Goal: Task Accomplishment & Management: Manage account settings

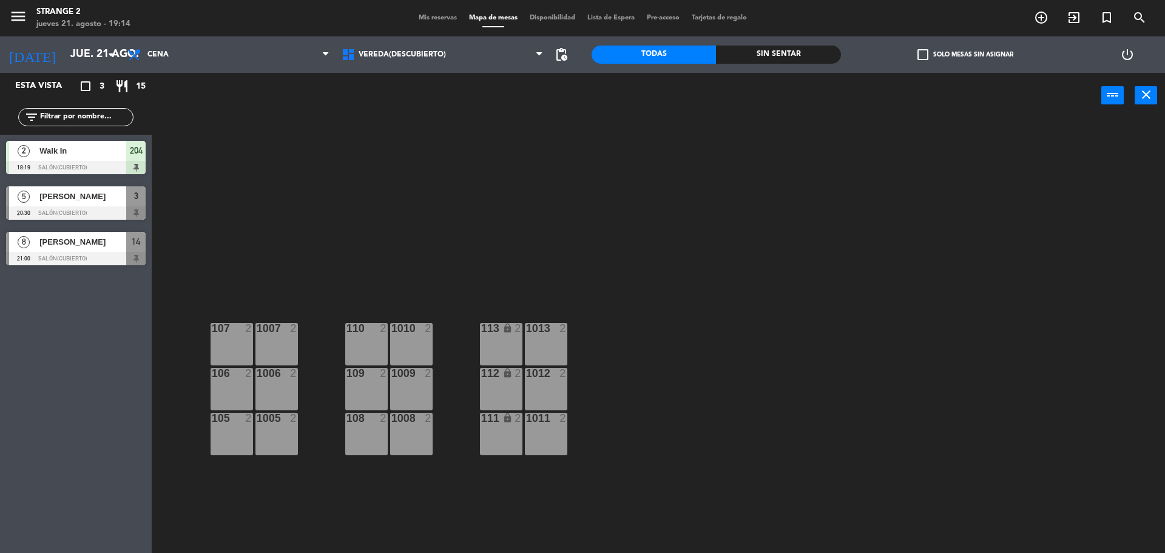
click at [227, 440] on div "105 2" at bounding box center [232, 434] width 42 height 42
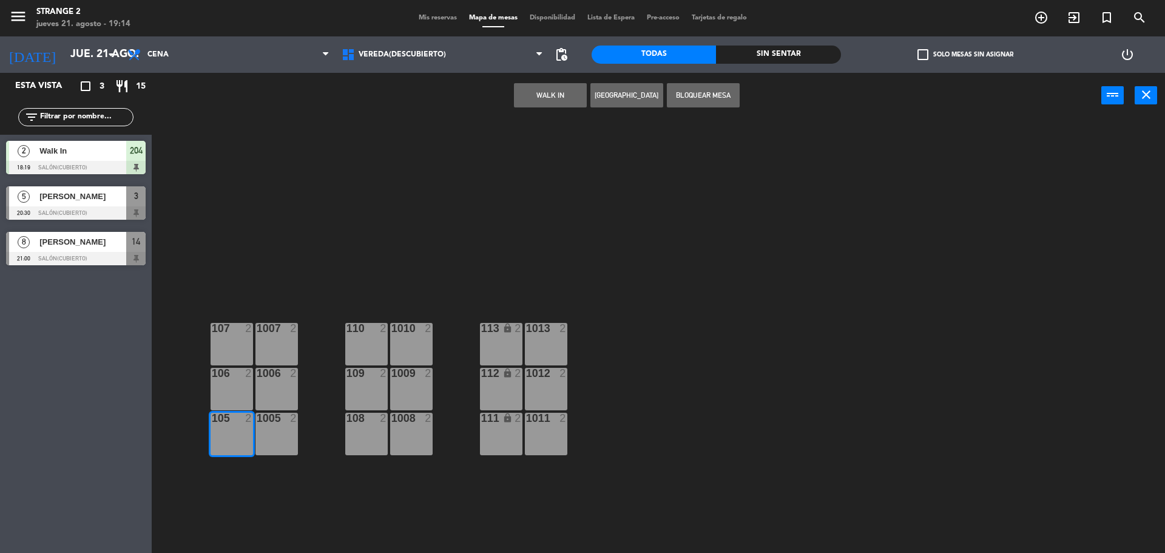
click at [286, 434] on div "1005 2" at bounding box center [276, 434] width 42 height 42
click at [545, 104] on button "WALK IN" at bounding box center [550, 95] width 73 height 24
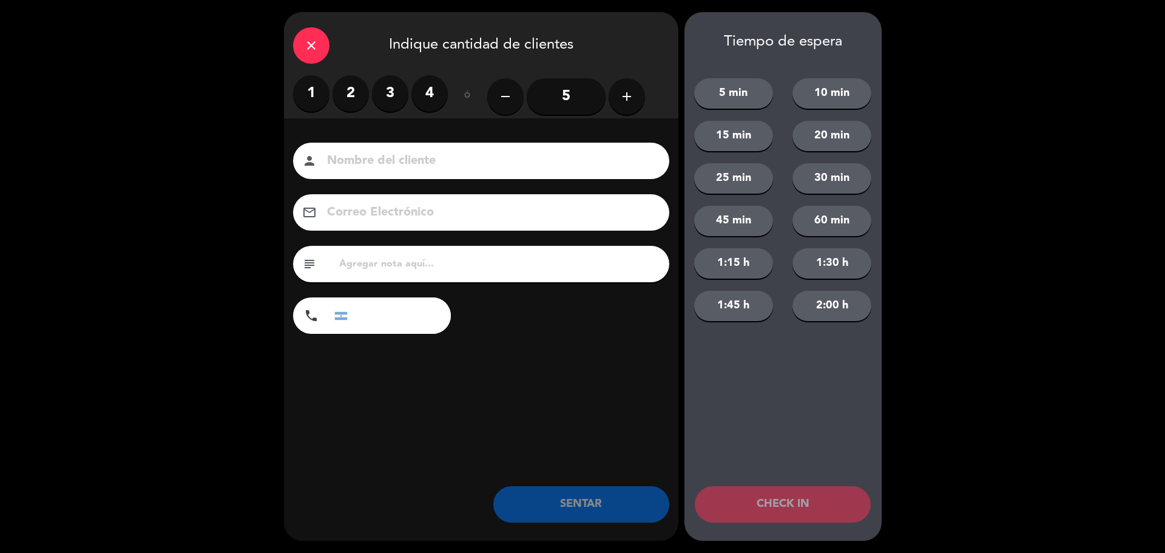
click at [357, 89] on label "2" at bounding box center [350, 93] width 36 height 36
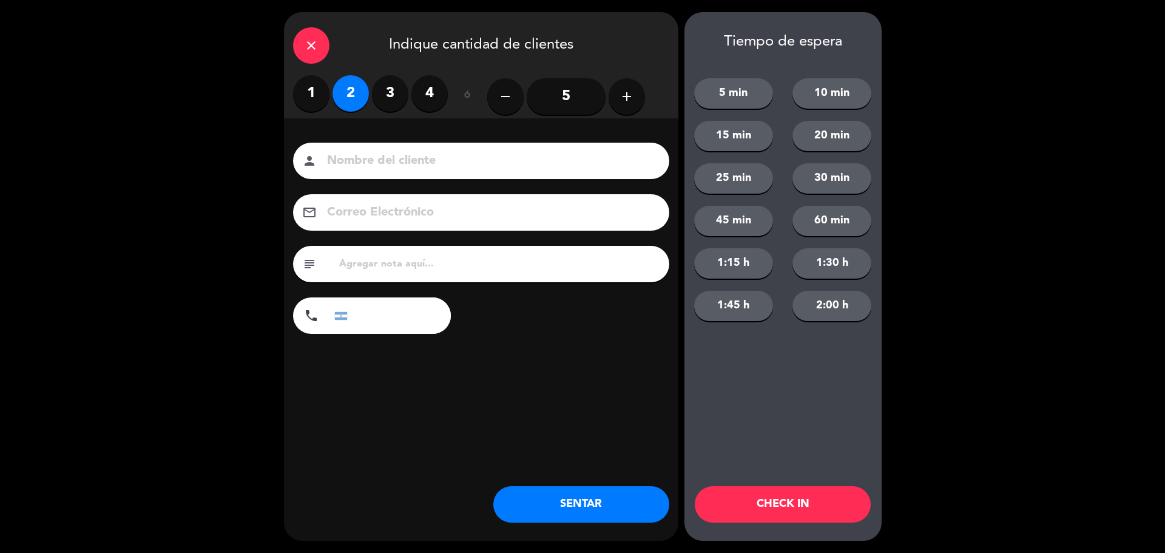
click at [551, 493] on button "SENTAR" at bounding box center [581, 504] width 176 height 36
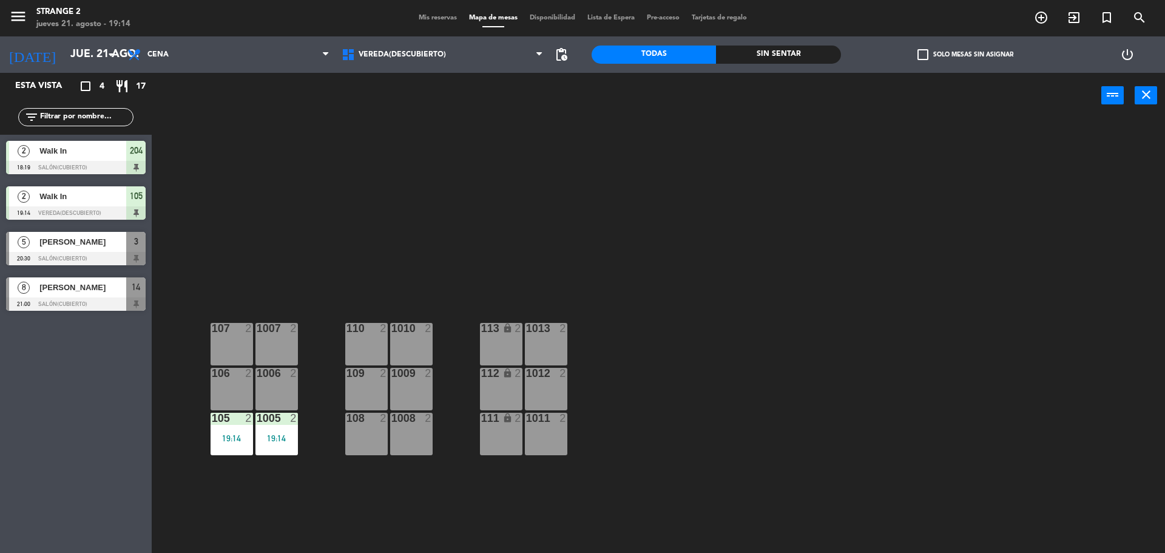
click at [367, 340] on div "110 2" at bounding box center [366, 344] width 42 height 42
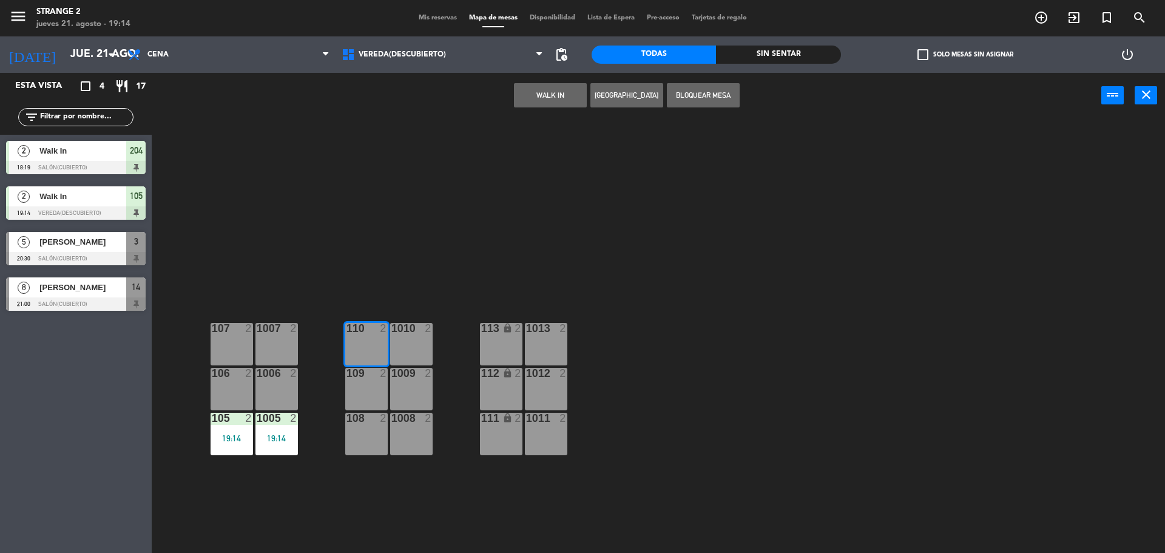
click at [365, 384] on div "109 2" at bounding box center [366, 389] width 42 height 42
click at [553, 98] on button "WALK IN" at bounding box center [550, 95] width 73 height 24
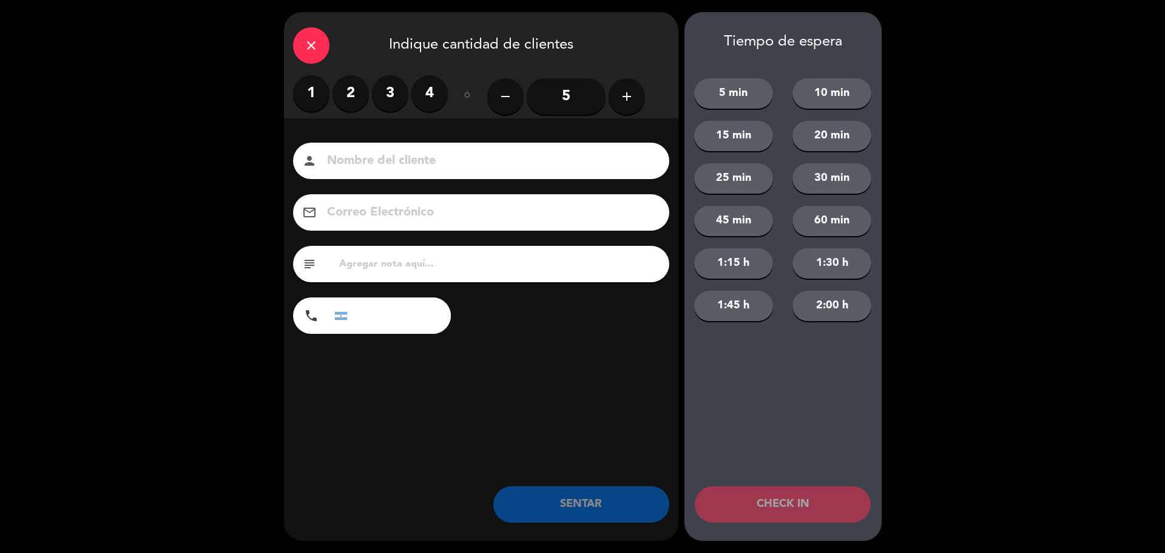
click at [358, 93] on label "2" at bounding box center [350, 93] width 36 height 36
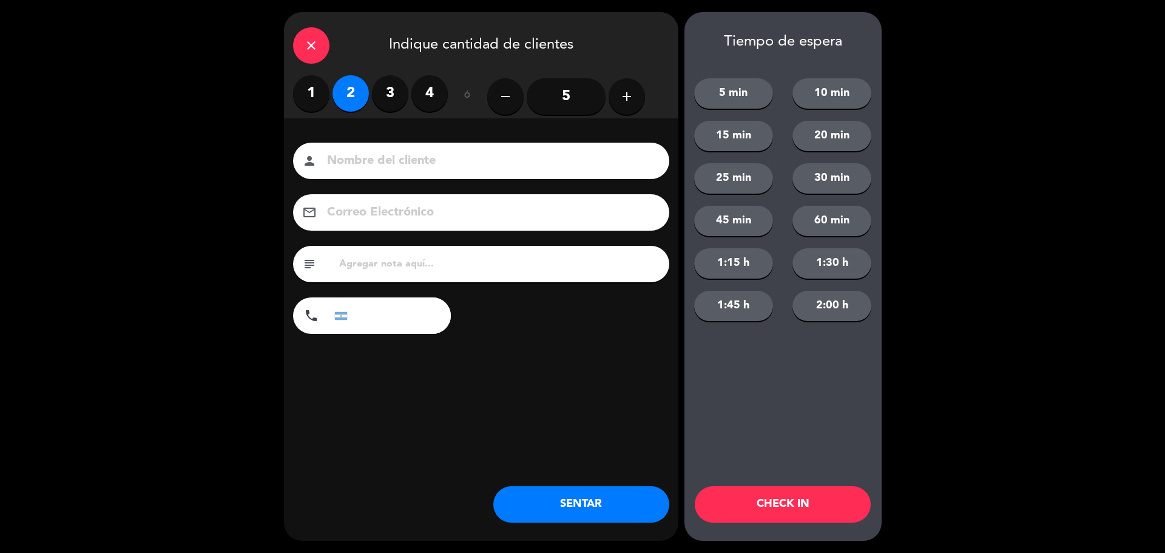
click at [561, 497] on button "SENTAR" at bounding box center [581, 504] width 176 height 36
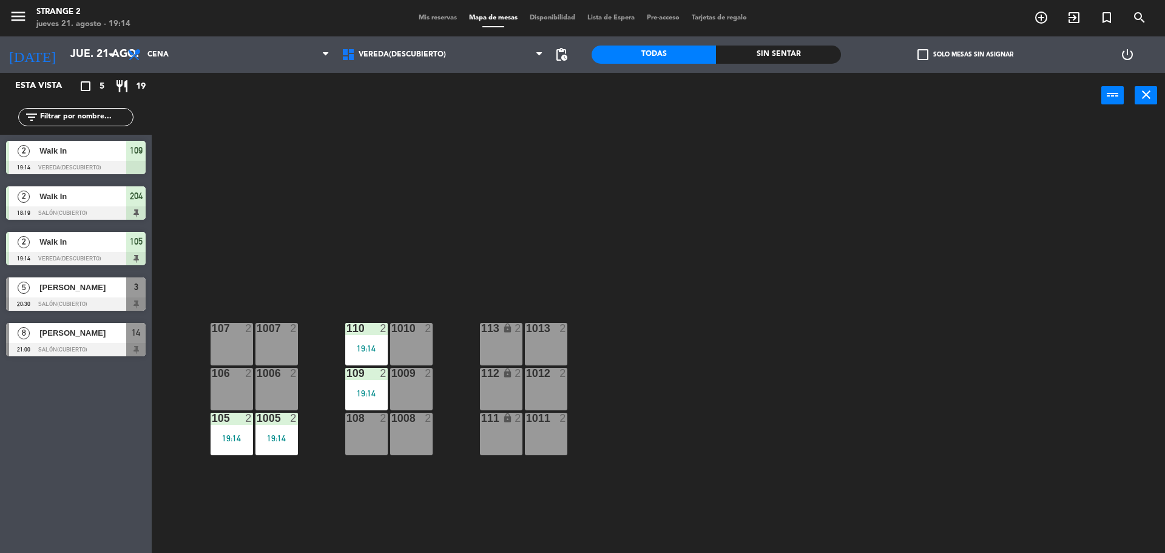
click at [365, 438] on div "108 2" at bounding box center [366, 434] width 42 height 42
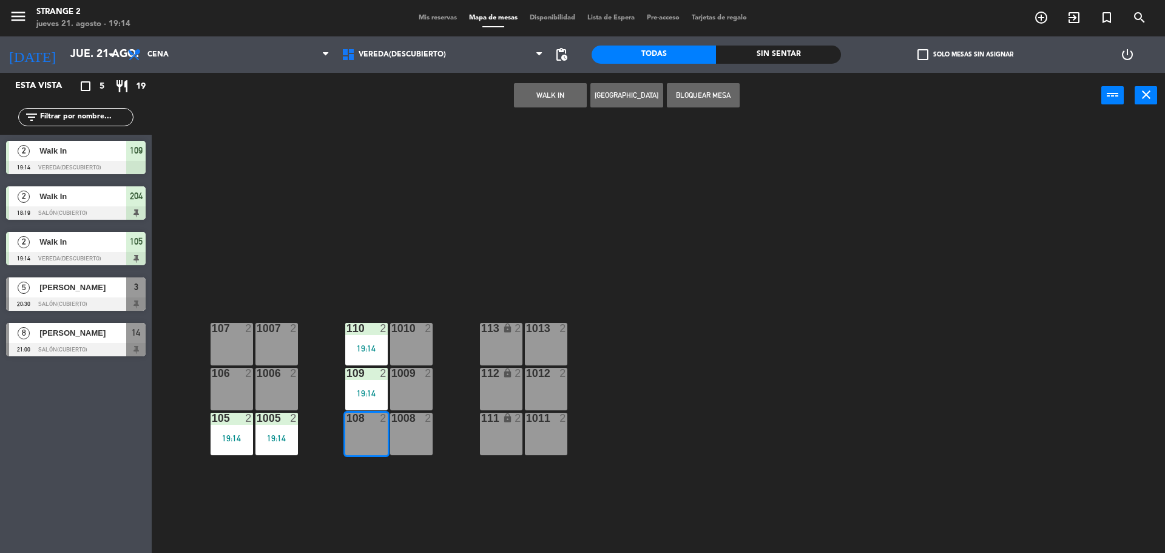
click at [413, 441] on div "1008 2" at bounding box center [411, 434] width 42 height 42
click at [537, 98] on button "WALK IN" at bounding box center [550, 95] width 73 height 24
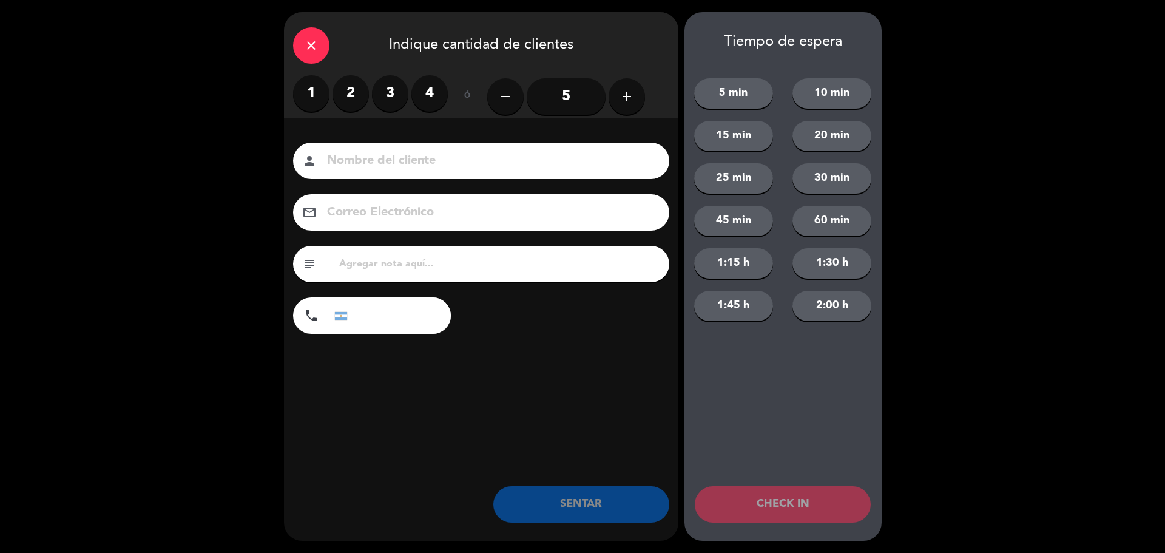
click at [344, 92] on label "2" at bounding box center [350, 93] width 36 height 36
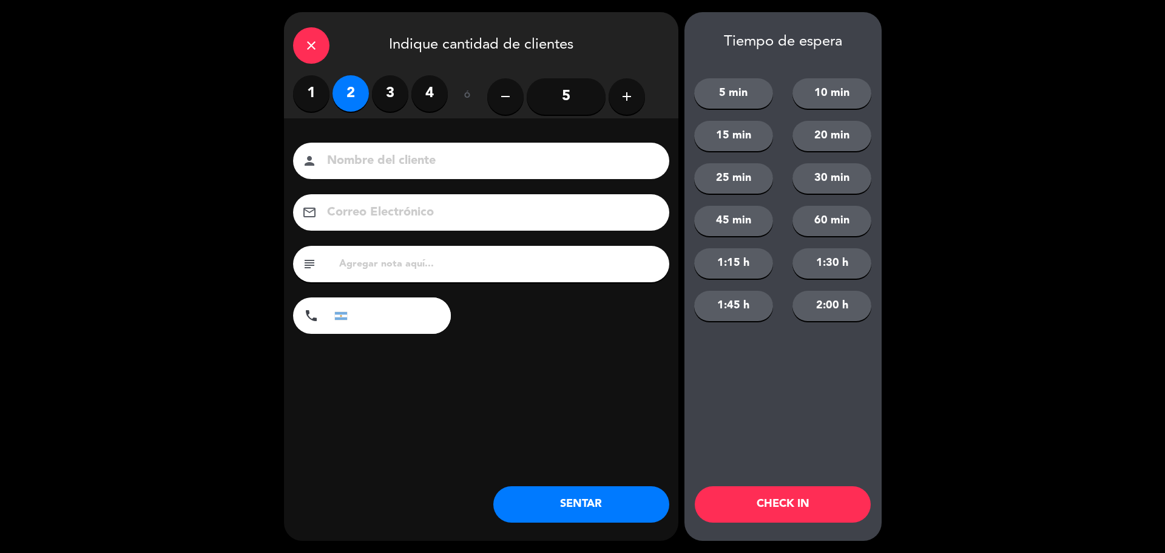
click at [571, 505] on button "SENTAR" at bounding box center [581, 504] width 176 height 36
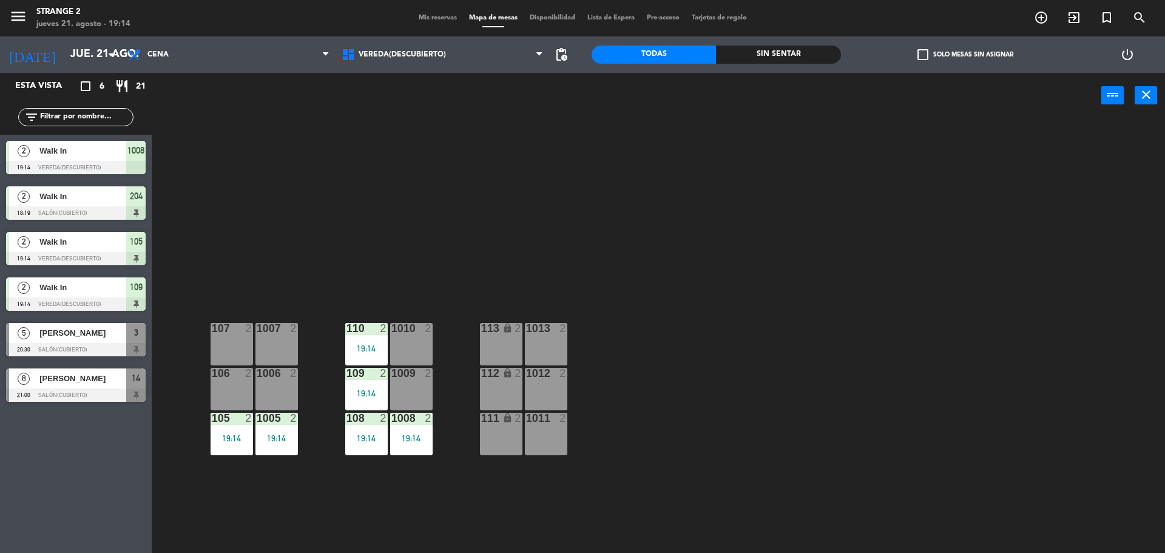
click at [499, 391] on div "112 lock 2" at bounding box center [501, 389] width 42 height 42
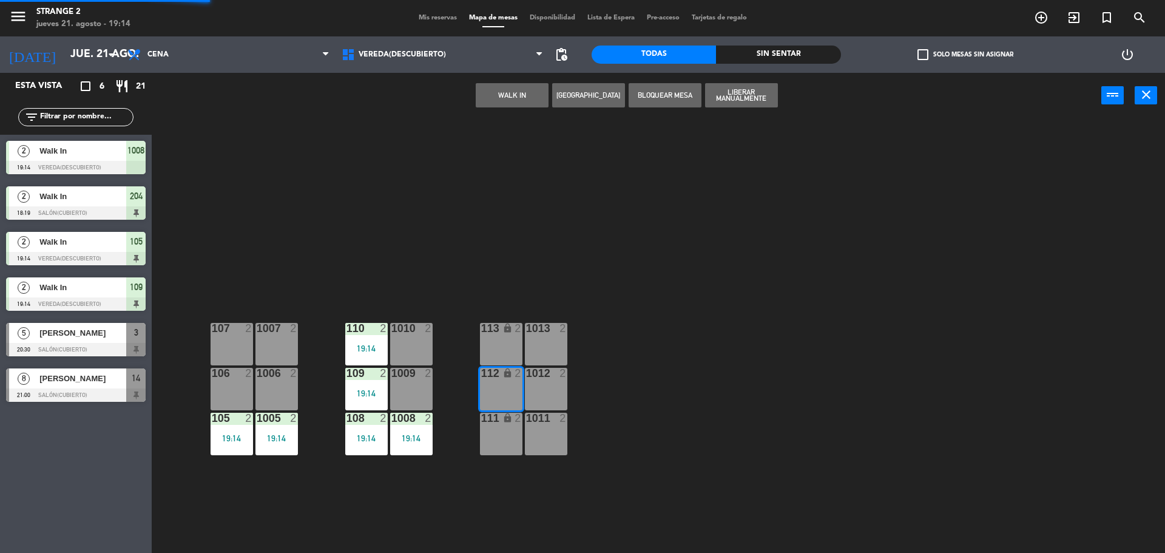
click at [542, 356] on div "1013 2" at bounding box center [546, 344] width 42 height 42
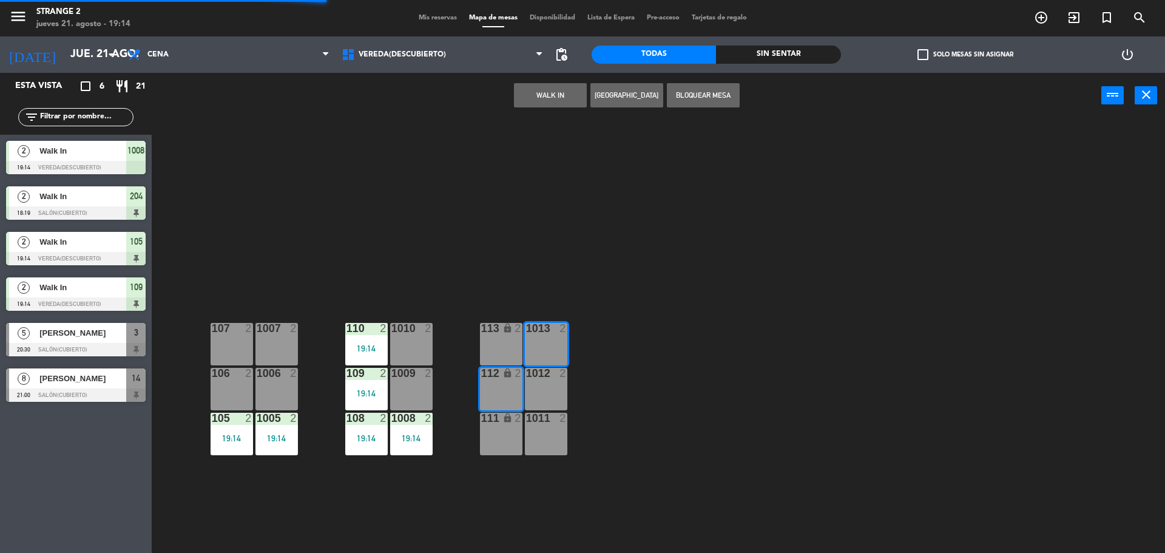
click at [496, 352] on div "113 lock 2" at bounding box center [501, 344] width 42 height 42
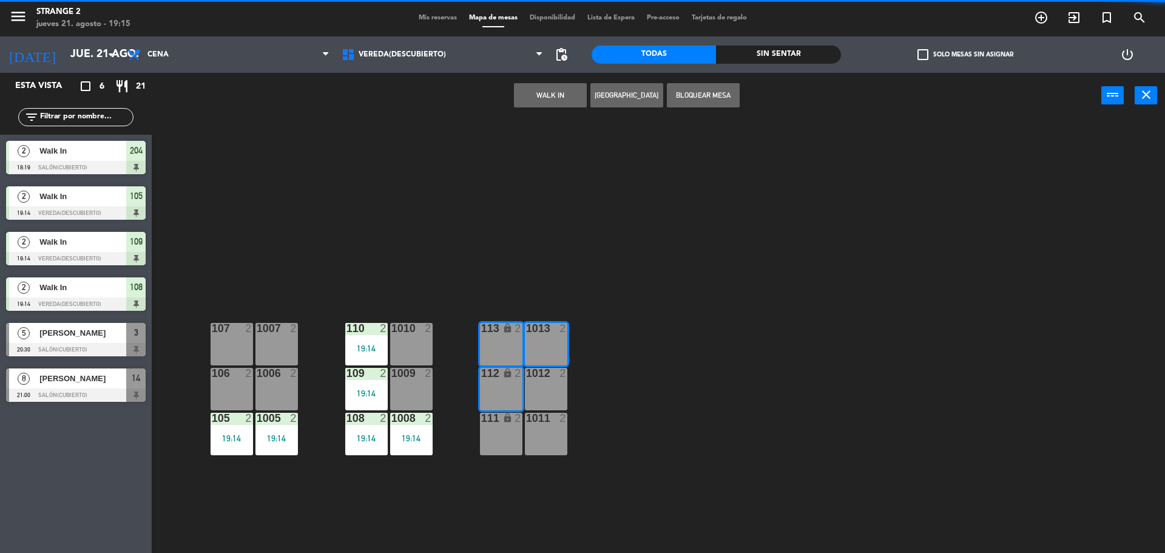
click at [539, 99] on button "WALK IN" at bounding box center [550, 95] width 73 height 24
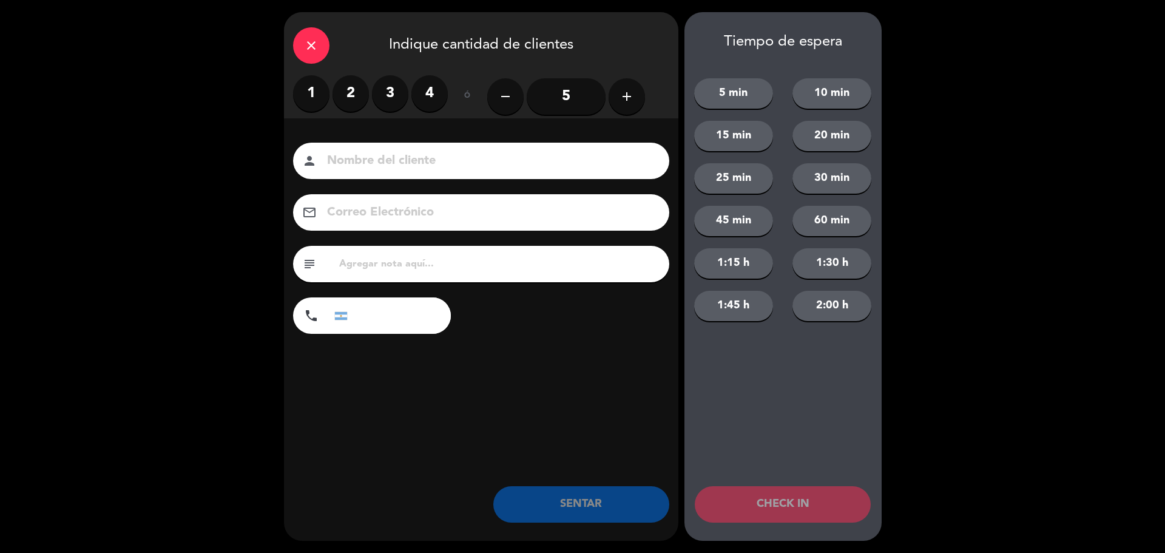
click at [379, 100] on label "3" at bounding box center [390, 93] width 36 height 36
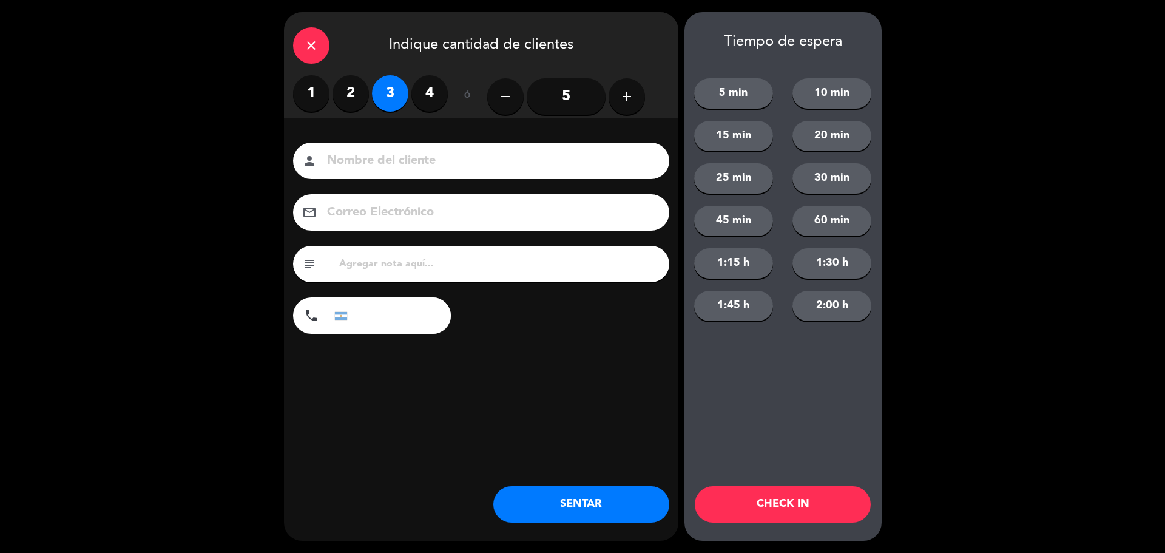
click at [595, 499] on button "SENTAR" at bounding box center [581, 504] width 176 height 36
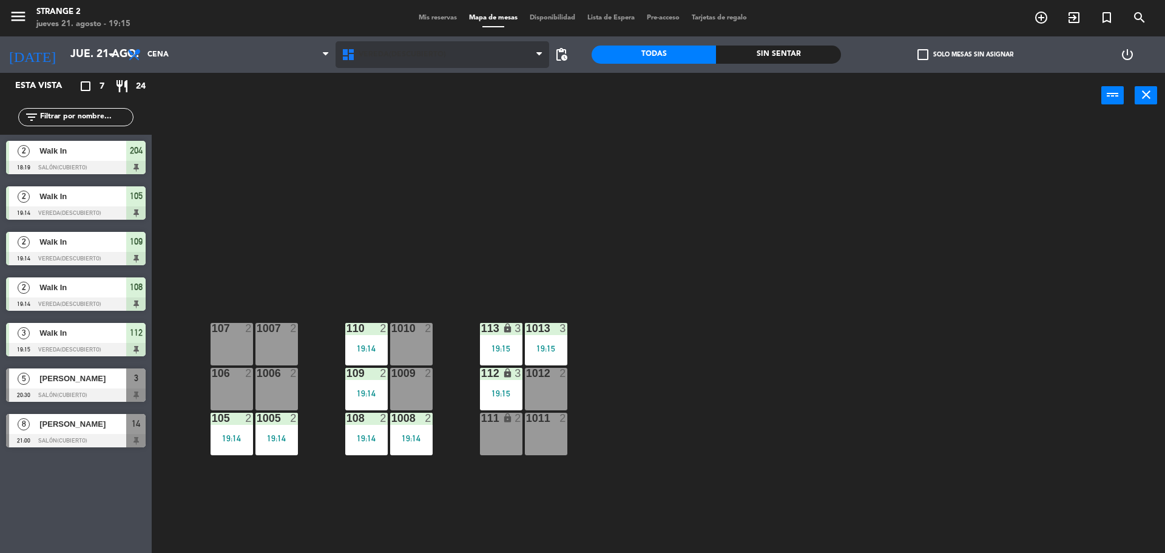
click at [410, 66] on span "Vereda(Descubierto)" at bounding box center [442, 54] width 214 height 27
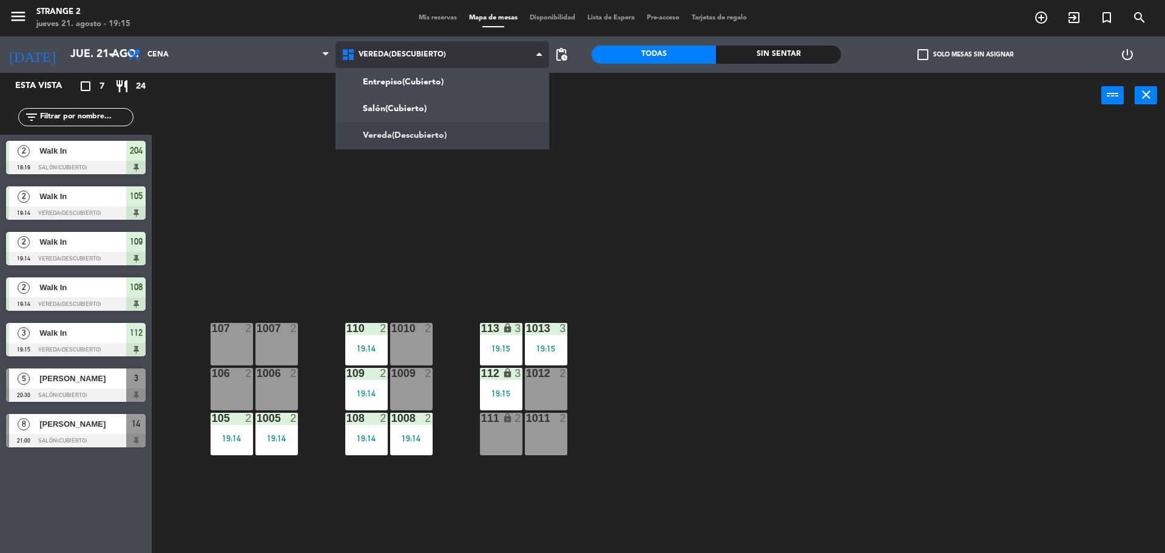
click at [392, 113] on ng-component "menu Strange 2 [DATE] 21. agosto - 19:15 Mis reservas Mapa de mesas Disponibili…" at bounding box center [582, 278] width 1165 height 556
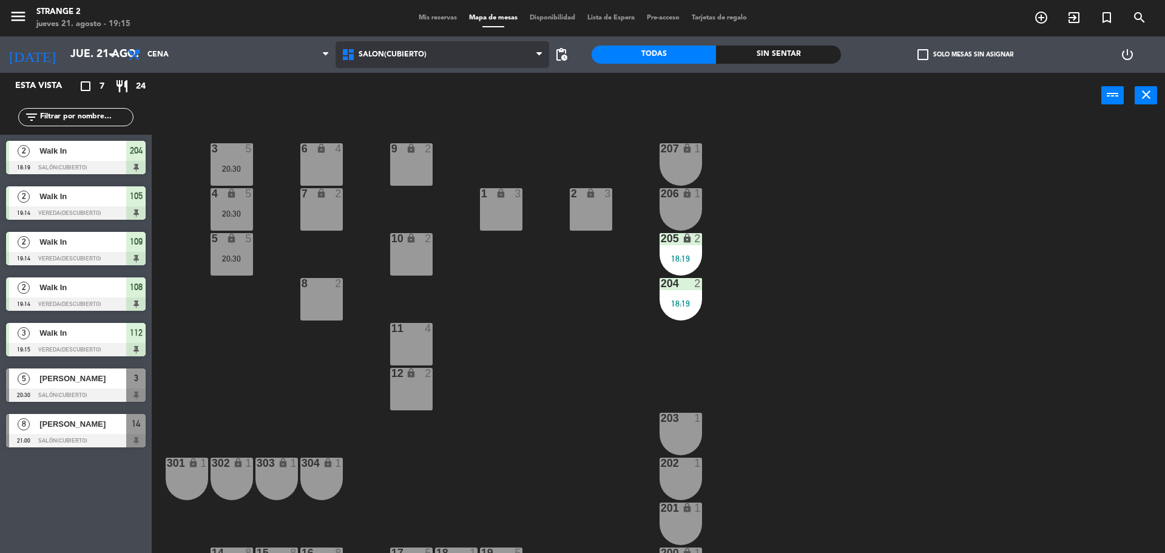
scroll to position [34, 0]
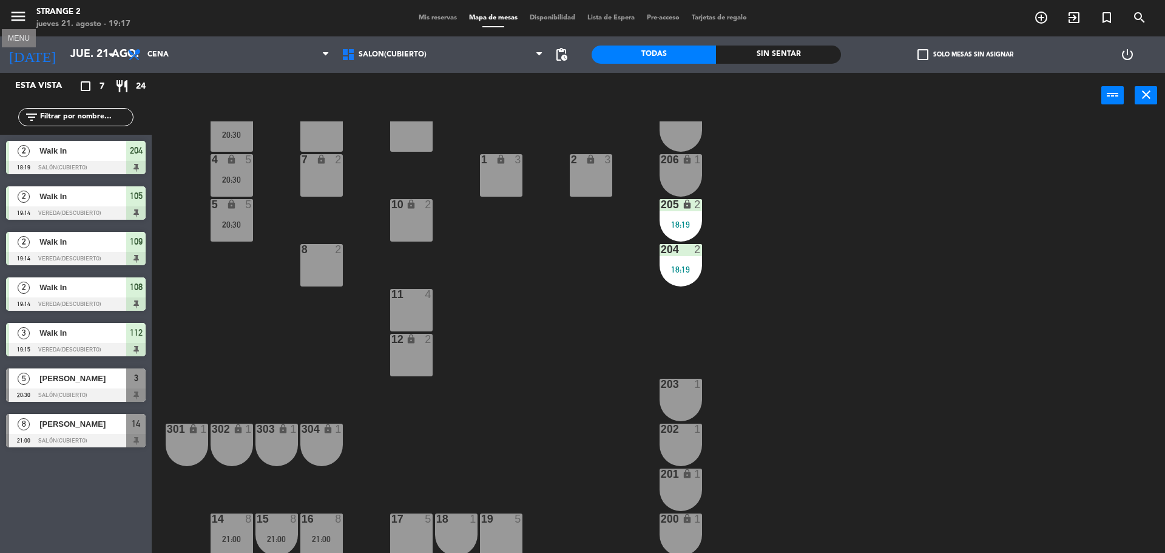
click at [15, 18] on icon "menu" at bounding box center [18, 16] width 18 height 18
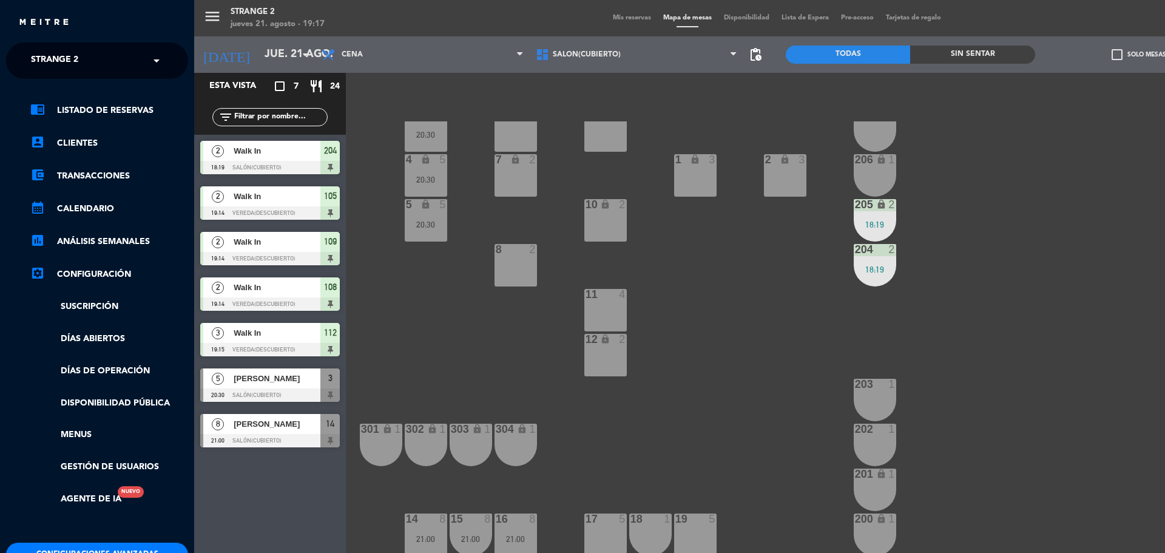
click at [292, 51] on div "menu Strange 2 [DATE] 21. agosto - 19:17 Mis reservas Mapa de mesas Disponibili…" at bounding box center [776, 276] width 1165 height 553
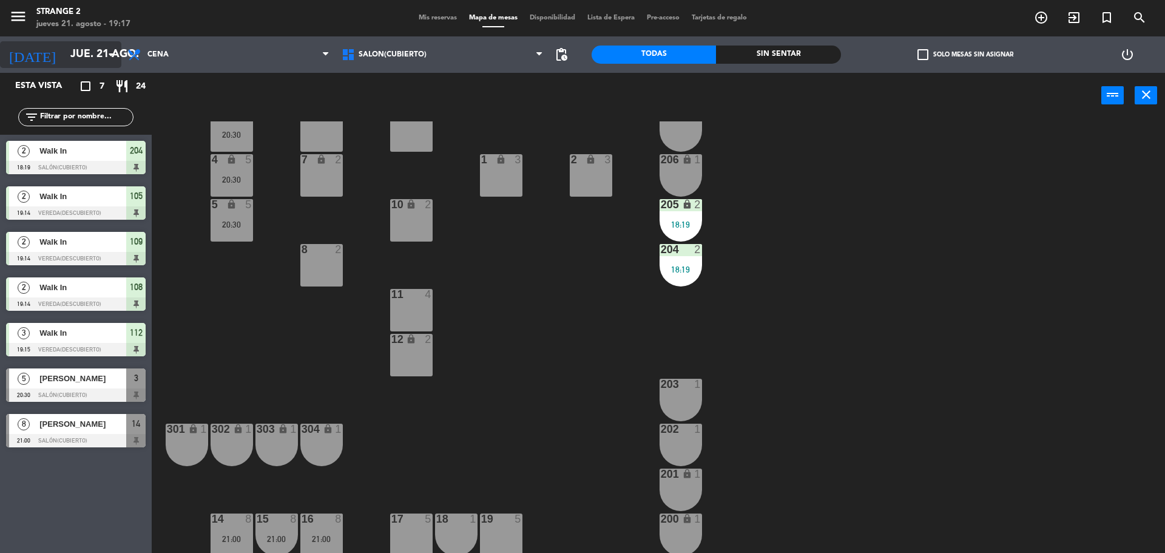
click at [81, 52] on input "jue. 21 ago." at bounding box center [134, 54] width 141 height 24
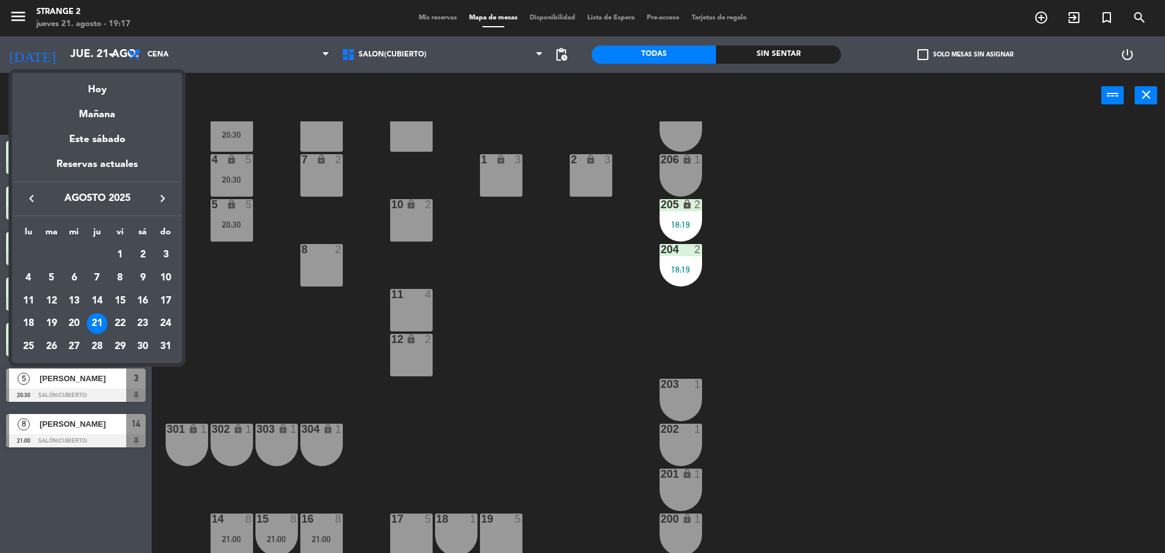
click at [163, 197] on icon "keyboard_arrow_right" at bounding box center [162, 198] width 15 height 15
click at [96, 323] on div "16" at bounding box center [97, 323] width 21 height 21
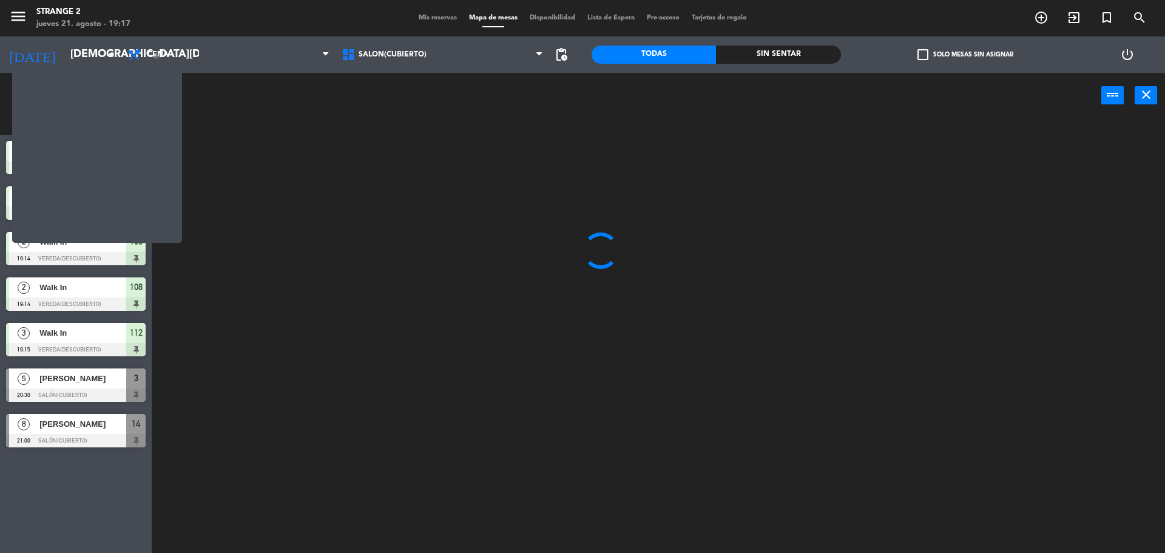
scroll to position [0, 0]
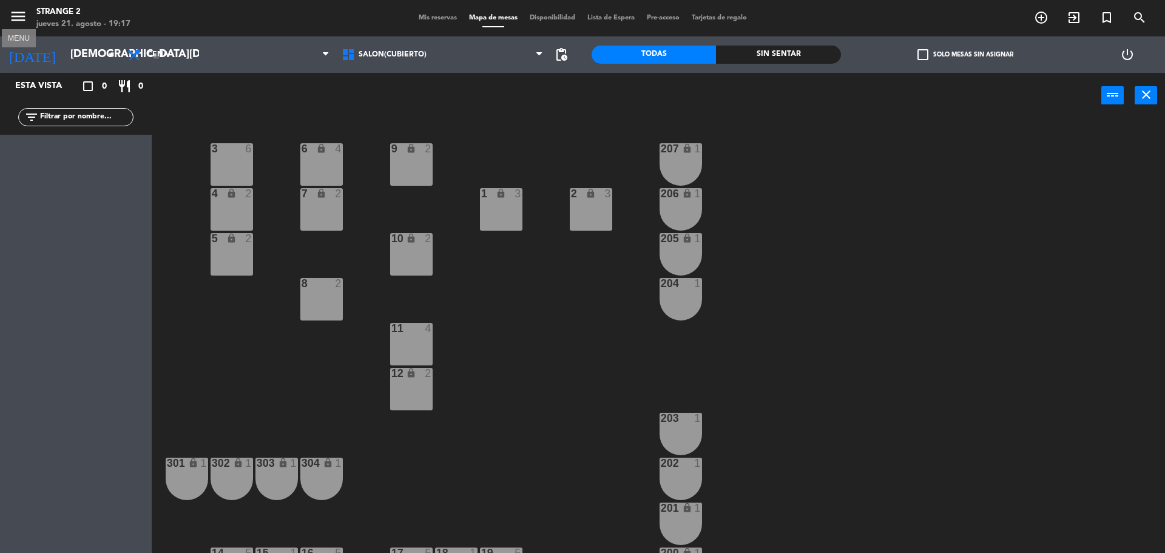
click at [12, 16] on icon "menu" at bounding box center [18, 16] width 18 height 18
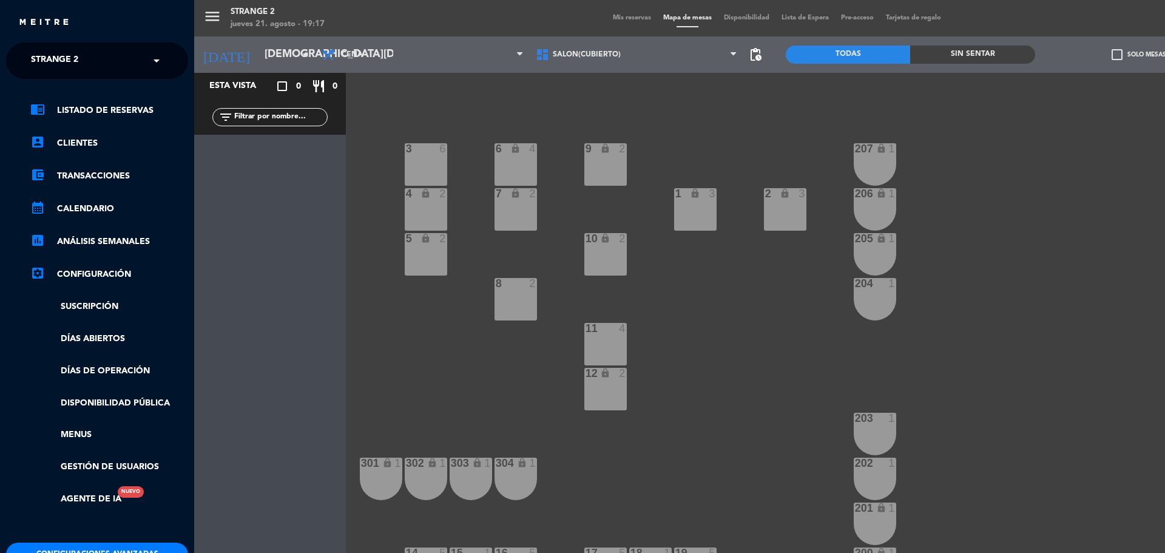
click at [288, 49] on div "menu Strange 2 [DATE] 21. agosto - 19:17 Mis reservas Mapa de mesas Disponibili…" at bounding box center [776, 276] width 1165 height 553
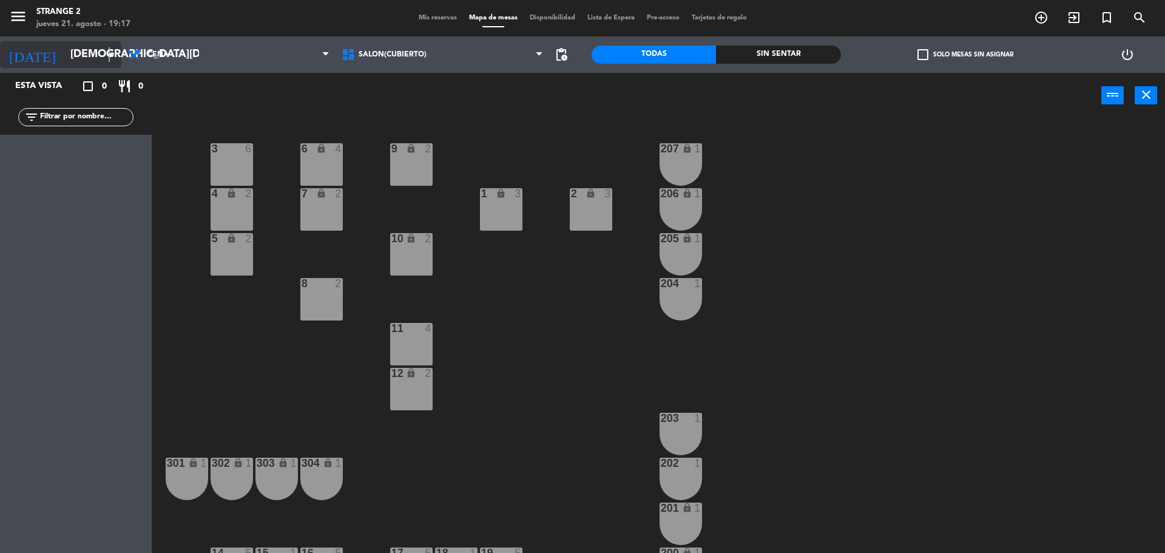
click at [109, 51] on icon "arrow_drop_down" at bounding box center [111, 54] width 15 height 15
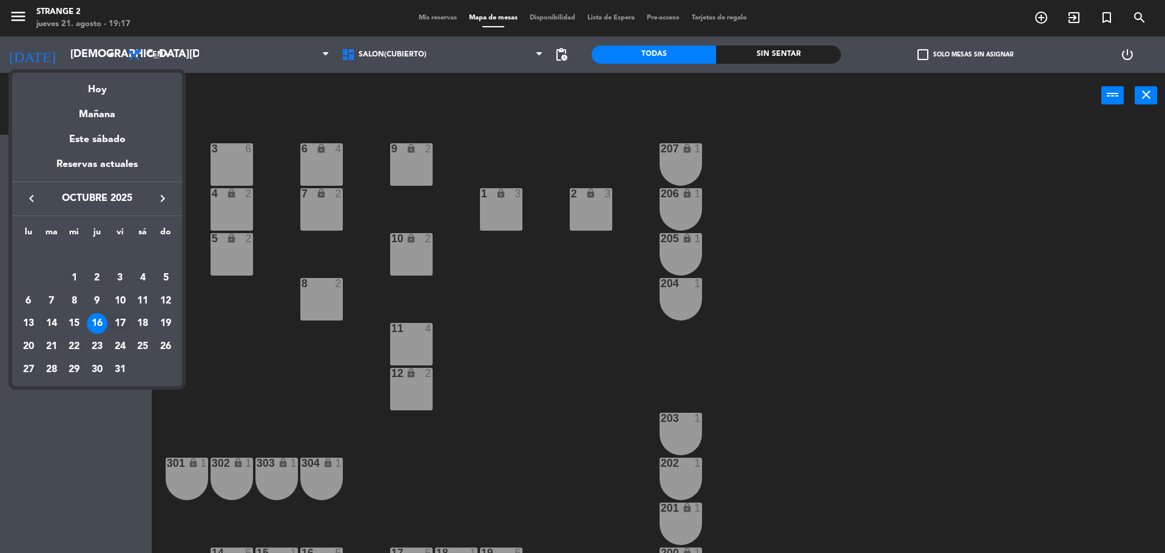
click at [120, 326] on div "17" at bounding box center [120, 323] width 21 height 21
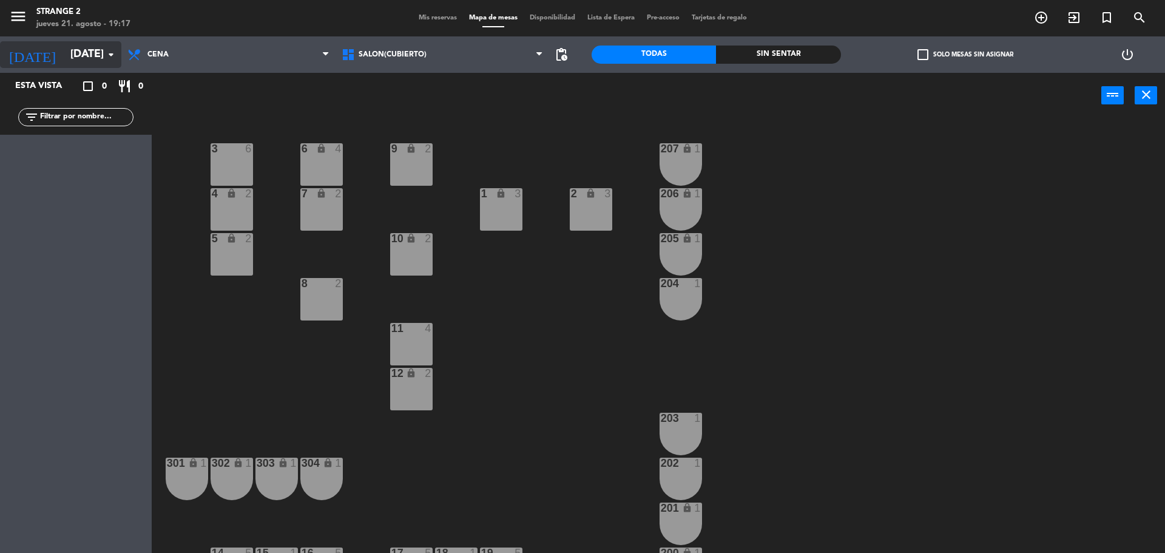
click at [109, 56] on icon "arrow_drop_down" at bounding box center [111, 54] width 15 height 15
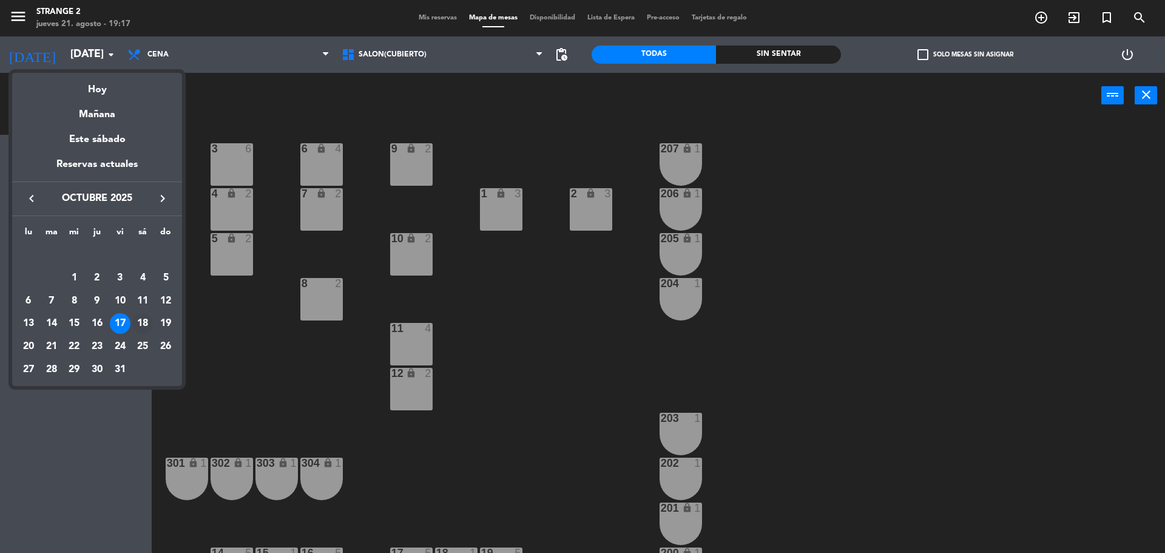
click at [140, 325] on div "18" at bounding box center [142, 323] width 21 height 21
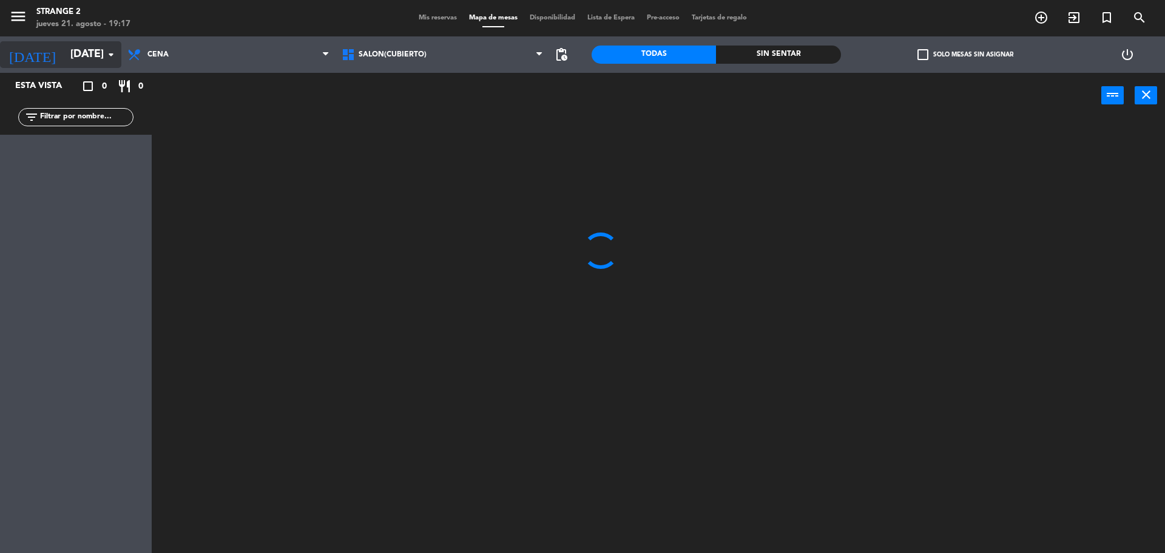
click at [98, 52] on input "[DATE]" at bounding box center [134, 54] width 141 height 24
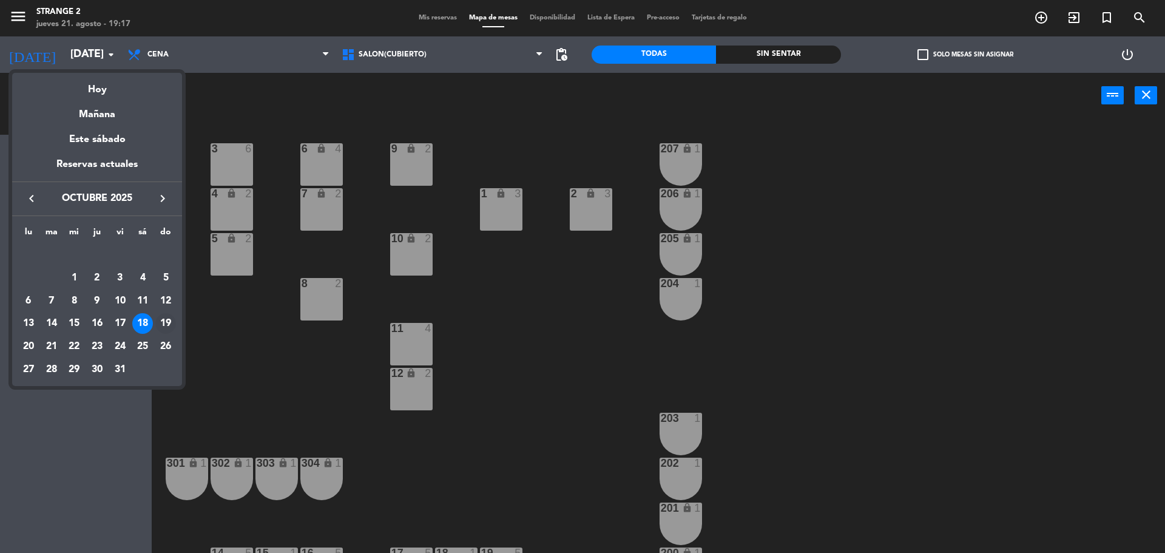
click at [155, 322] on td "19" at bounding box center [165, 323] width 23 height 23
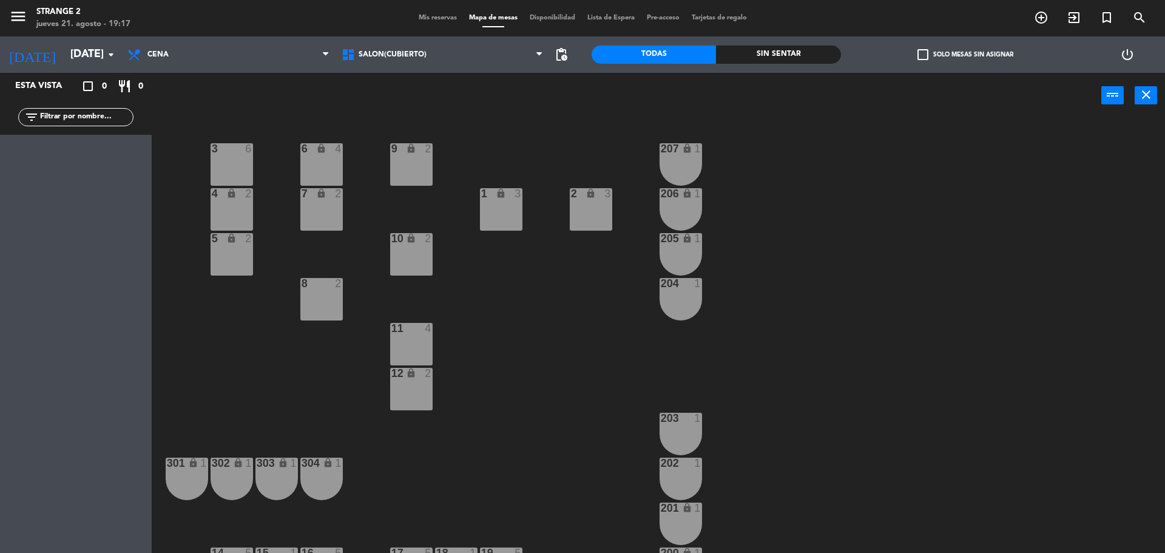
type input "[DATE]"
click at [15, 17] on icon "menu" at bounding box center [18, 16] width 18 height 18
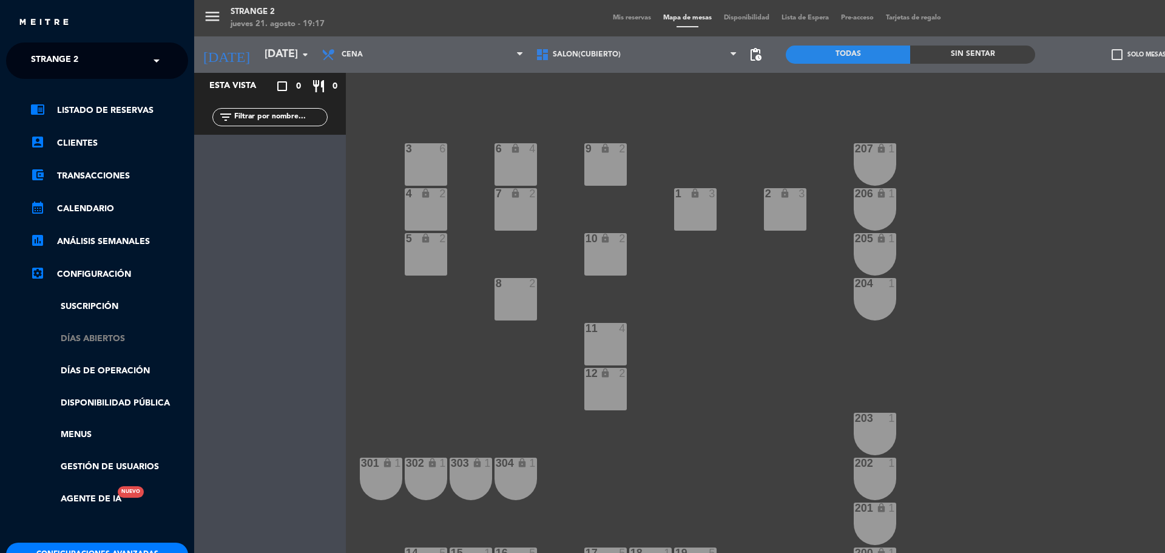
click at [109, 338] on link "Días abiertos" at bounding box center [109, 339] width 158 height 14
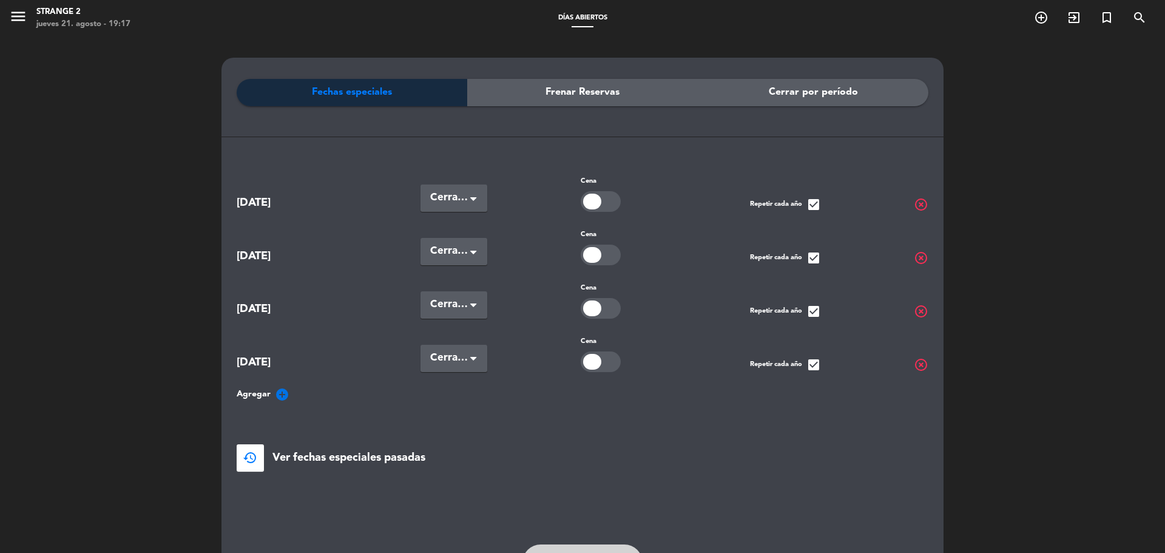
click at [534, 92] on div "Frenar Reservas" at bounding box center [582, 92] width 231 height 27
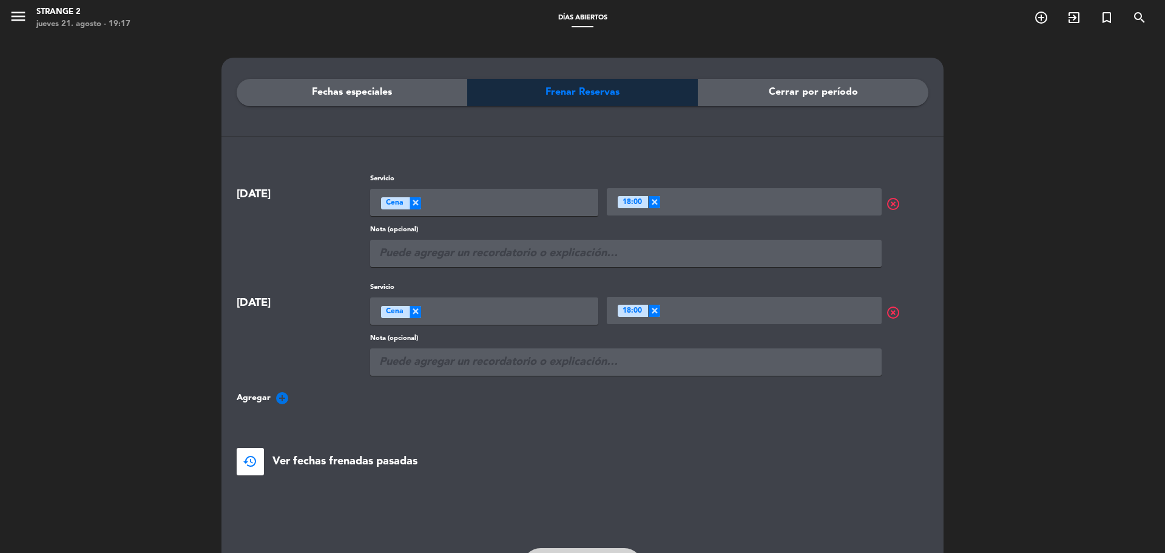
click at [283, 399] on icon "add_circle" at bounding box center [282, 398] width 15 height 15
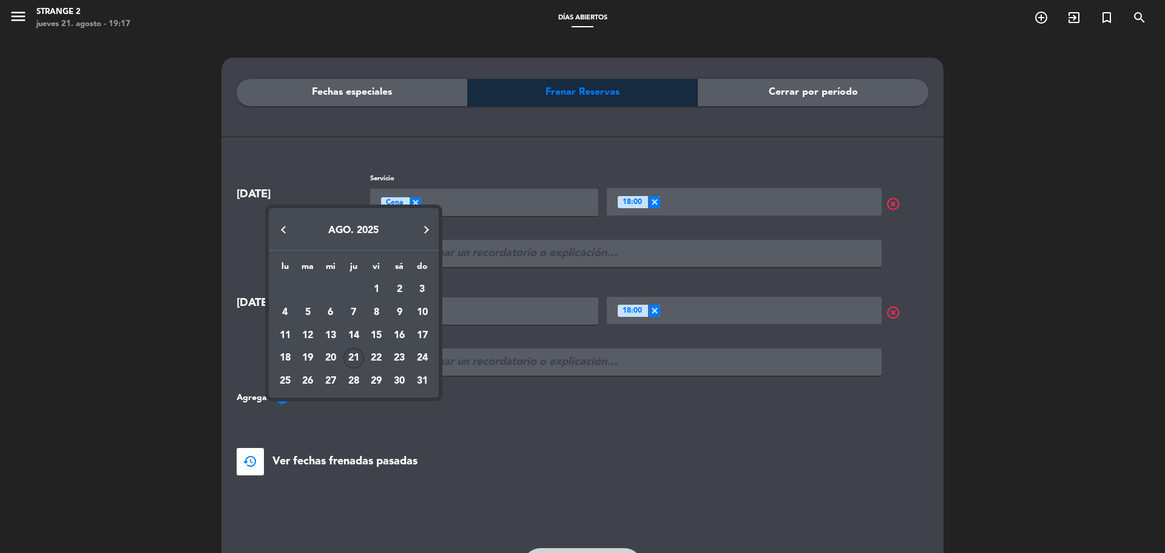
click at [419, 224] on button "Next month" at bounding box center [426, 229] width 24 height 24
click at [429, 206] on button "Next month" at bounding box center [426, 207] width 24 height 24
click at [349, 338] on div "16" at bounding box center [353, 335] width 21 height 21
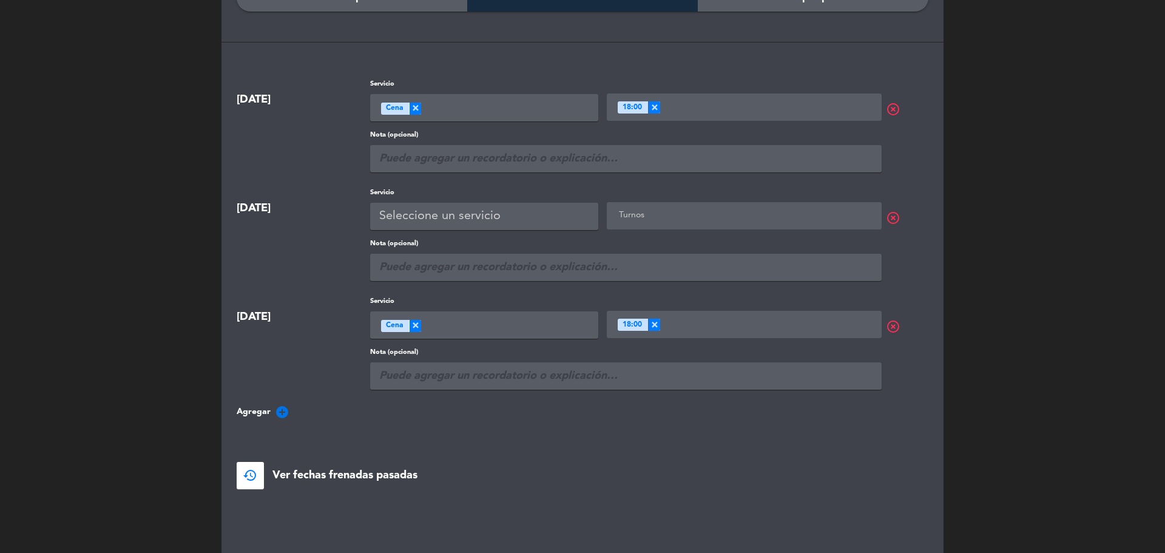
scroll to position [121, 0]
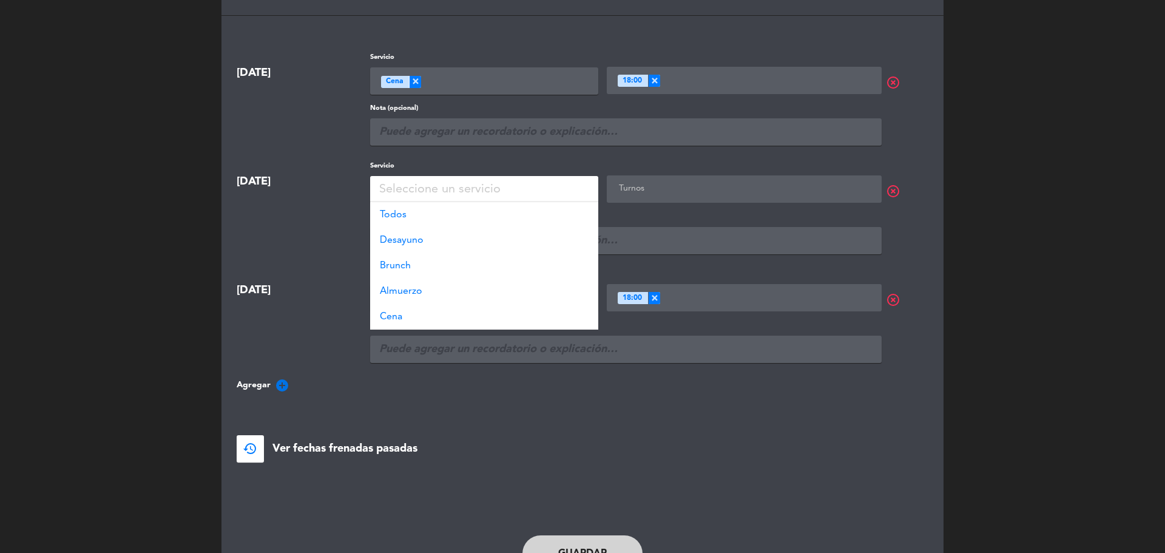
click at [510, 190] on div "Seleccione un servicio" at bounding box center [484, 189] width 228 height 27
click at [458, 218] on div "Todos" at bounding box center [484, 214] width 228 height 25
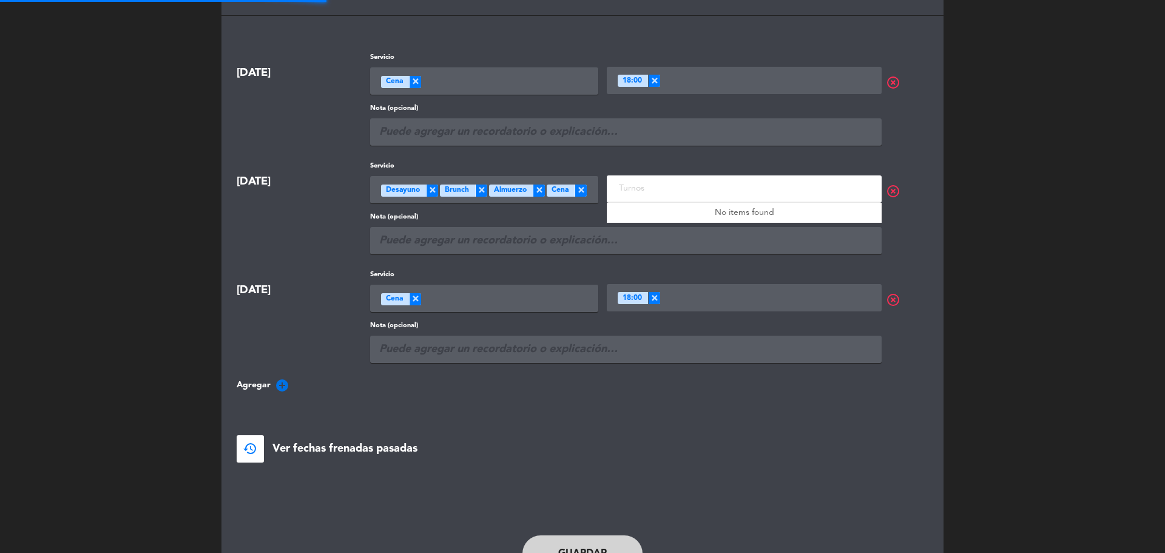
scroll to position [1, 0]
click at [656, 186] on input "text" at bounding box center [745, 187] width 259 height 15
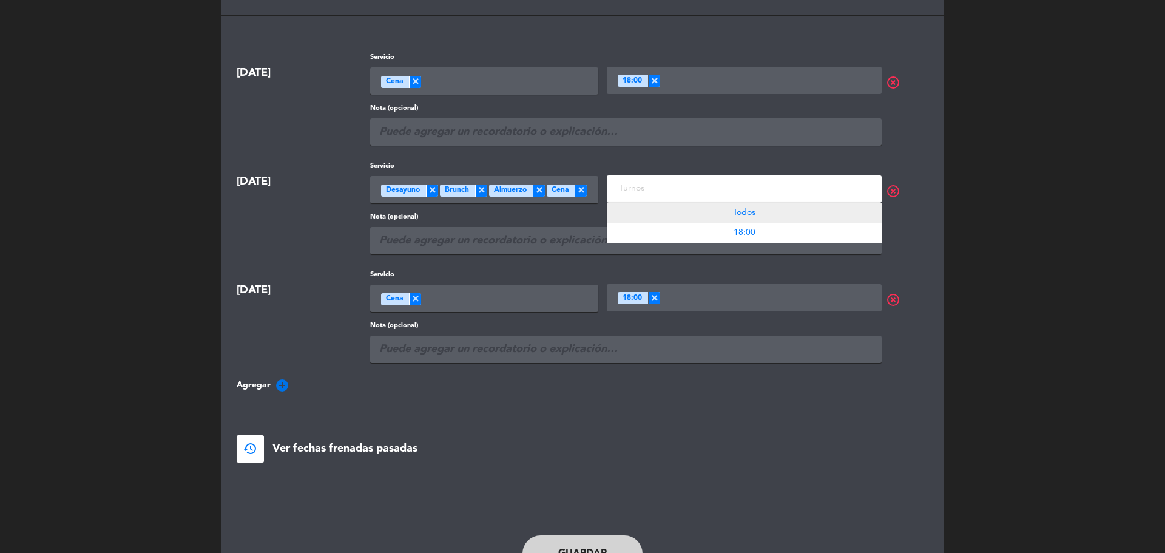
click at [679, 215] on div "Todos" at bounding box center [744, 213] width 275 height 20
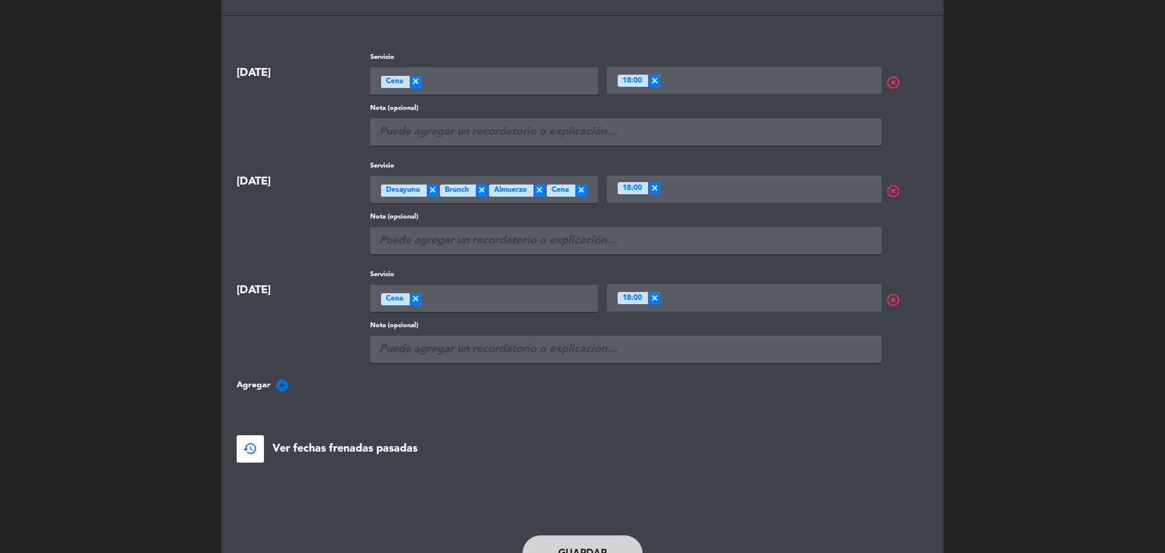
click at [420, 375] on div "[DATE] Servicio Seleccione un servicio × Cena × Turnos × 18:00 × highlight_off …" at bounding box center [583, 257] width 692 height 410
click at [281, 385] on icon "add_circle" at bounding box center [282, 385] width 15 height 15
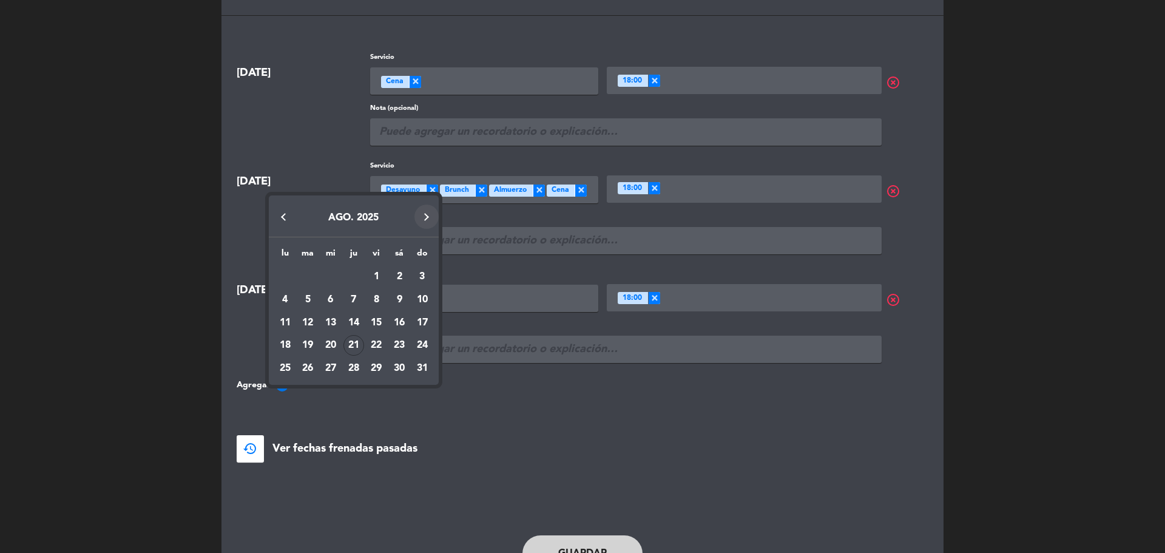
click at [428, 218] on button "Next month" at bounding box center [426, 216] width 24 height 24
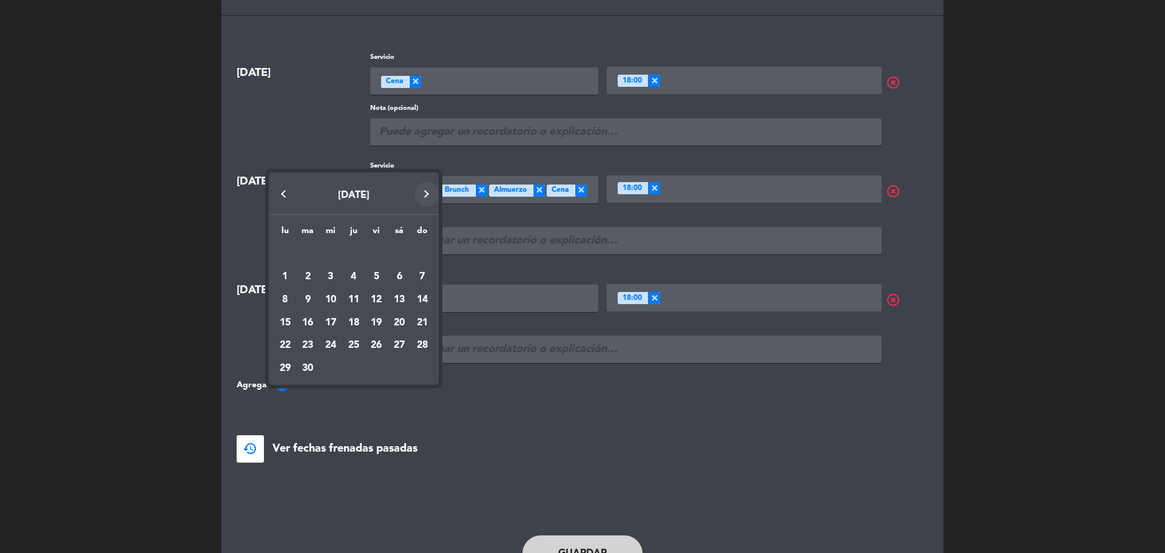
click at [425, 200] on button "Next month" at bounding box center [426, 194] width 24 height 24
click at [379, 322] on div "17" at bounding box center [376, 322] width 21 height 21
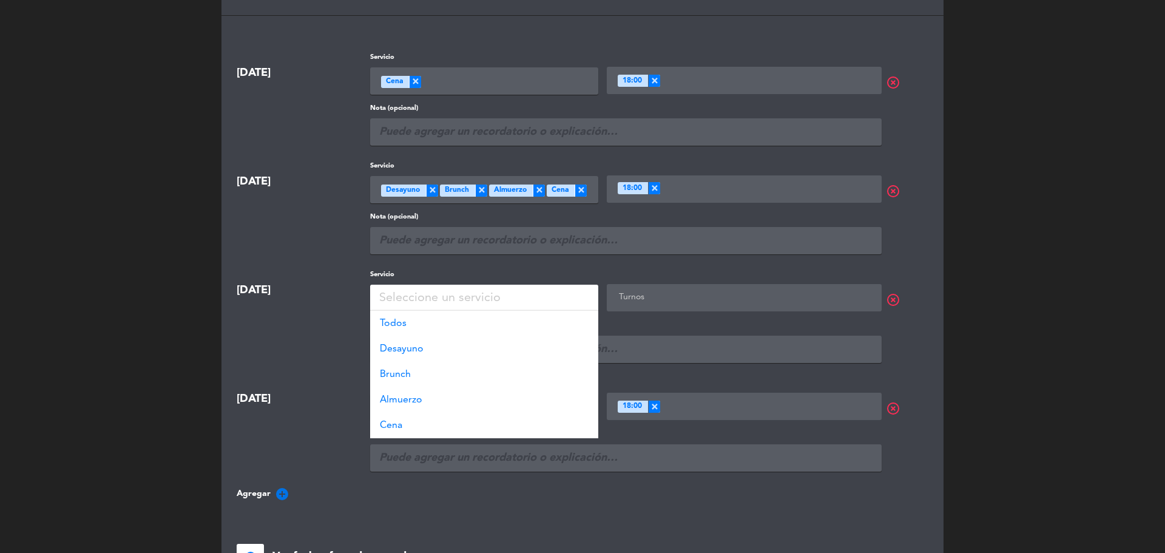
click at [409, 295] on div "Seleccione un servicio" at bounding box center [439, 298] width 121 height 20
drag, startPoint x: 435, startPoint y: 327, endPoint x: 662, endPoint y: 320, distance: 227.6
click at [441, 327] on div "Todos" at bounding box center [484, 323] width 228 height 25
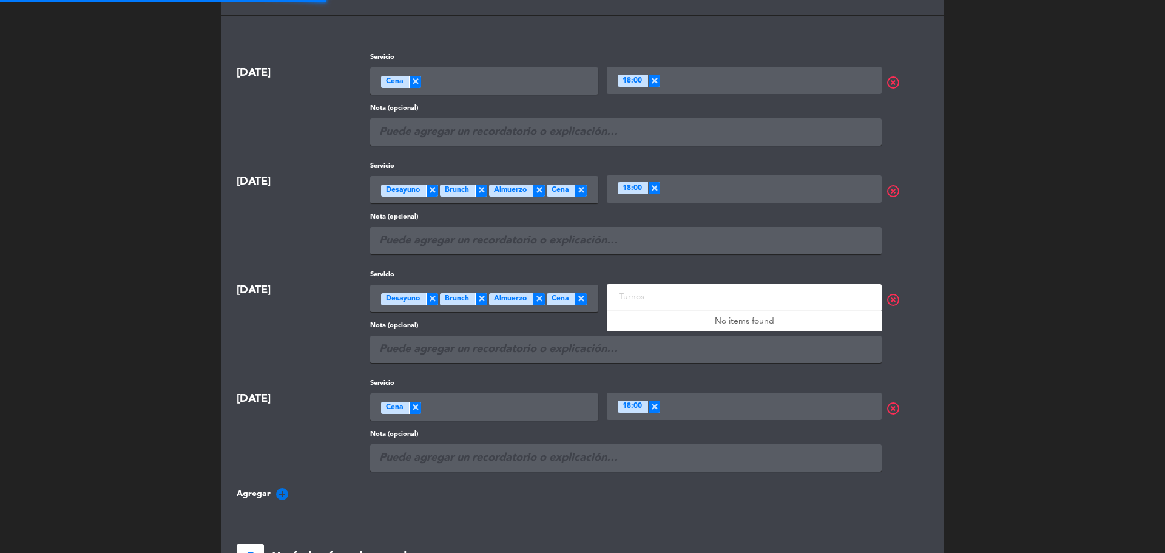
click at [689, 301] on input "text" at bounding box center [745, 296] width 259 height 15
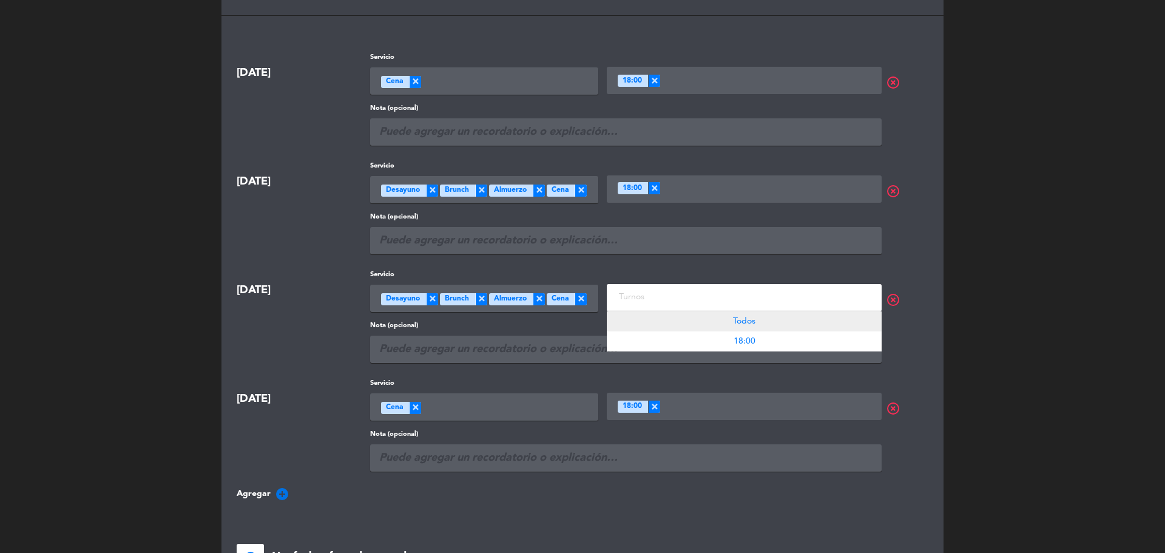
click at [679, 326] on div "Todos" at bounding box center [744, 321] width 275 height 20
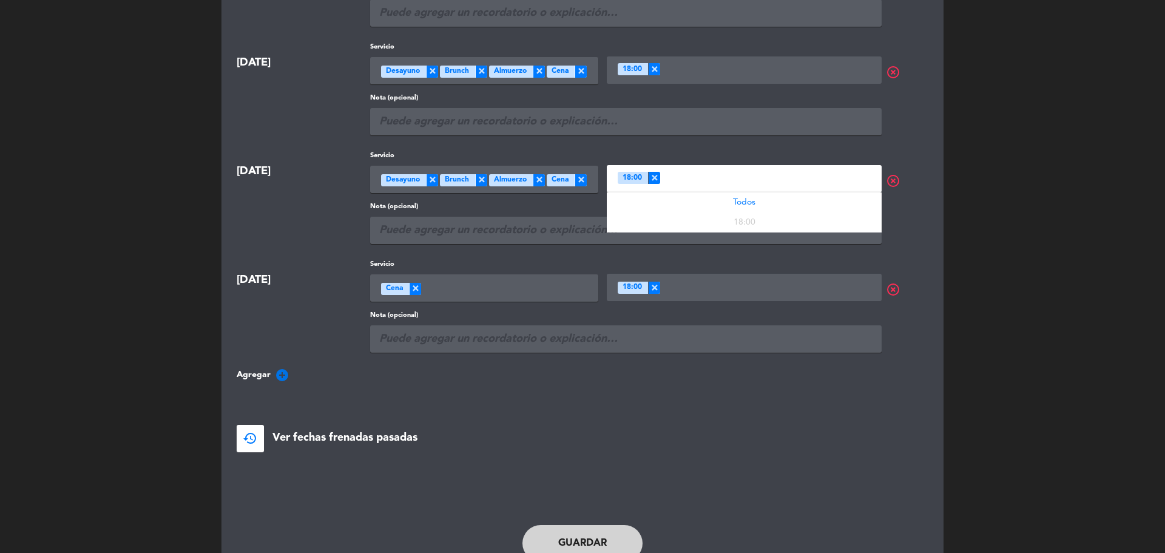
scroll to position [243, 0]
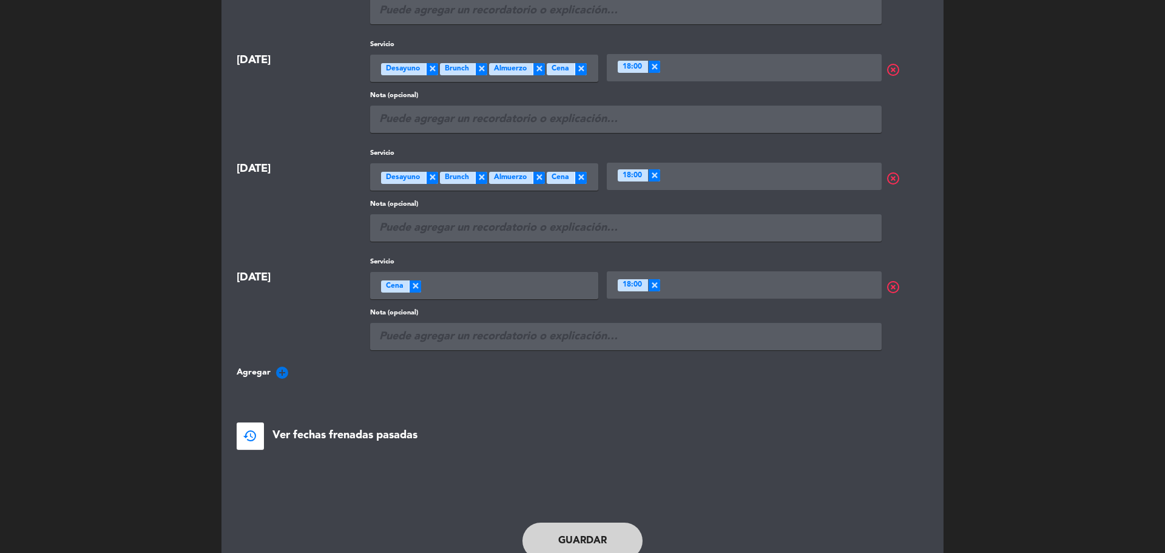
click at [281, 371] on icon "add_circle" at bounding box center [282, 372] width 15 height 15
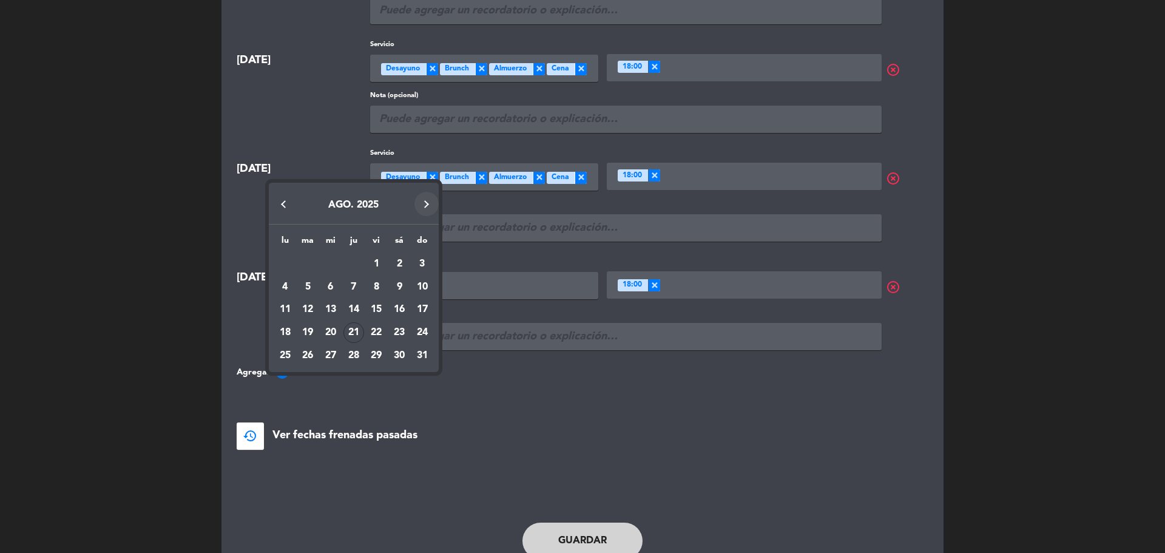
click at [424, 209] on button "Next month" at bounding box center [426, 204] width 24 height 24
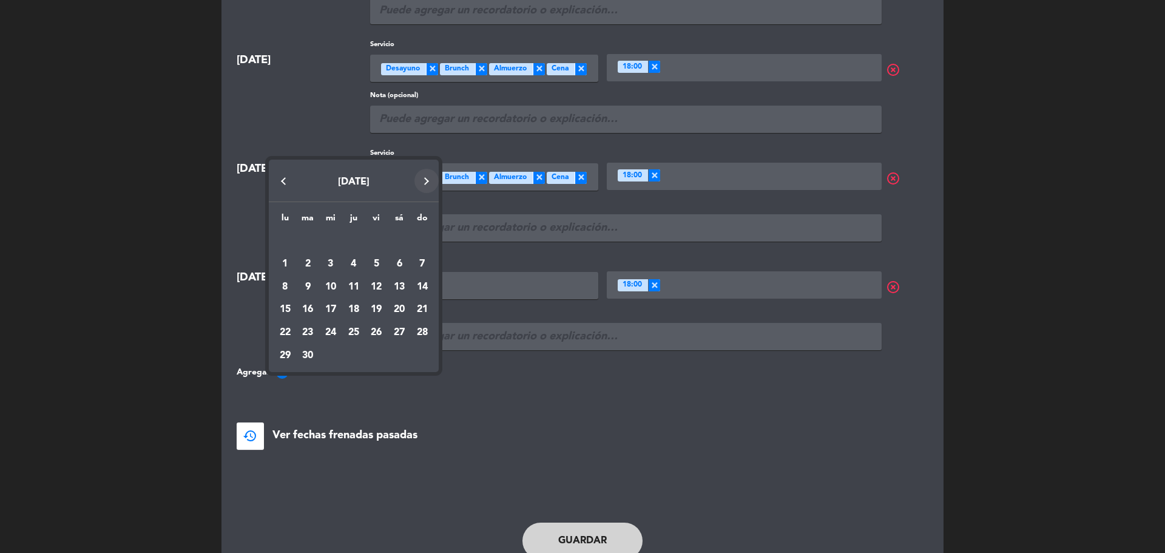
click at [429, 189] on button "Next month" at bounding box center [426, 181] width 24 height 24
click at [400, 312] on div "18" at bounding box center [399, 309] width 21 height 21
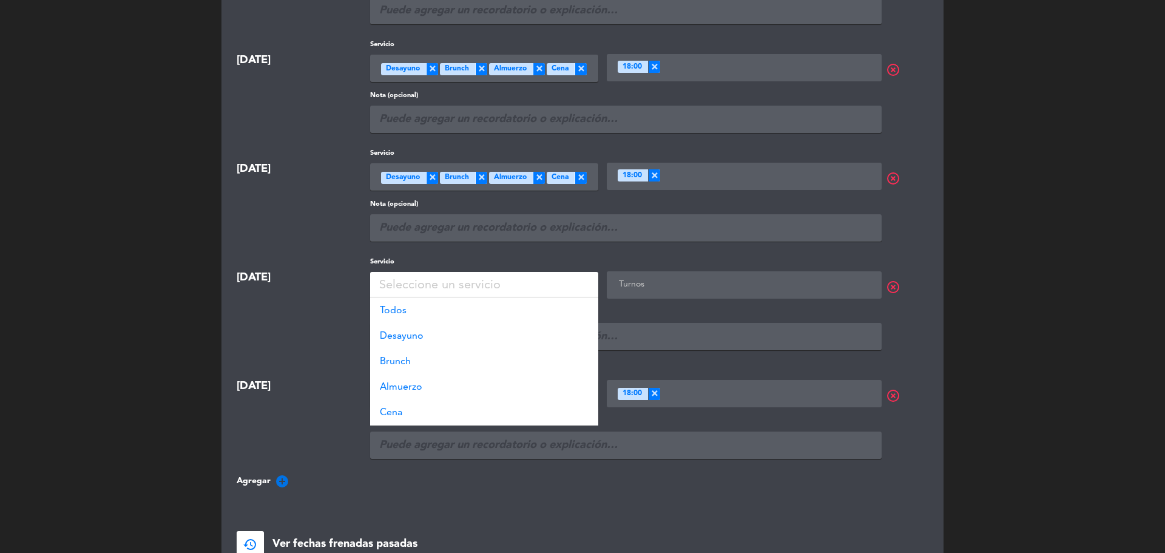
click at [415, 280] on div "Seleccione un servicio" at bounding box center [439, 285] width 121 height 20
click at [410, 312] on div "Todos" at bounding box center [484, 310] width 228 height 25
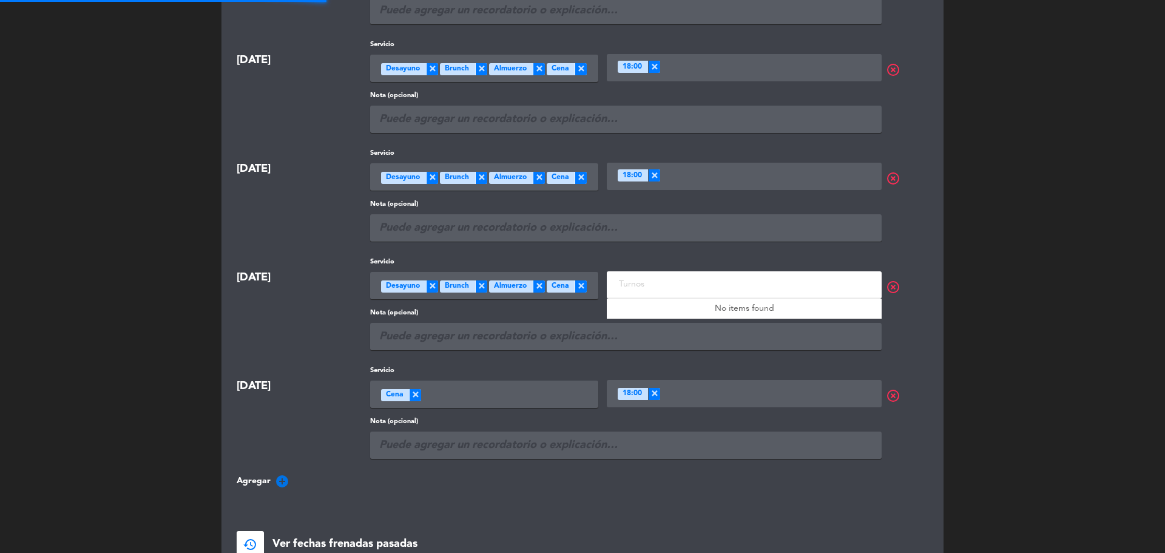
scroll to position [1, 0]
click at [676, 288] on input "text" at bounding box center [745, 283] width 259 height 15
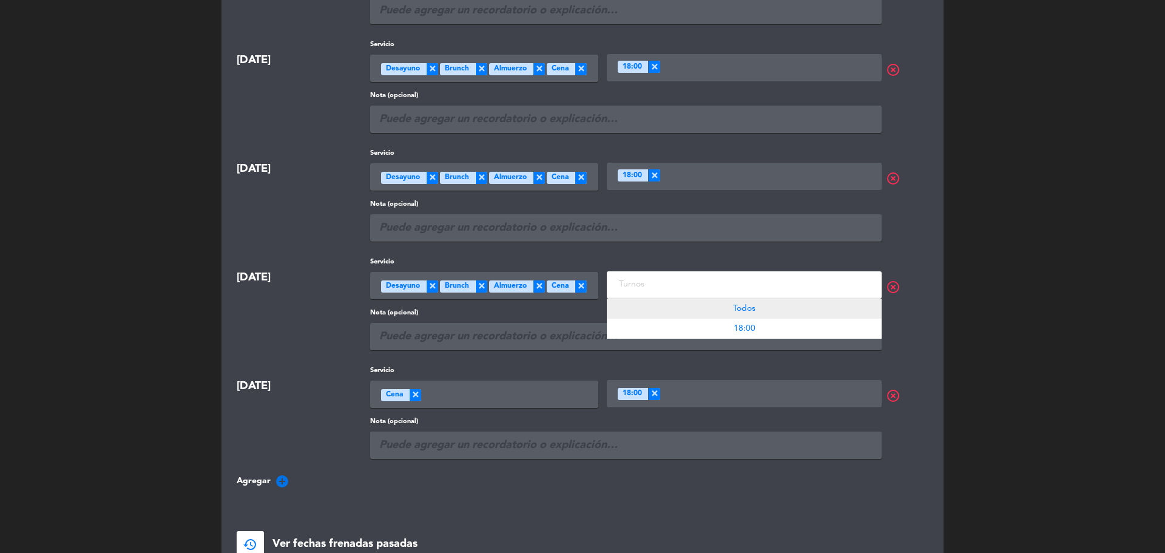
click at [673, 308] on div "Todos" at bounding box center [744, 308] width 275 height 20
click at [281, 482] on icon "add_circle" at bounding box center [282, 481] width 15 height 15
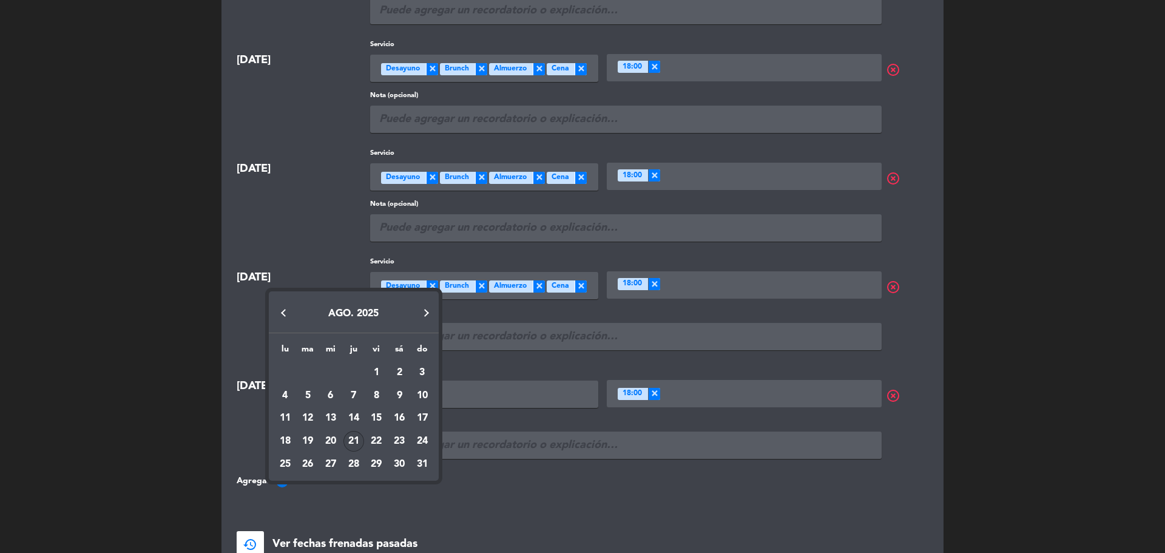
click at [427, 318] on button "Next month" at bounding box center [426, 312] width 24 height 24
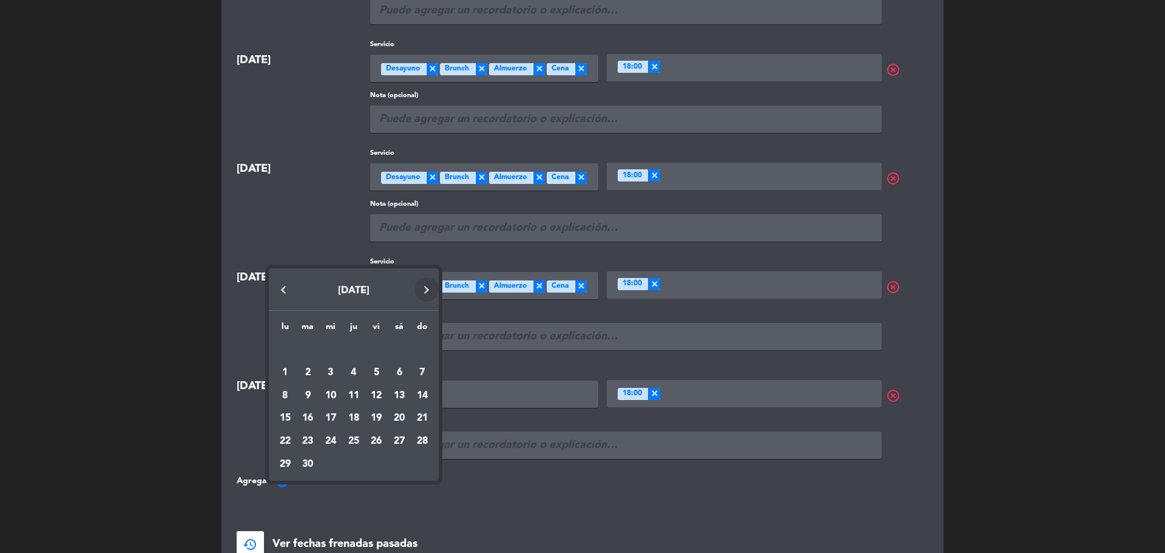
click at [425, 300] on button "Next month" at bounding box center [426, 289] width 24 height 24
click at [423, 419] on div "19" at bounding box center [422, 418] width 21 height 21
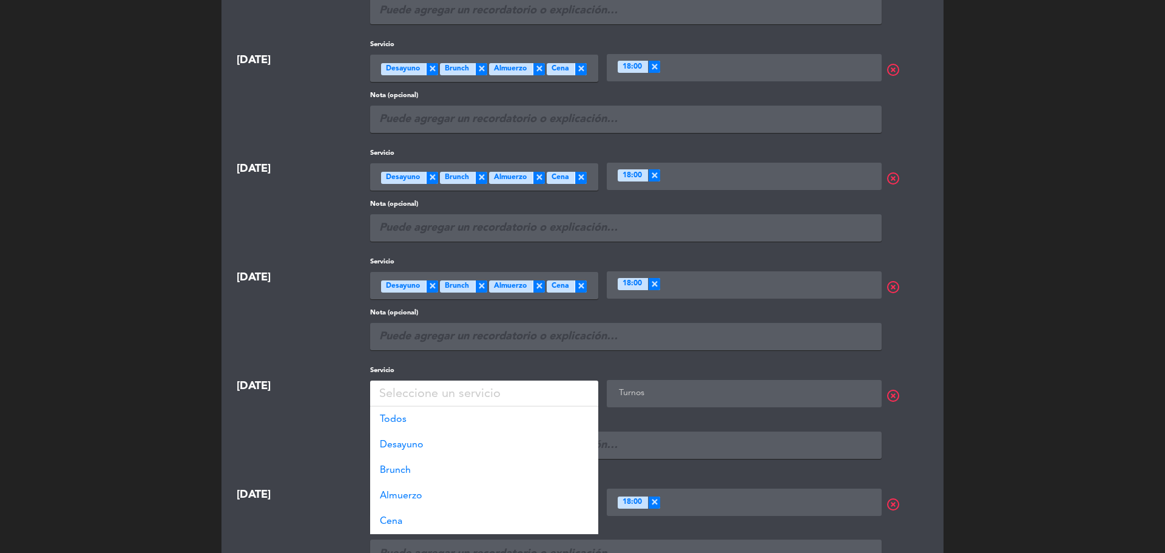
click at [439, 391] on div "Seleccione un servicio" at bounding box center [439, 394] width 121 height 20
drag, startPoint x: 431, startPoint y: 422, endPoint x: 605, endPoint y: 439, distance: 174.3
click at [442, 422] on div "Todos" at bounding box center [484, 418] width 228 height 25
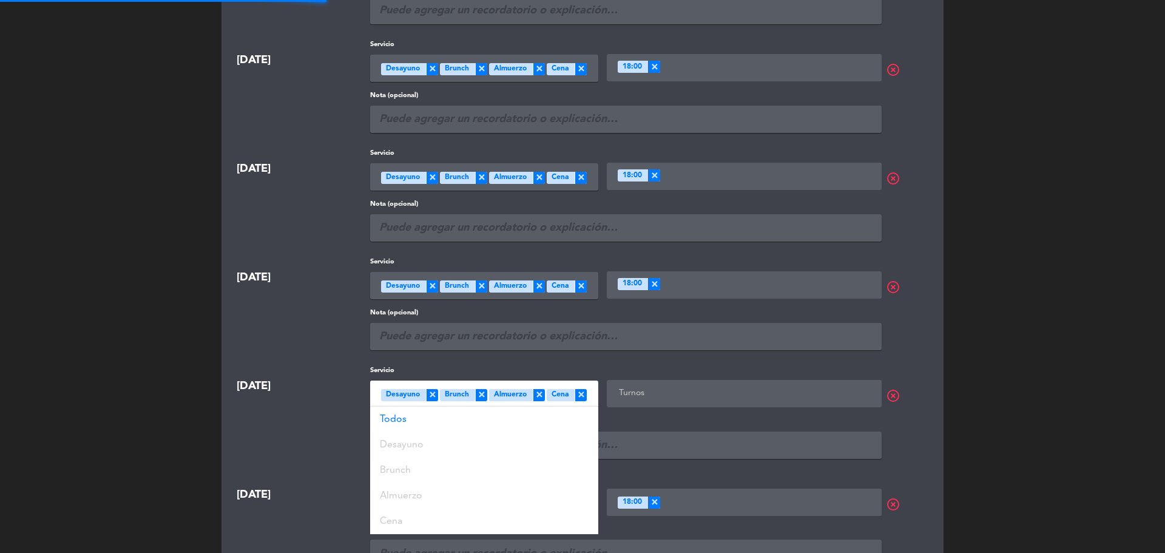
click at [650, 396] on input "text" at bounding box center [745, 392] width 259 height 15
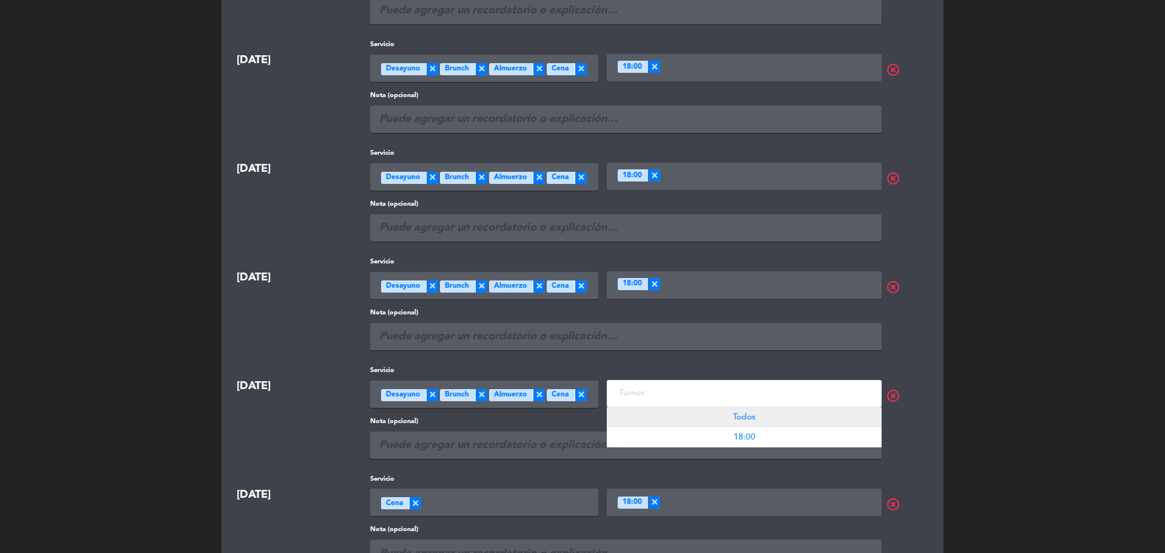
click at [635, 417] on div "Todos" at bounding box center [744, 417] width 275 height 20
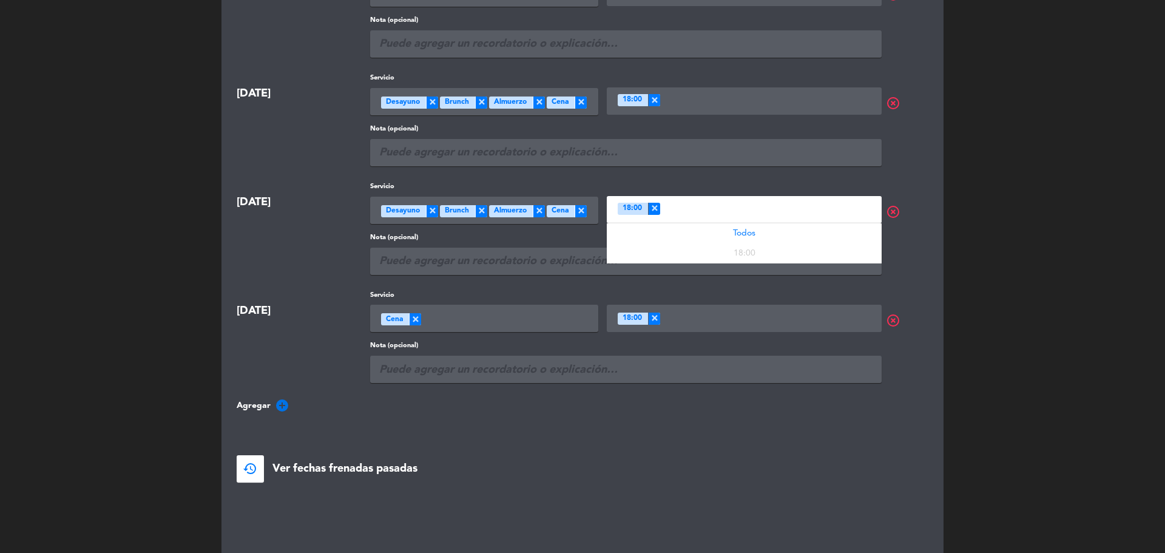
scroll to position [485, 0]
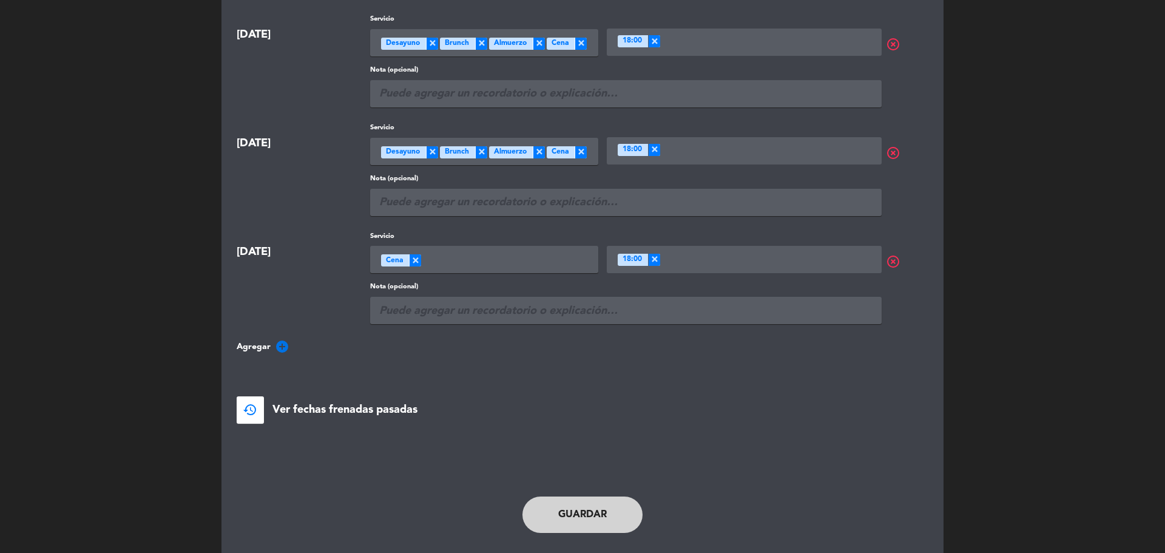
click at [604, 508] on button "Guardar" at bounding box center [582, 514] width 120 height 36
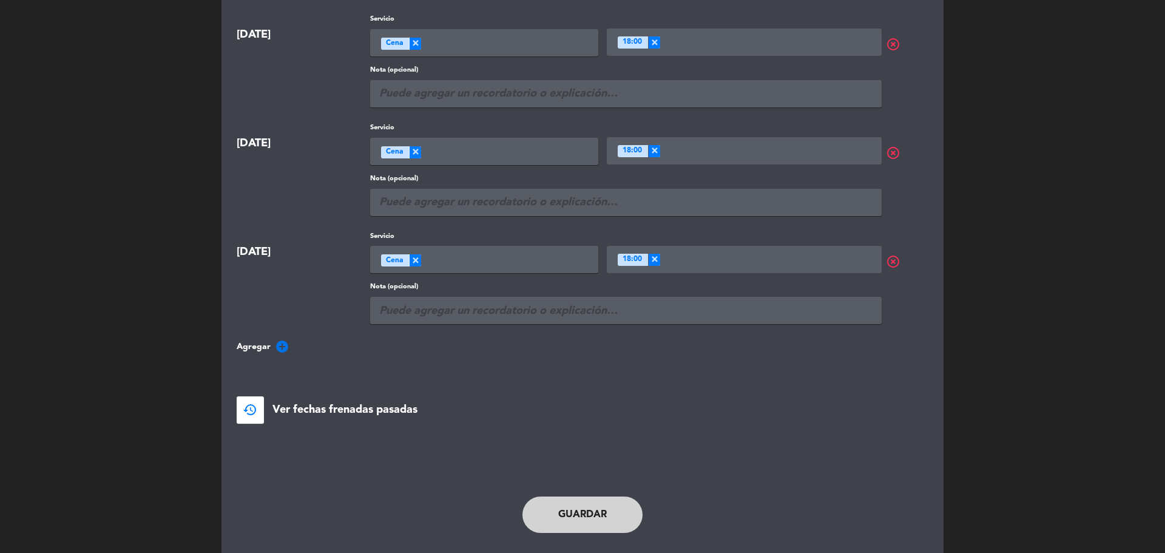
click at [282, 345] on icon "add_circle" at bounding box center [282, 346] width 15 height 15
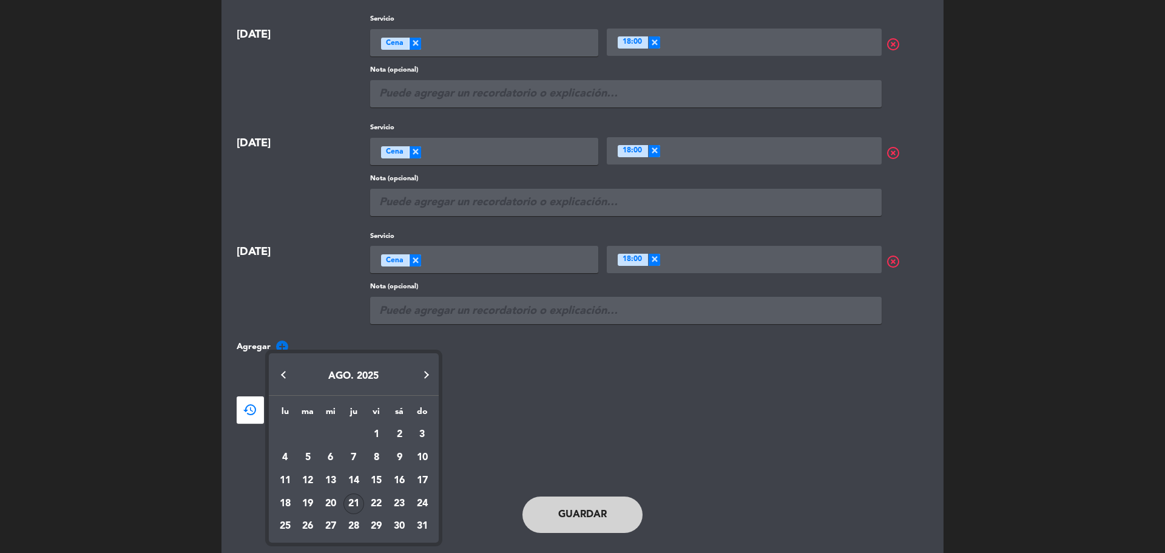
click at [423, 372] on button "Next month" at bounding box center [426, 375] width 24 height 24
click at [426, 370] on button "Next month" at bounding box center [426, 375] width 24 height 24
click at [427, 368] on button "Next month" at bounding box center [426, 375] width 24 height 24
click at [374, 477] on div "14" at bounding box center [376, 480] width 21 height 21
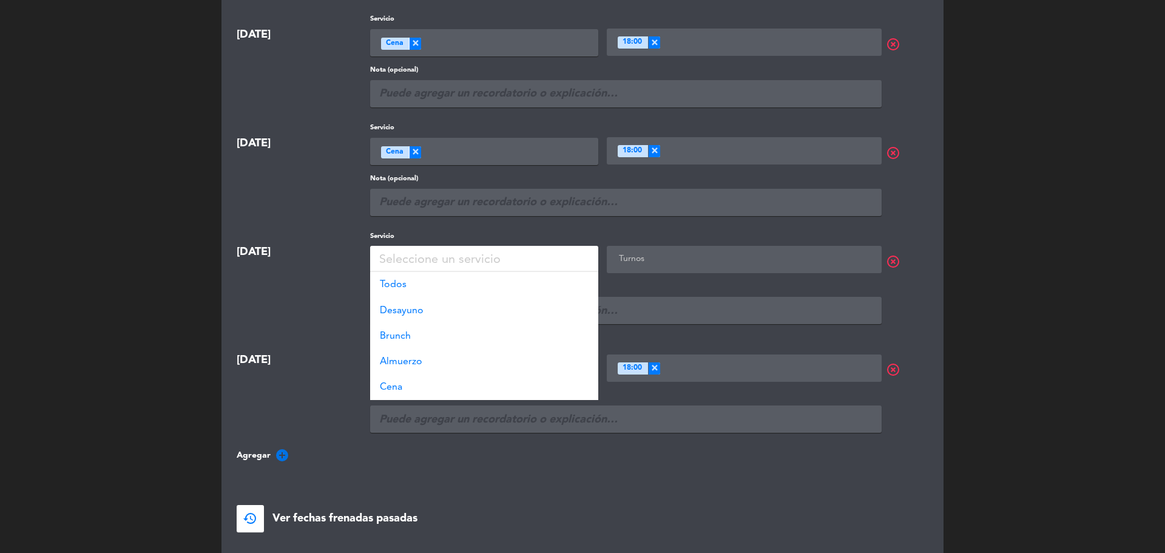
click at [378, 260] on div "Seleccione un servicio" at bounding box center [484, 259] width 228 height 27
click at [391, 283] on span "Todos" at bounding box center [393, 285] width 27 height 10
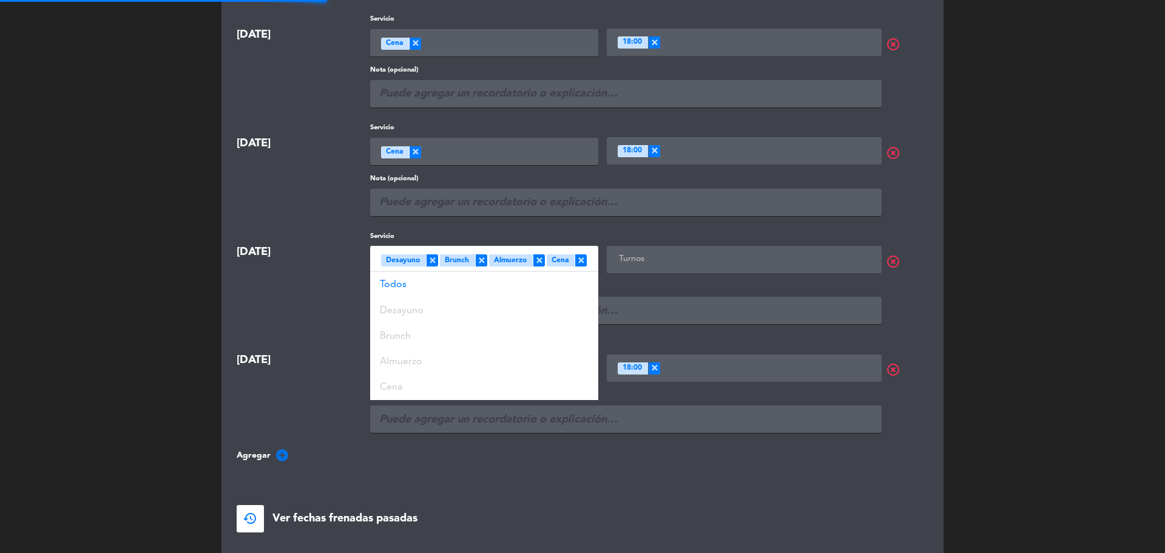
scroll to position [1, 0]
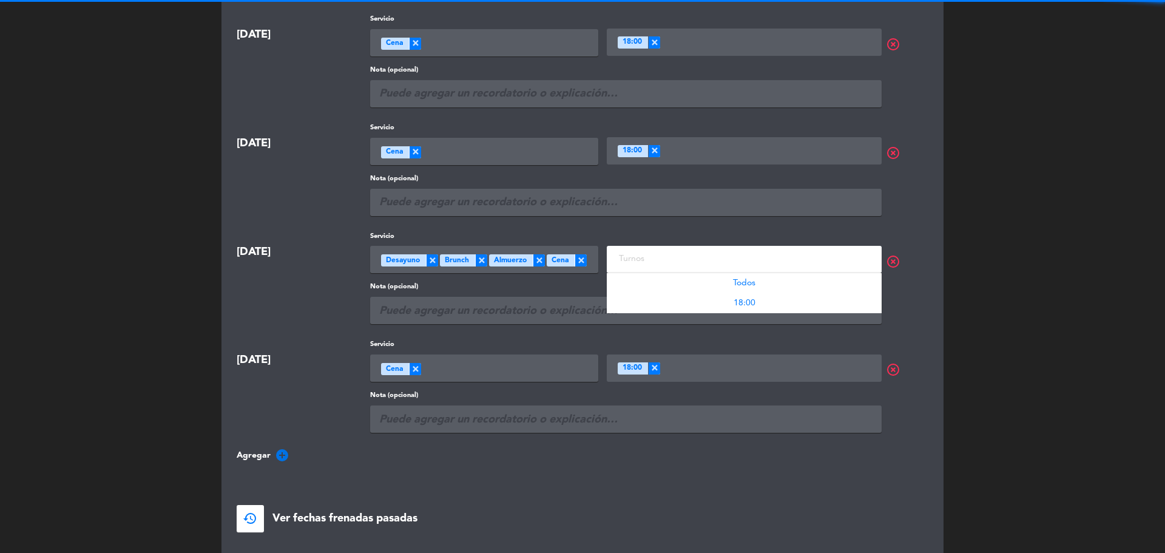
click at [641, 261] on input "text" at bounding box center [745, 258] width 259 height 15
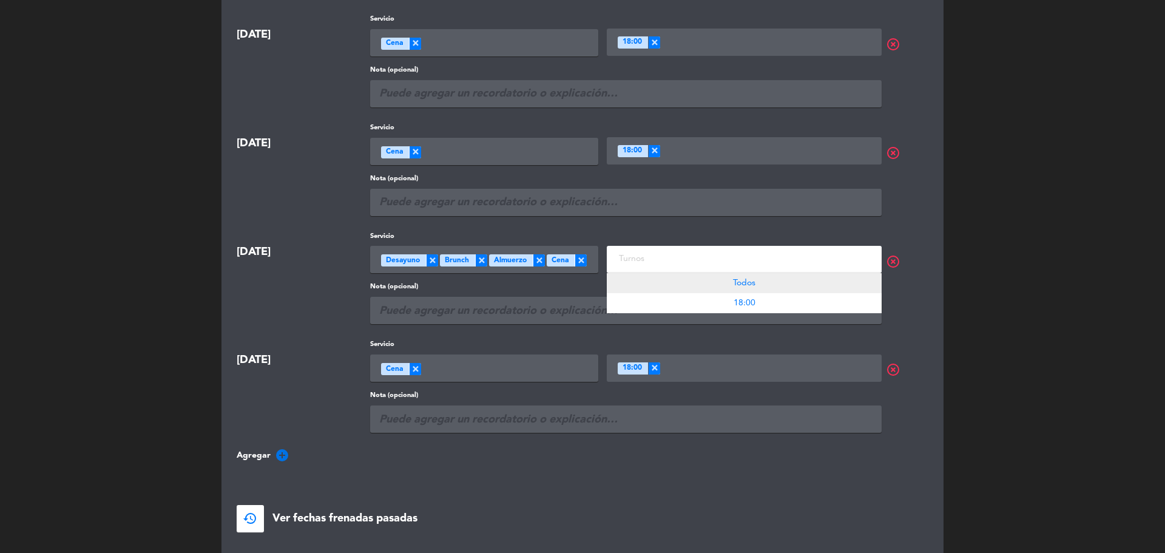
click at [652, 274] on div "Todos" at bounding box center [744, 283] width 275 height 20
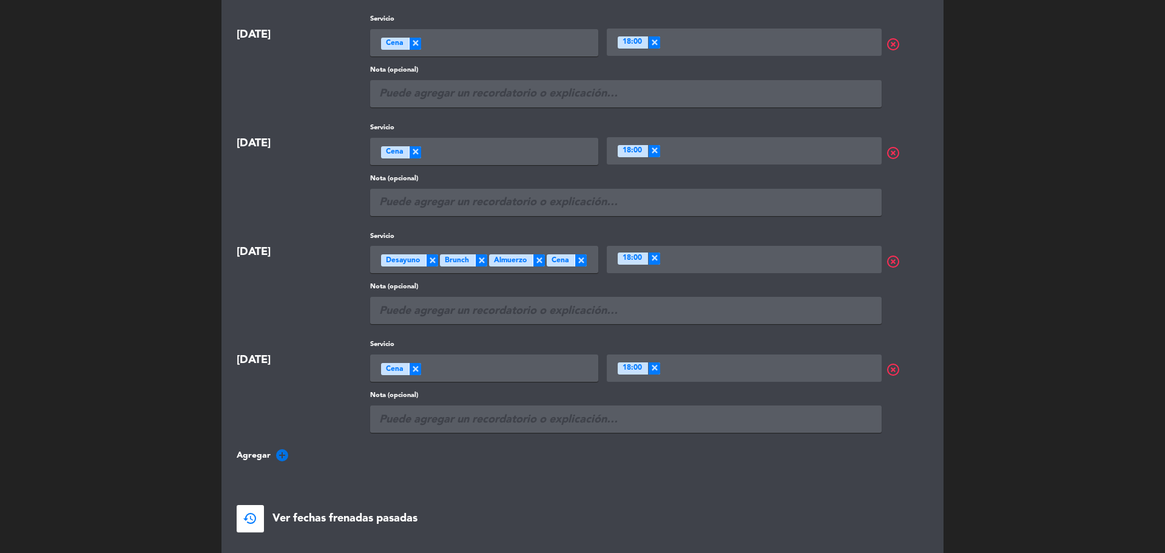
click at [277, 451] on icon "add_circle" at bounding box center [282, 455] width 15 height 15
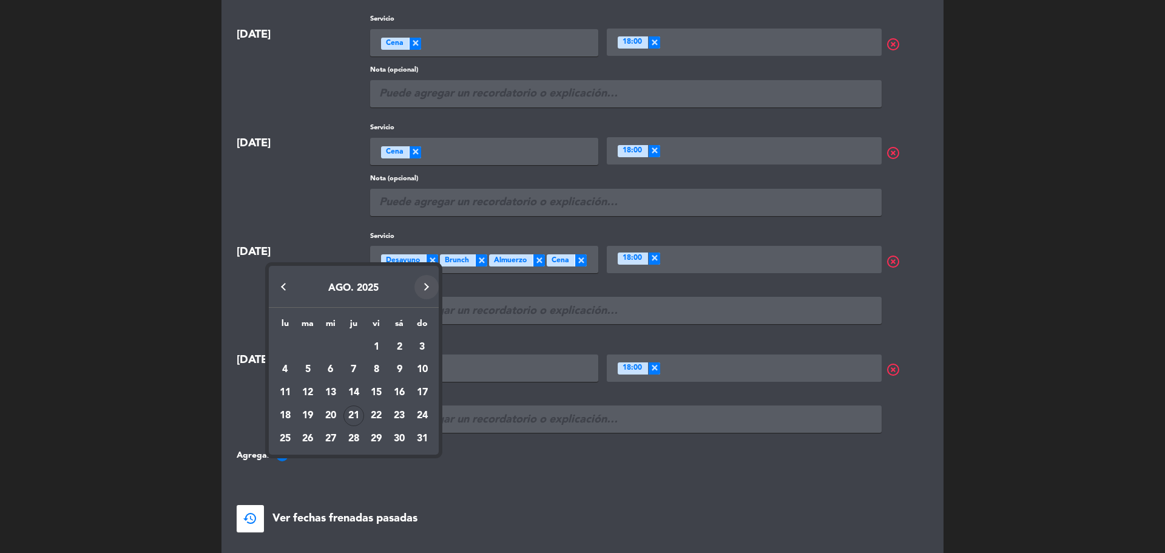
click at [424, 289] on button "Next month" at bounding box center [426, 287] width 24 height 24
click at [430, 267] on button "Next month" at bounding box center [426, 264] width 24 height 24
click at [377, 436] on div "28" at bounding box center [376, 438] width 21 height 21
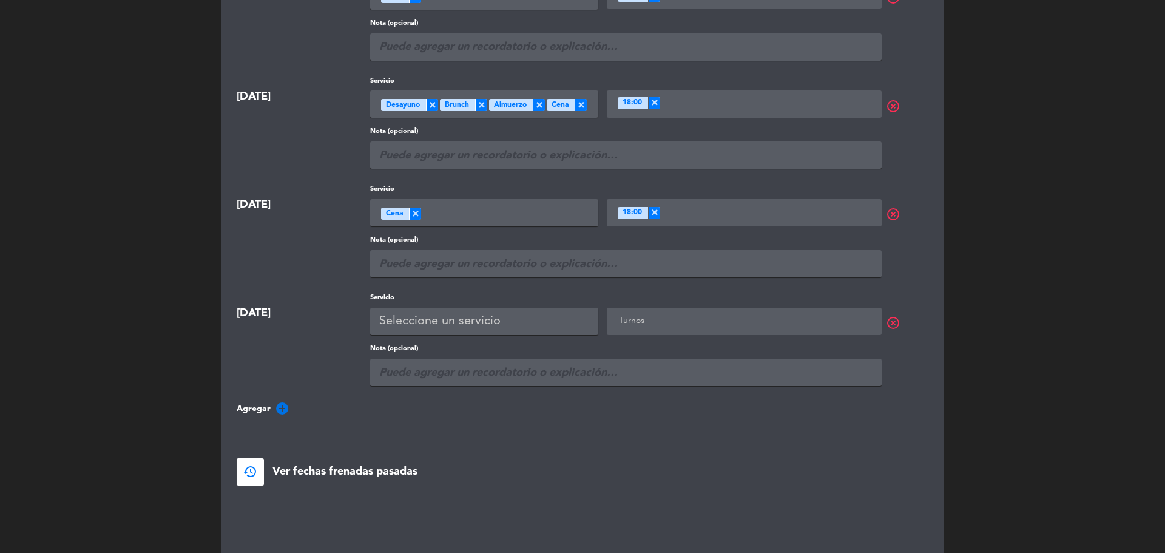
scroll to position [667, 0]
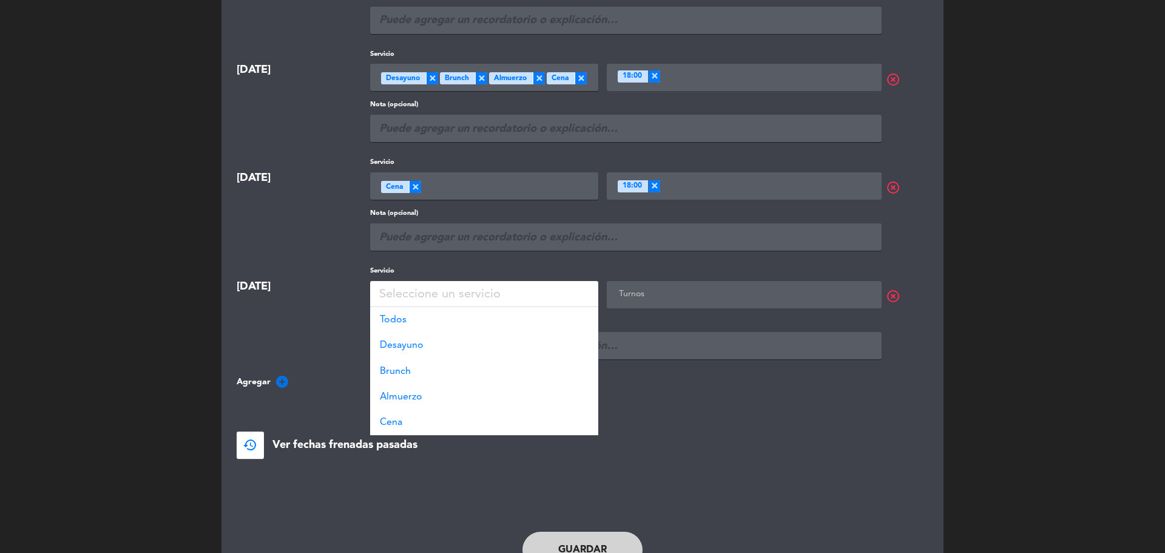
click at [407, 296] on div "Seleccione un servicio" at bounding box center [439, 295] width 121 height 20
click at [402, 326] on div "Todos" at bounding box center [484, 319] width 228 height 25
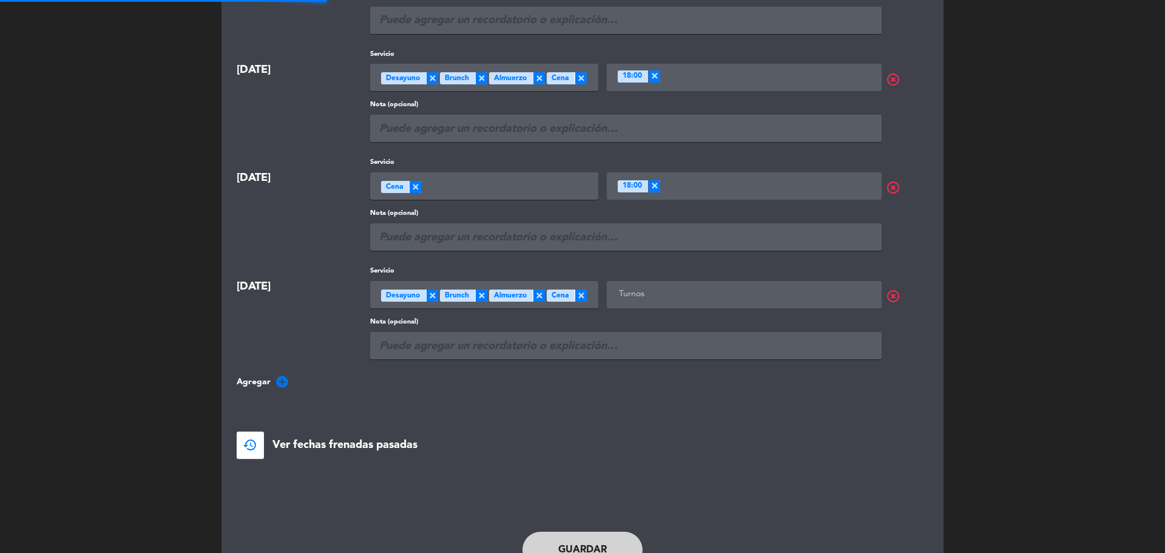
click at [637, 280] on div "Turnos" at bounding box center [741, 287] width 279 height 42
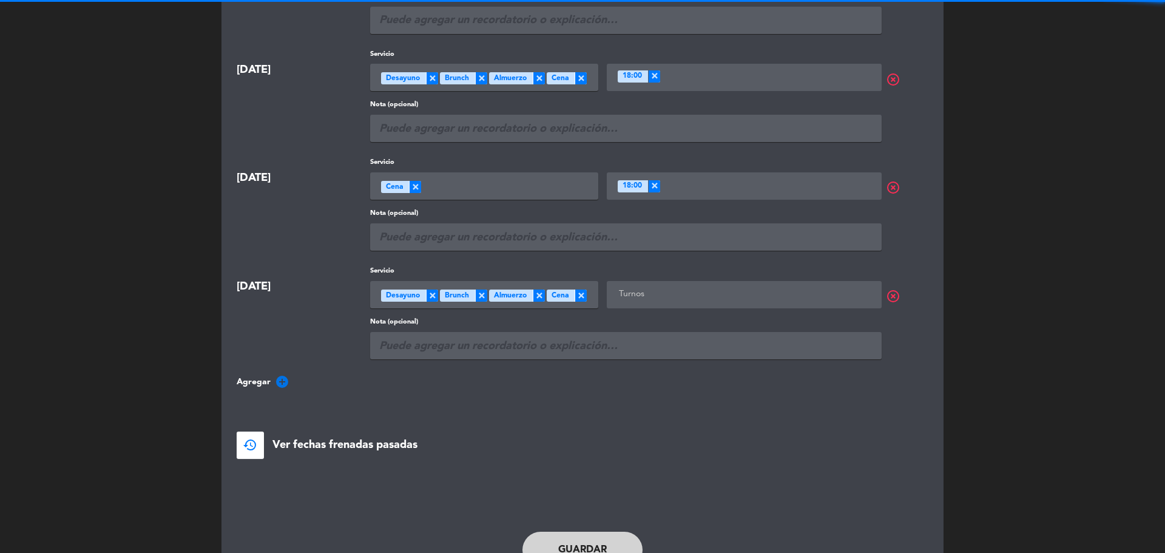
scroll to position [1, 0]
click at [632, 298] on input "text" at bounding box center [745, 293] width 259 height 15
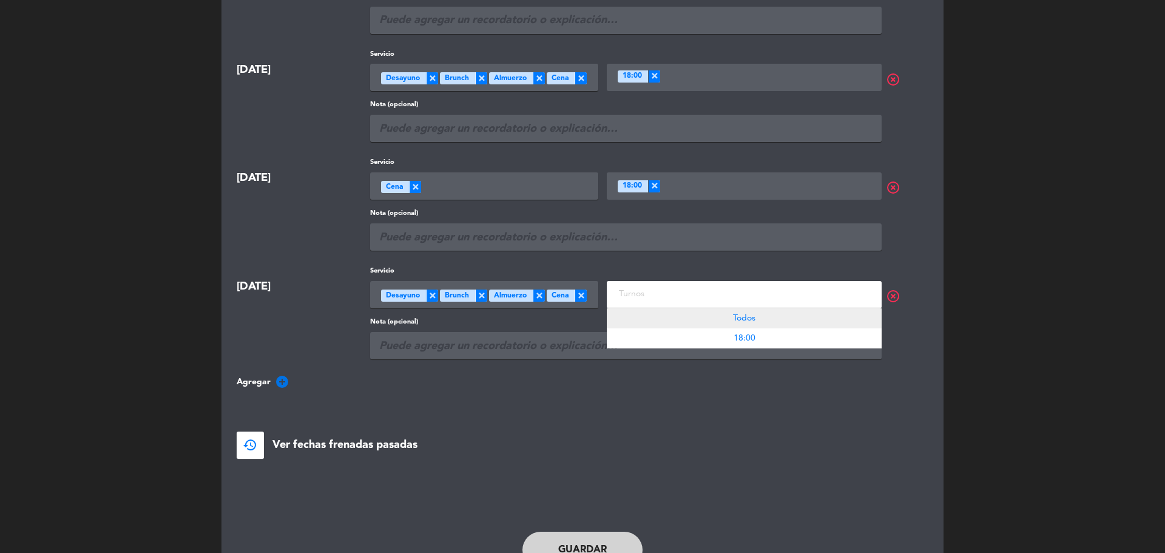
click at [653, 318] on div "Todos" at bounding box center [744, 318] width 275 height 20
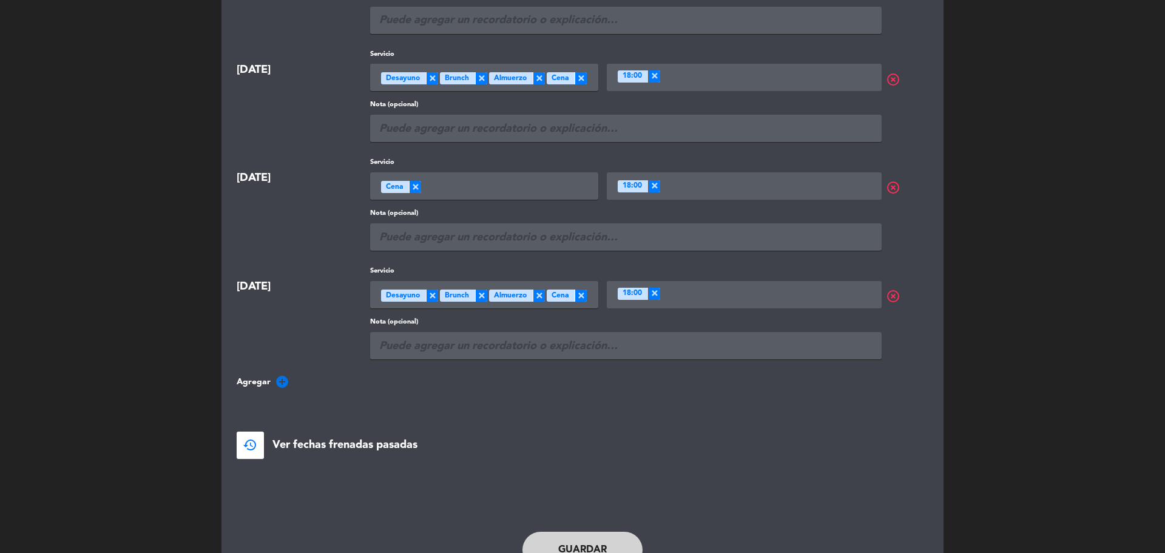
click at [891, 295] on span "highlight_off" at bounding box center [909, 296] width 47 height 15
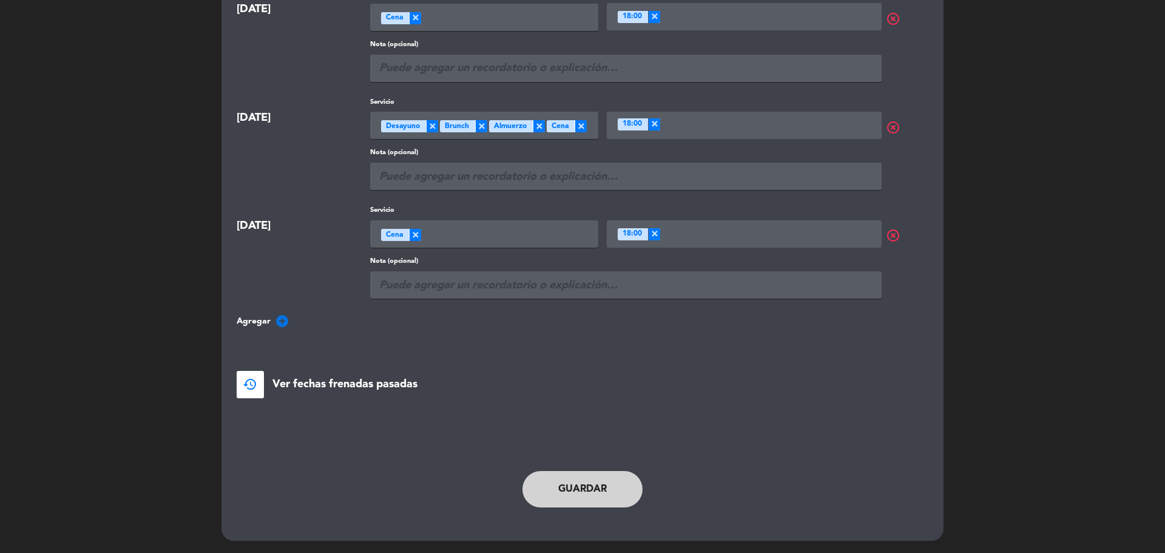
click at [283, 319] on icon "add_circle" at bounding box center [282, 321] width 15 height 15
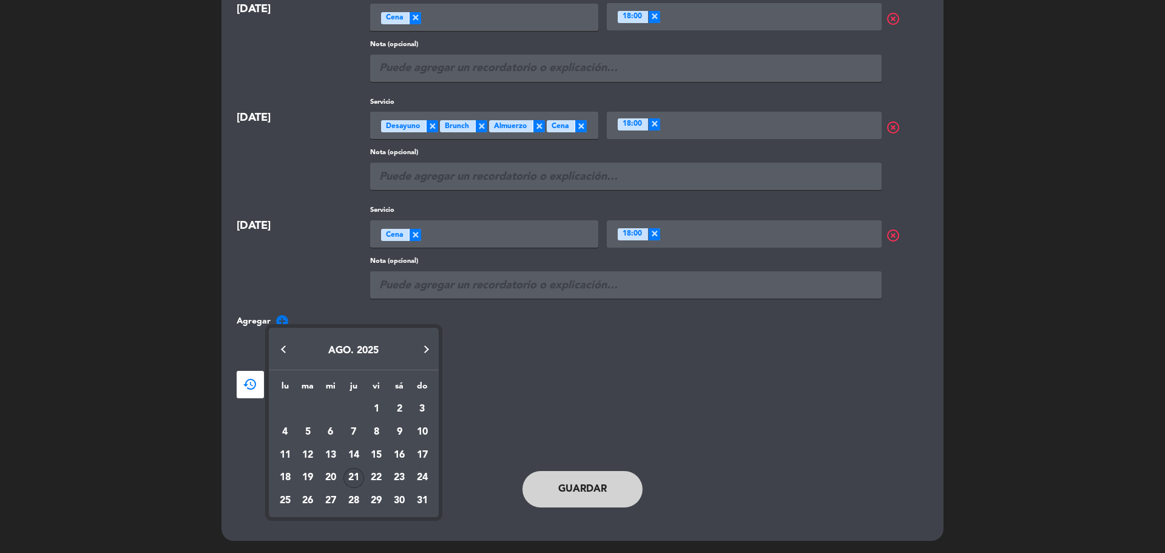
click at [423, 345] on button "Next month" at bounding box center [426, 349] width 24 height 24
click at [396, 431] on div "6" at bounding box center [399, 432] width 21 height 21
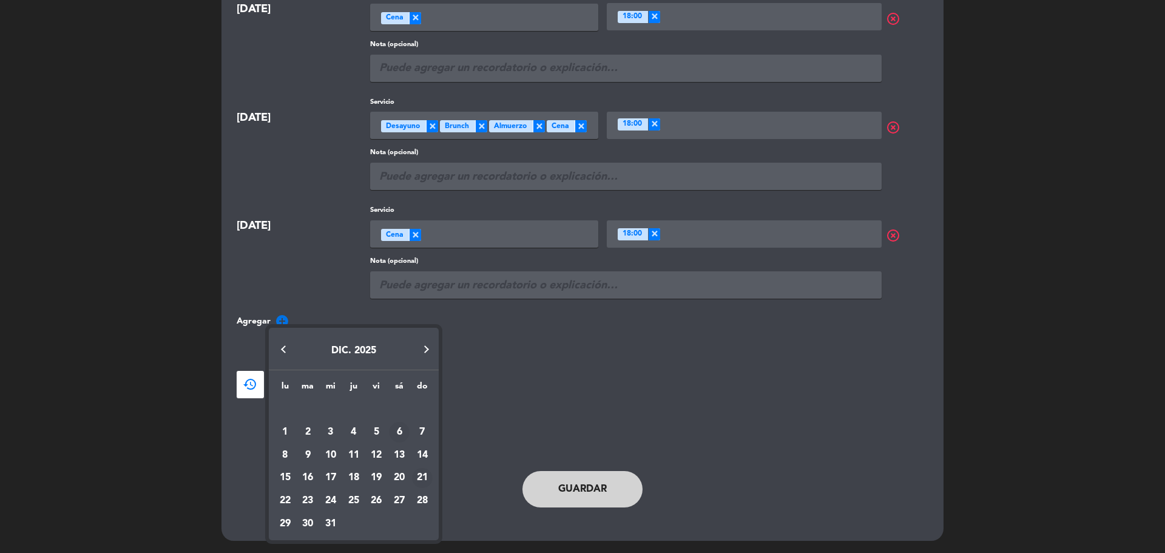
scroll to position [667, 0]
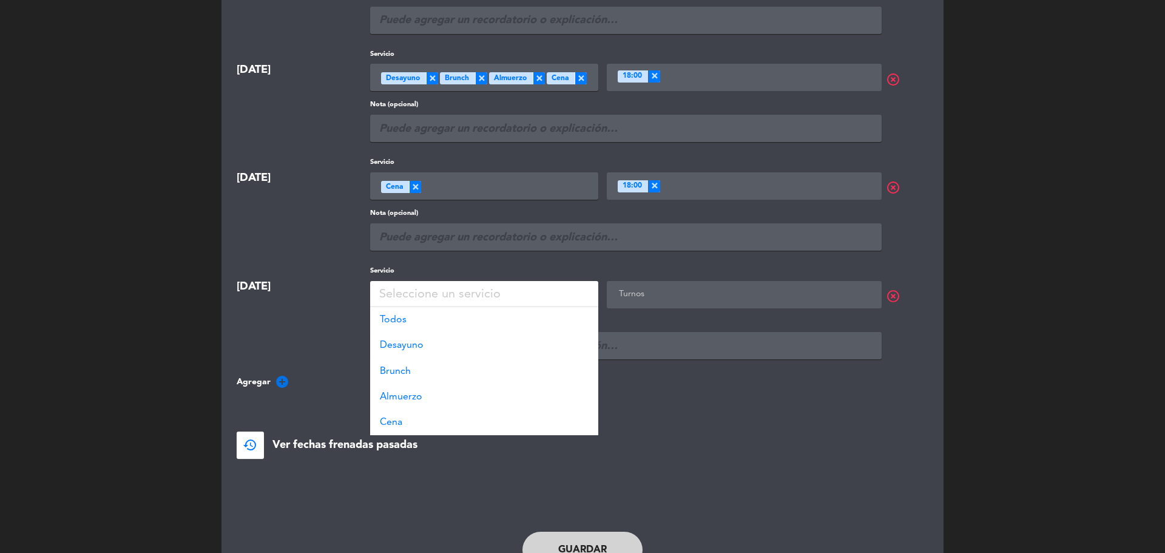
click at [419, 291] on div "Seleccione un servicio" at bounding box center [439, 295] width 121 height 20
drag, startPoint x: 436, startPoint y: 319, endPoint x: 461, endPoint y: 328, distance: 27.1
click at [440, 320] on div "Todos" at bounding box center [484, 319] width 228 height 25
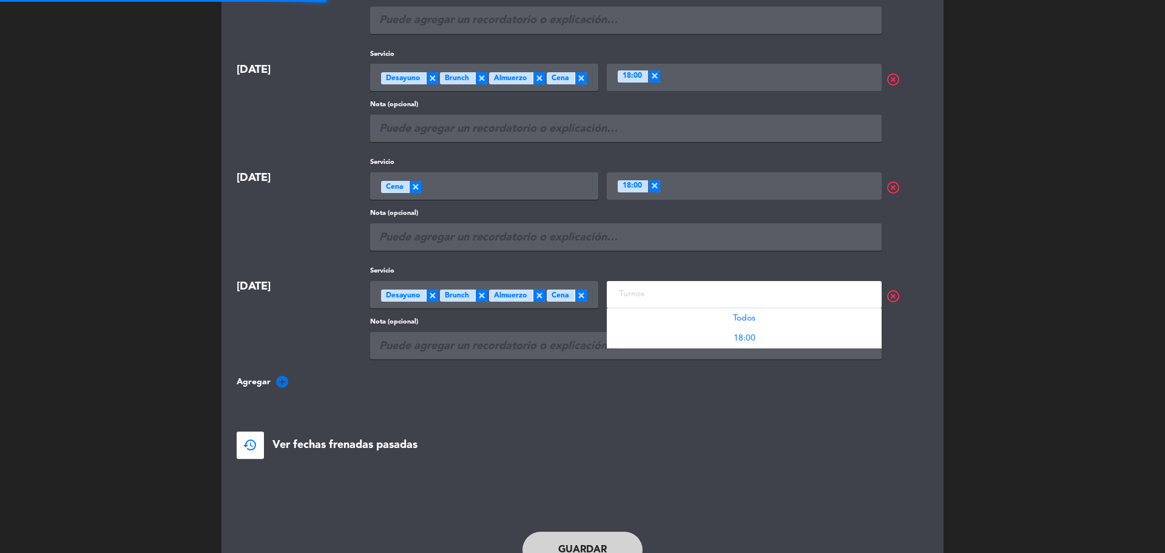
scroll to position [1, 0]
click at [644, 297] on input "text" at bounding box center [745, 293] width 259 height 15
click at [648, 316] on div "Todos" at bounding box center [744, 318] width 275 height 20
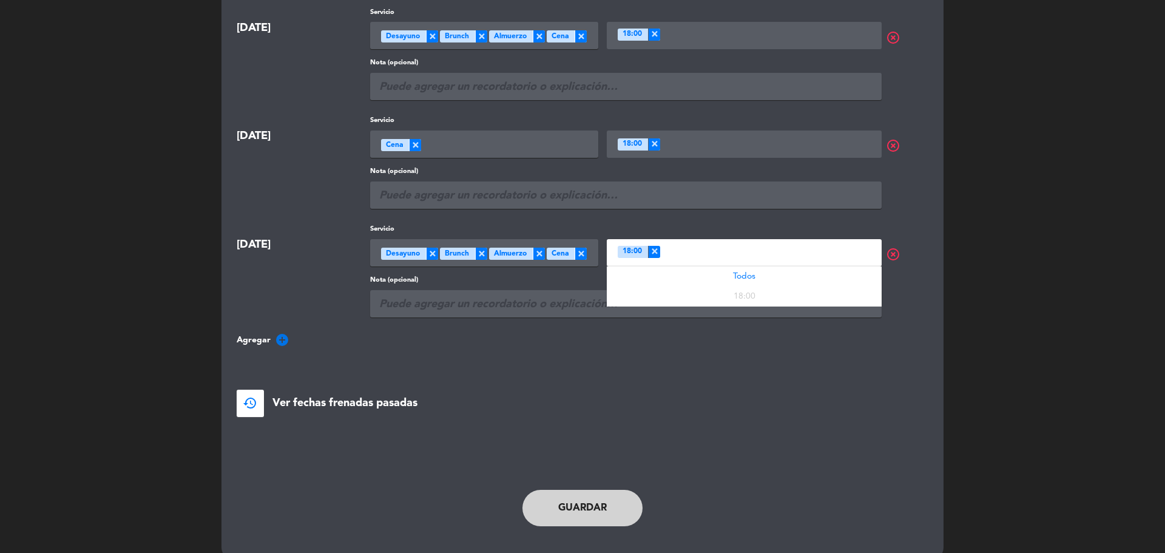
scroll to position [728, 0]
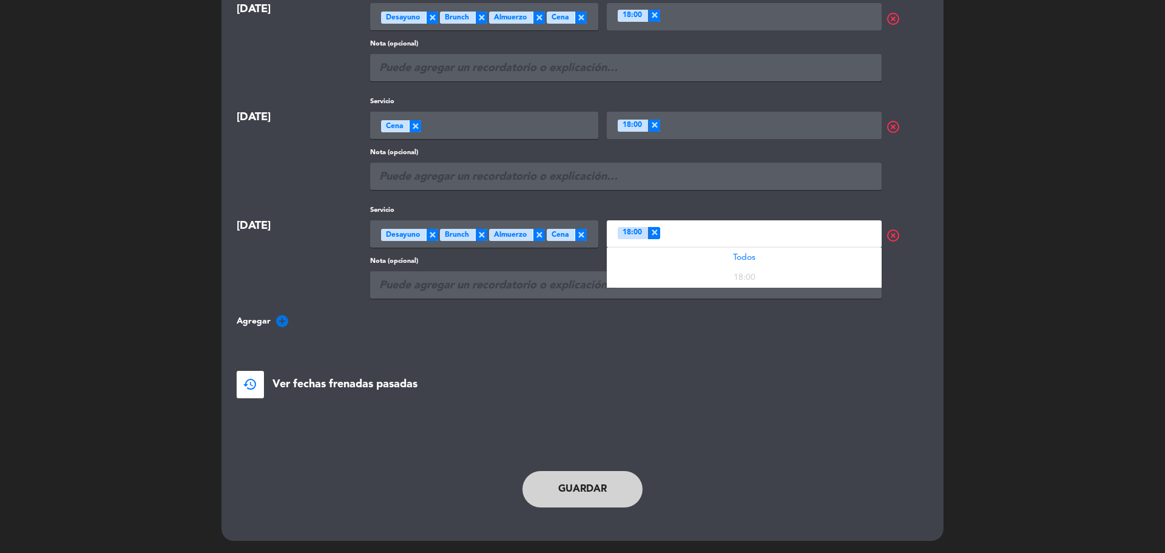
click at [611, 480] on button "Guardar" at bounding box center [582, 489] width 120 height 36
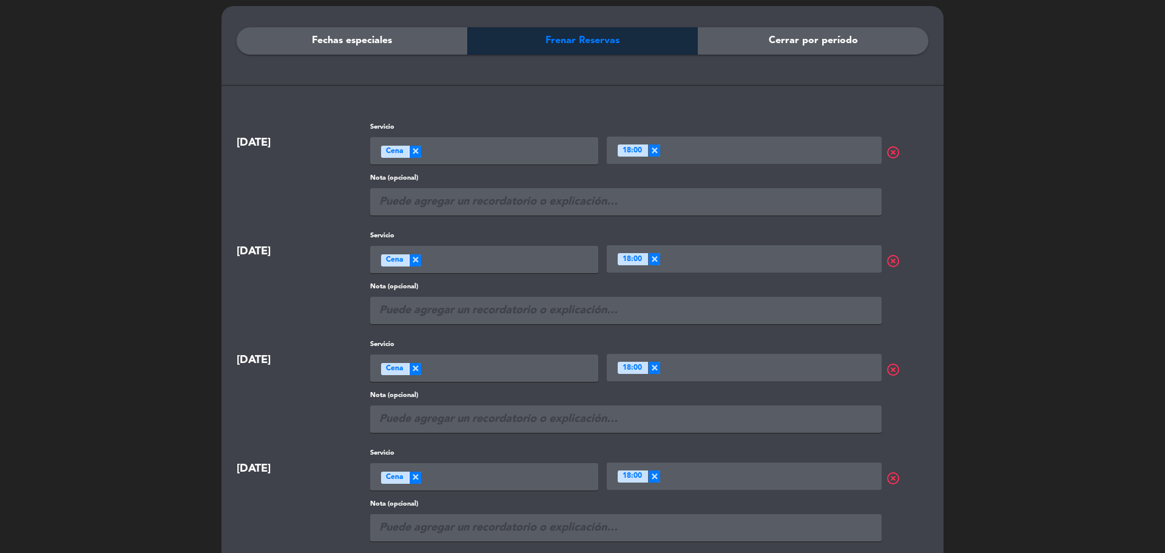
scroll to position [0, 0]
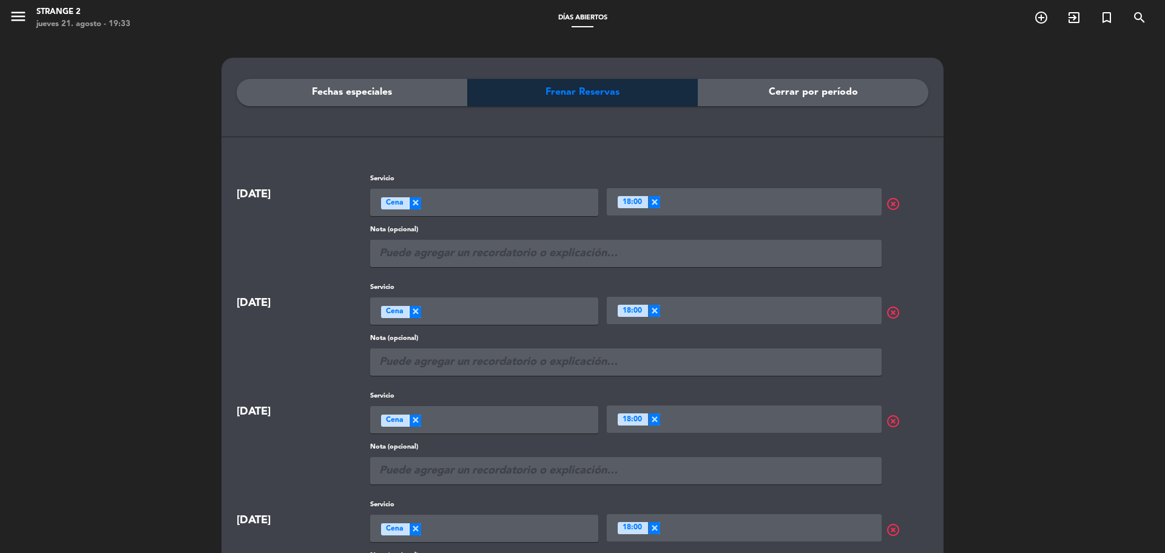
click at [27, 18] on icon "menu" at bounding box center [18, 16] width 18 height 18
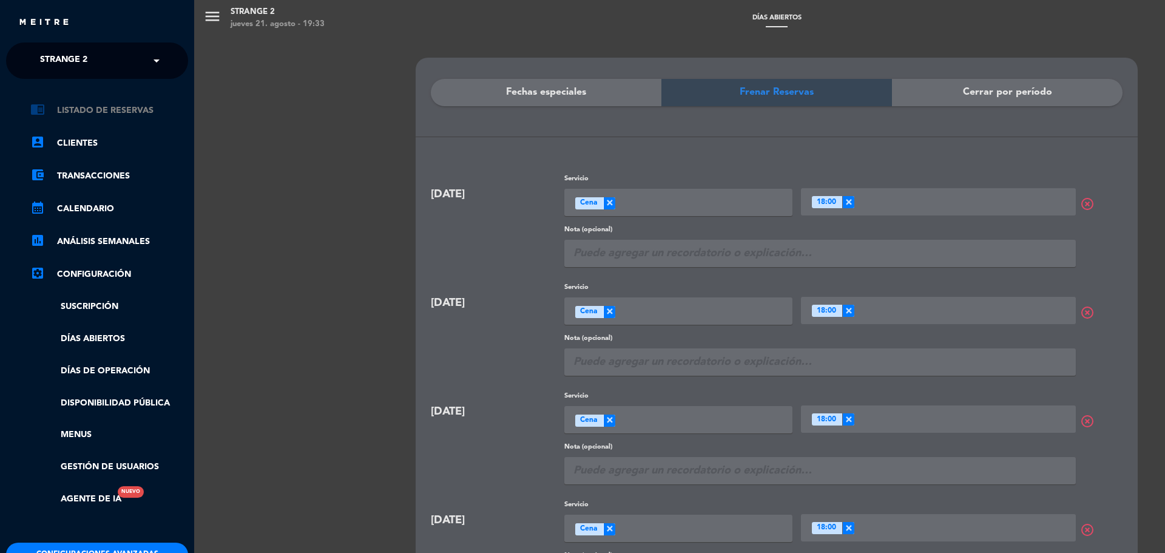
click at [113, 117] on link "chrome_reader_mode Listado de Reservas" at bounding box center [109, 110] width 158 height 15
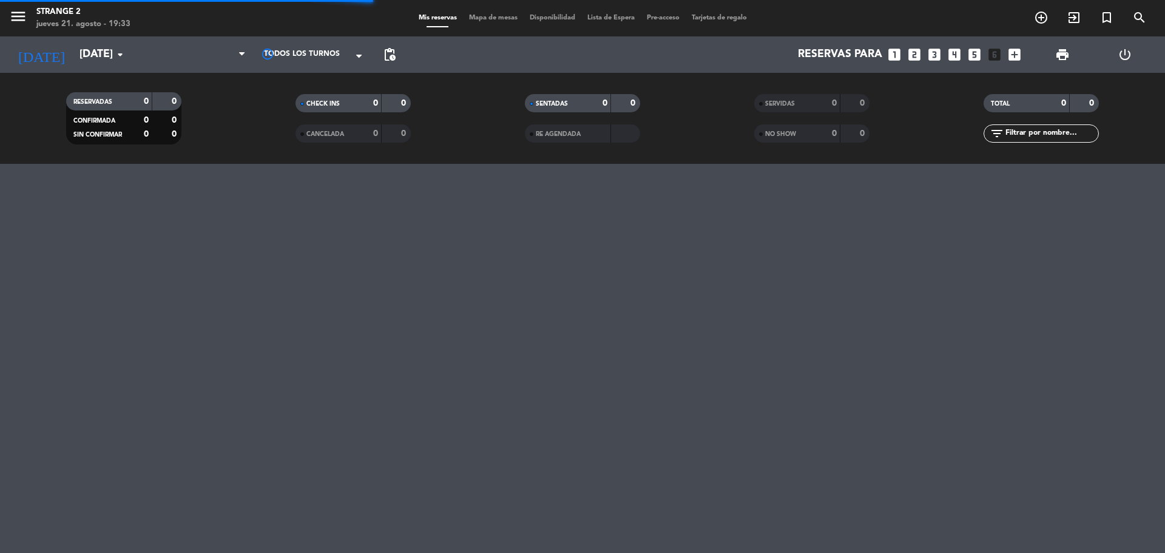
click at [497, 17] on span "Mapa de mesas" at bounding box center [493, 18] width 61 height 7
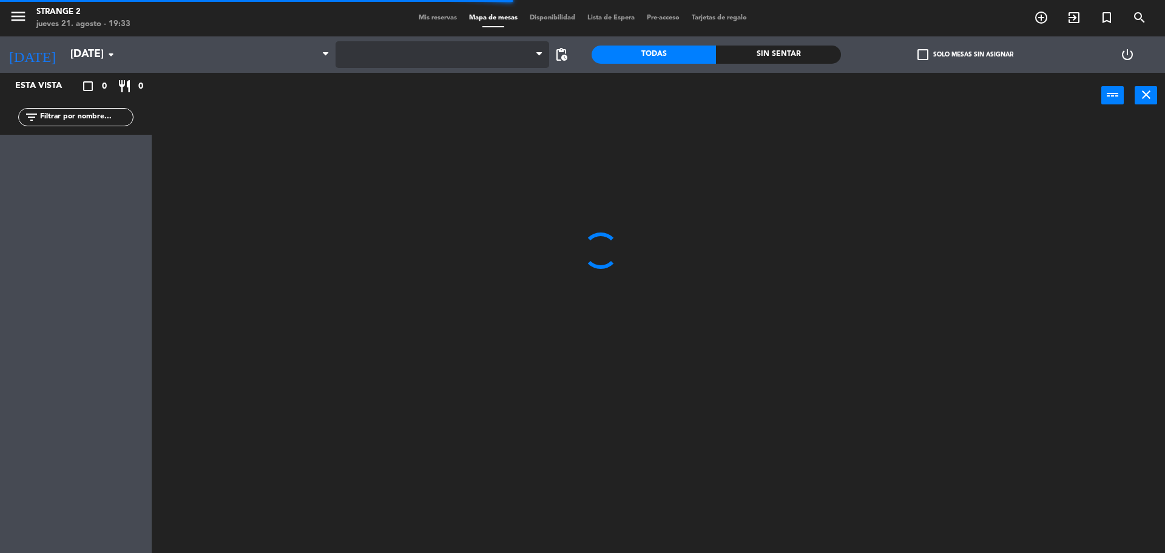
click at [401, 53] on span at bounding box center [442, 54] width 214 height 27
click at [414, 55] on span "Entrepiso(Cubierto)" at bounding box center [401, 54] width 85 height 8
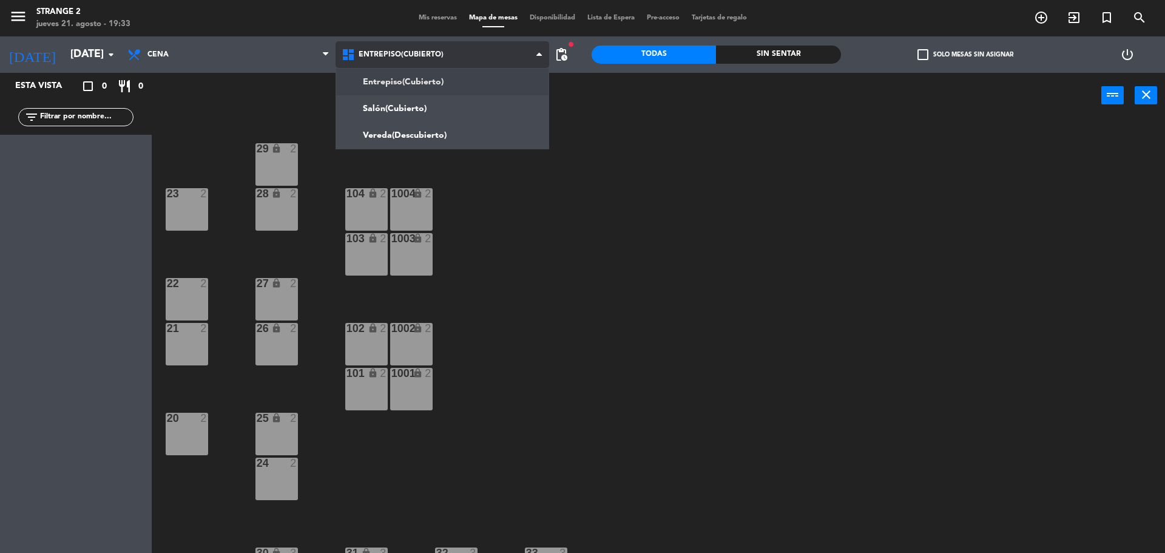
click at [396, 112] on ng-component "menu Strange 2 [DATE] 21. agosto - 19:33 Mis reservas Mapa de mesas Disponibili…" at bounding box center [582, 278] width 1165 height 556
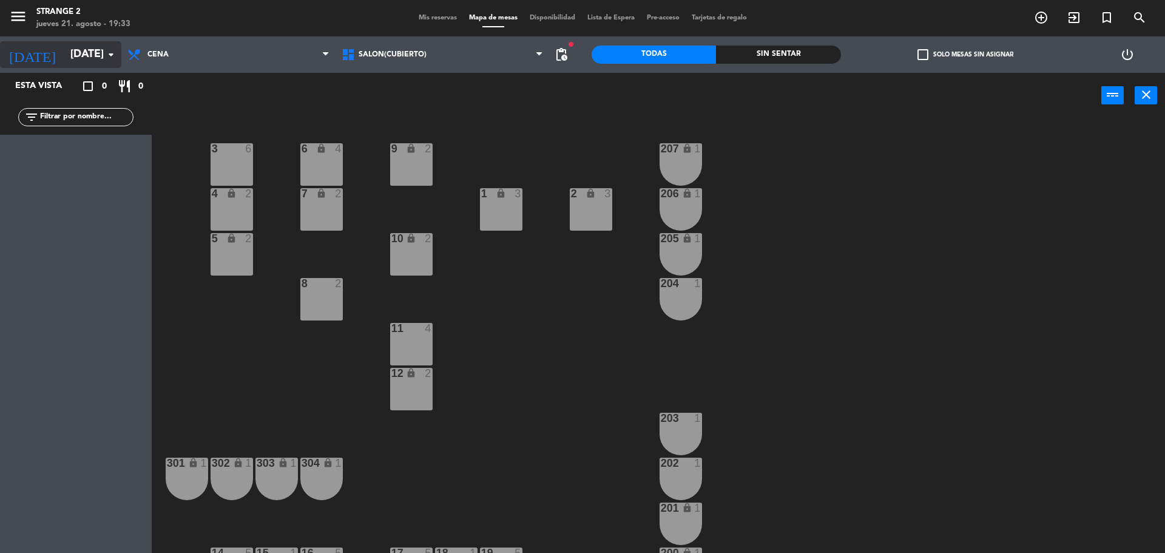
click at [104, 51] on icon "arrow_drop_down" at bounding box center [111, 54] width 15 height 15
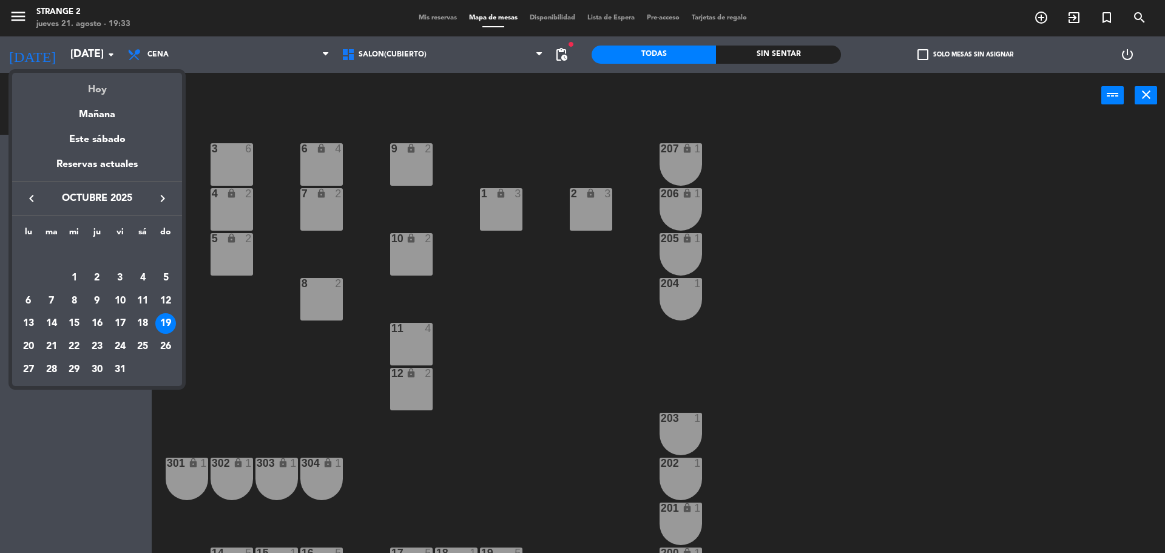
click at [107, 92] on div "Hoy" at bounding box center [97, 85] width 170 height 25
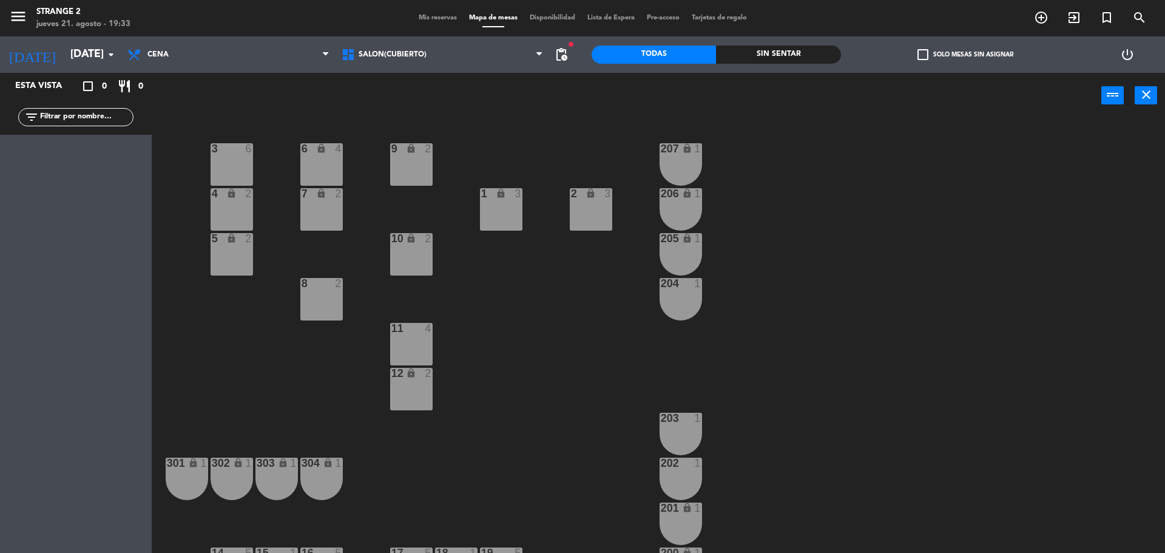
type input "jue. 21 ago."
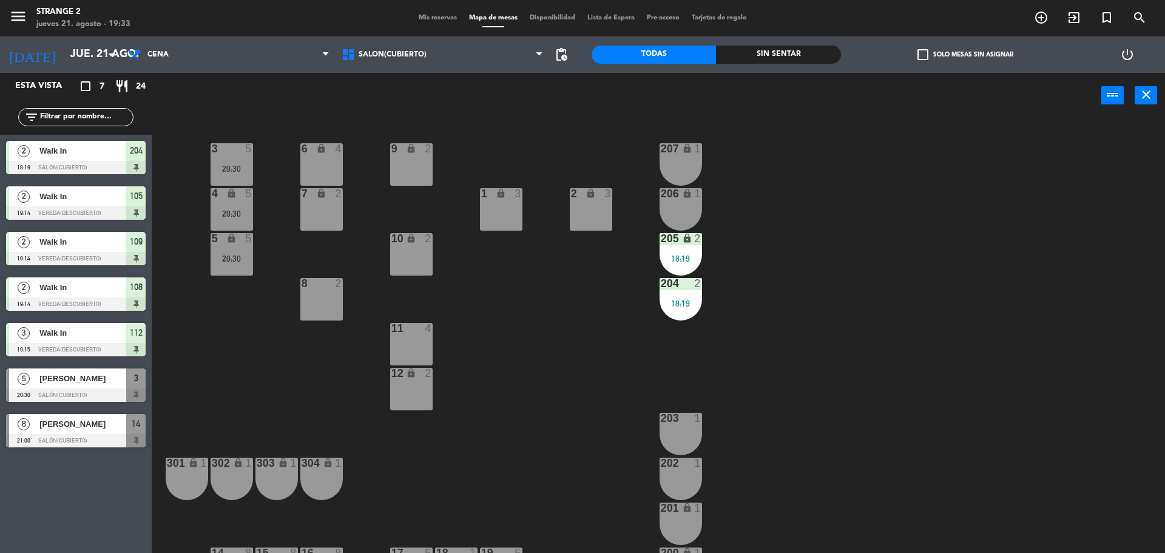
click at [408, 177] on div "9 lock 2" at bounding box center [411, 164] width 42 height 42
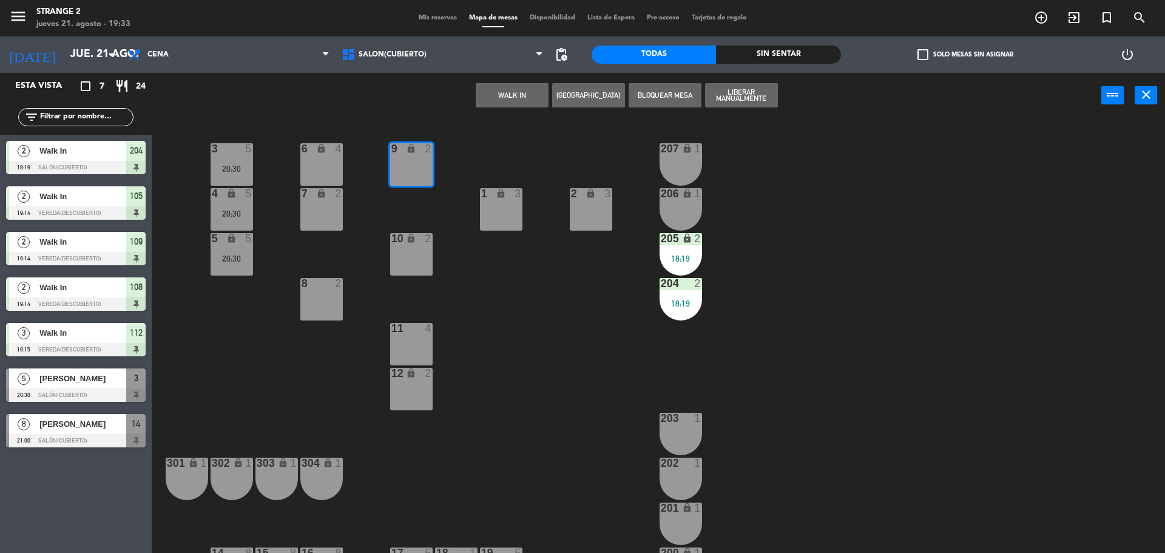
click at [482, 281] on div "3 5 20:30 6 lock 4 9 lock 2 207 lock 1 4 lock 5 20:30 7 lock 2 206 lock 1 1 loc…" at bounding box center [664, 338] width 1002 height 434
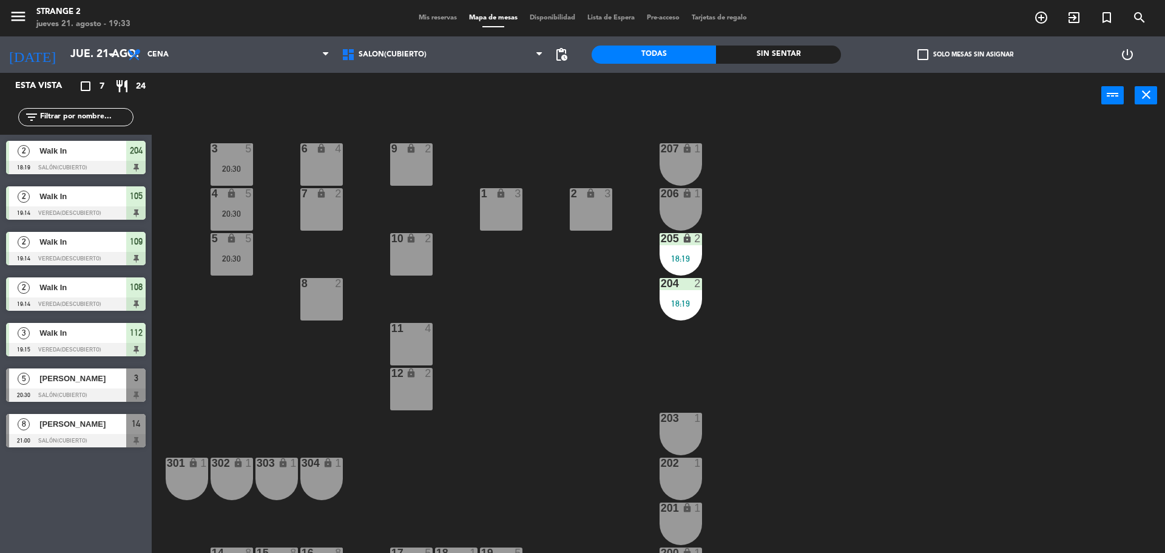
click at [320, 292] on div "8 2" at bounding box center [321, 299] width 42 height 42
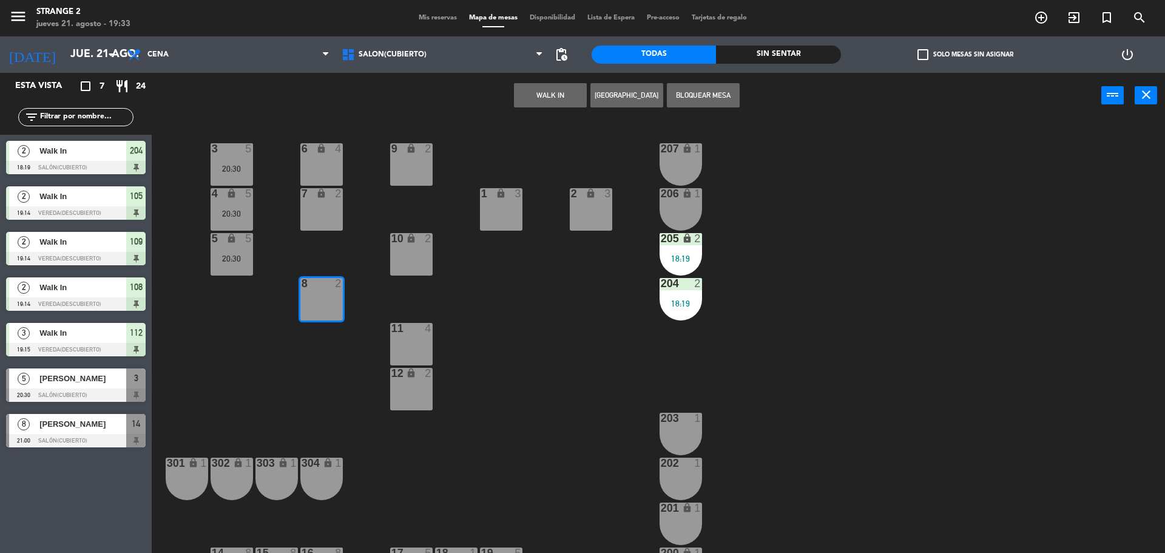
click at [545, 98] on button "WALK IN" at bounding box center [550, 95] width 73 height 24
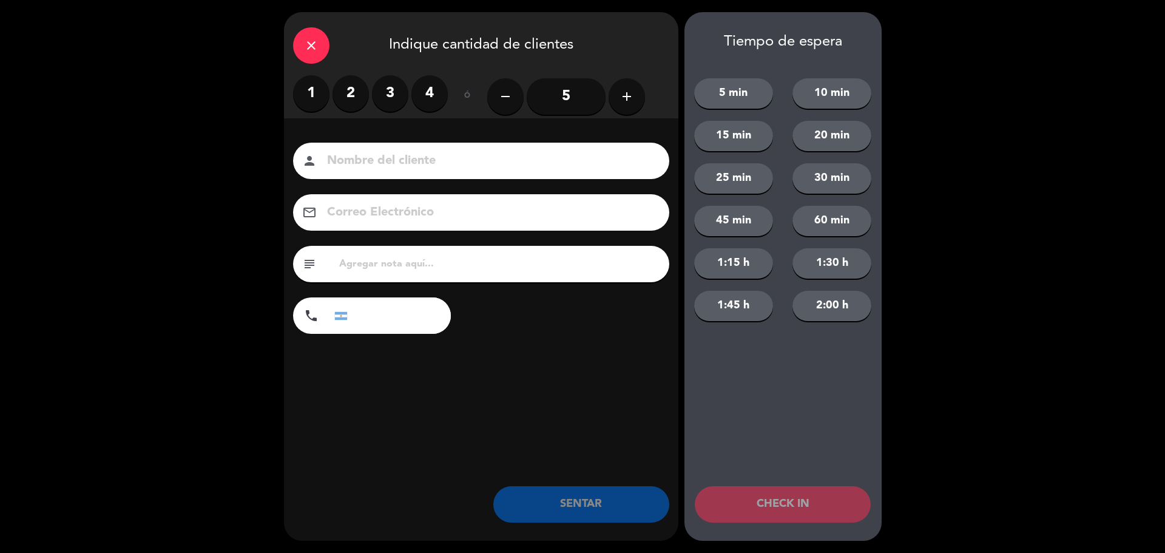
click at [338, 91] on label "2" at bounding box center [350, 93] width 36 height 36
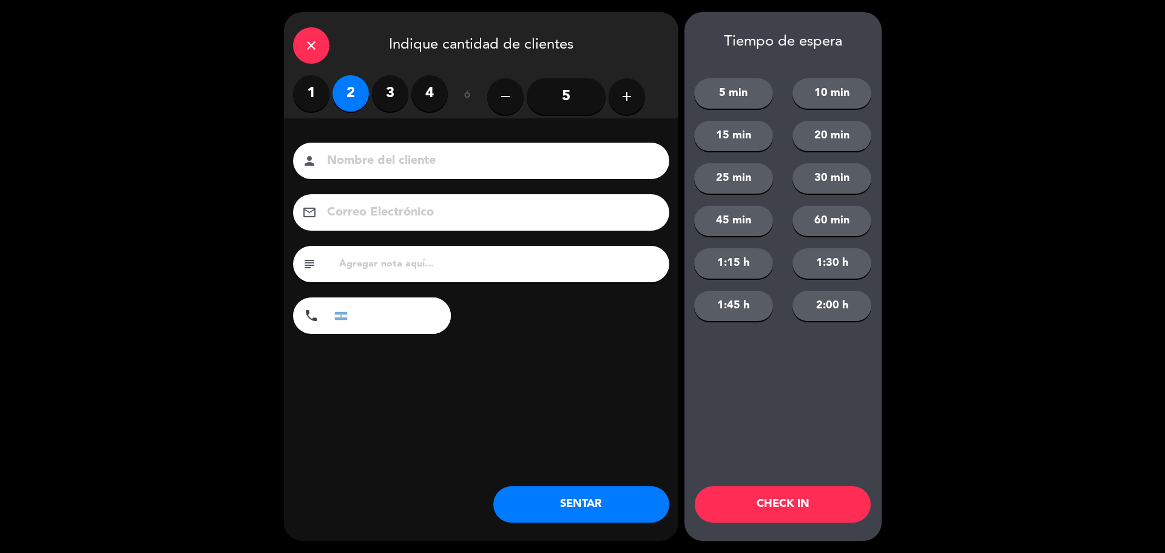
click at [573, 490] on button "SENTAR" at bounding box center [581, 504] width 176 height 36
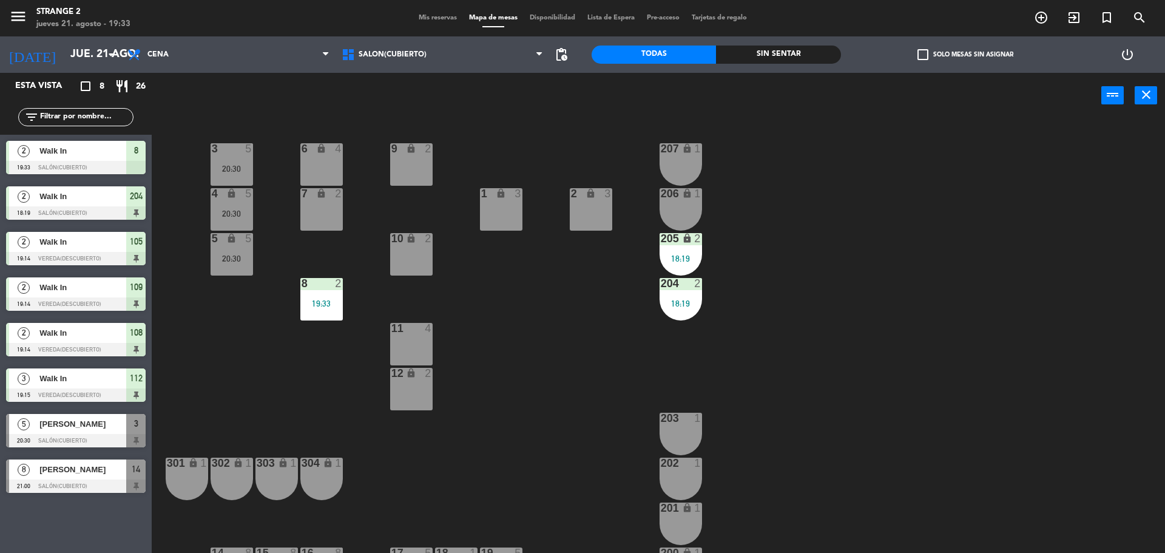
click at [686, 264] on div "205 lock 2 18:19" at bounding box center [680, 254] width 42 height 42
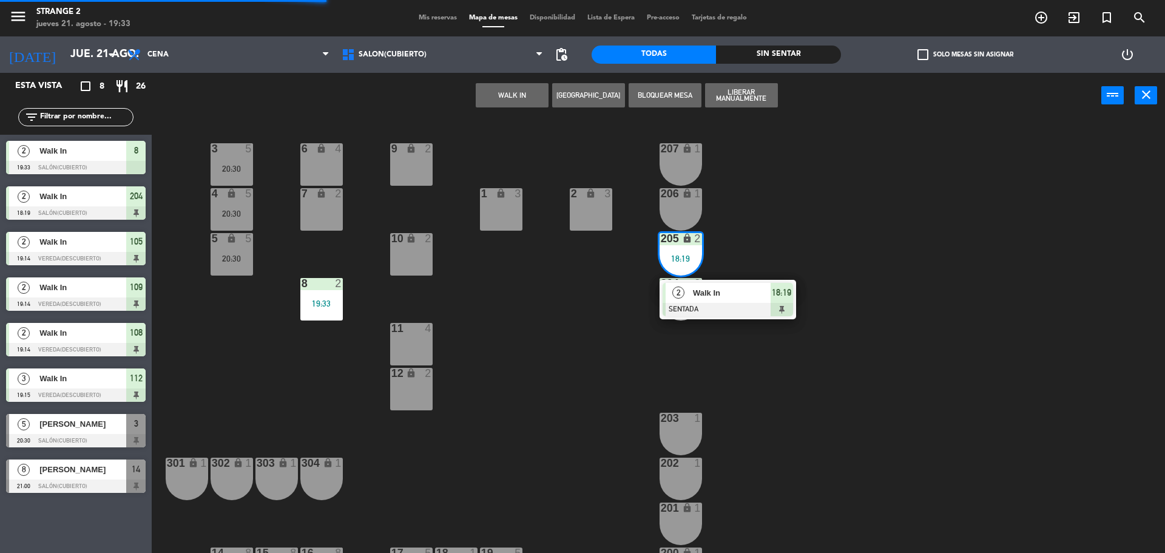
click at [730, 300] on div "Walk In" at bounding box center [731, 293] width 79 height 20
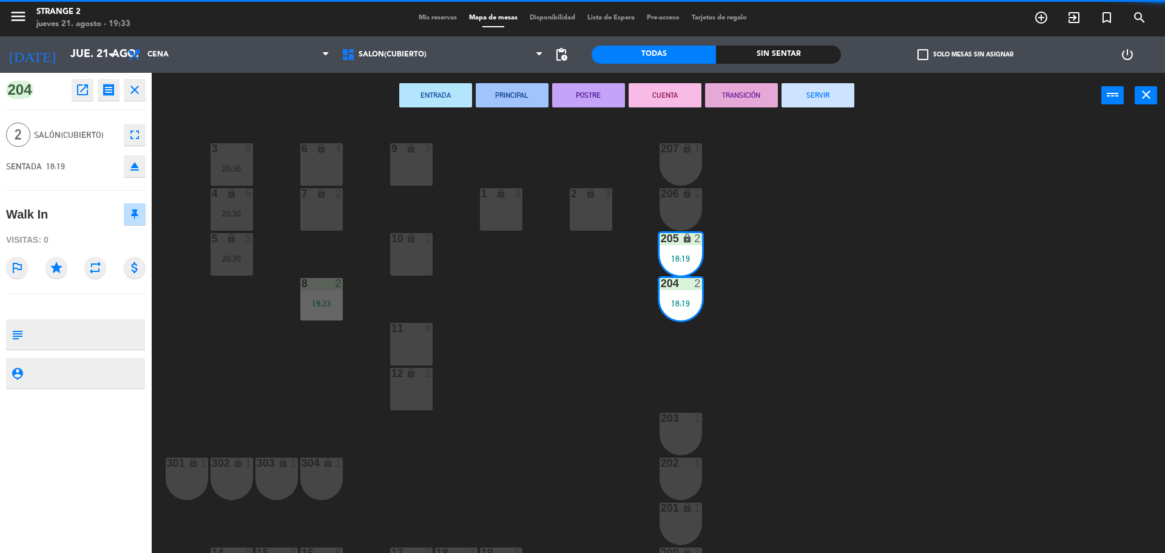
click at [810, 89] on button "SERVIR" at bounding box center [817, 95] width 73 height 24
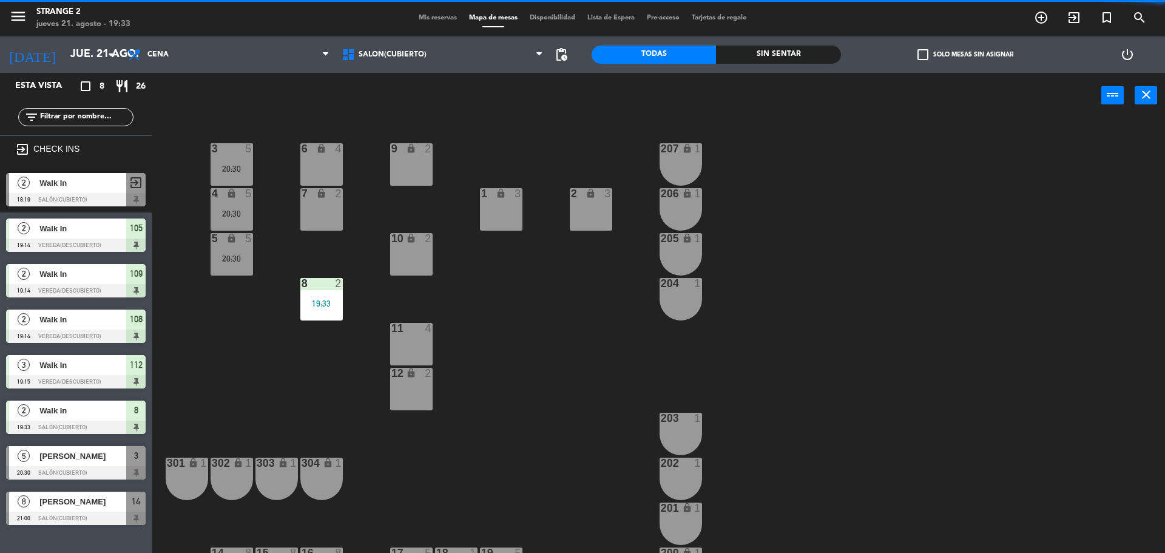
click at [684, 296] on div "204 1" at bounding box center [680, 299] width 42 height 42
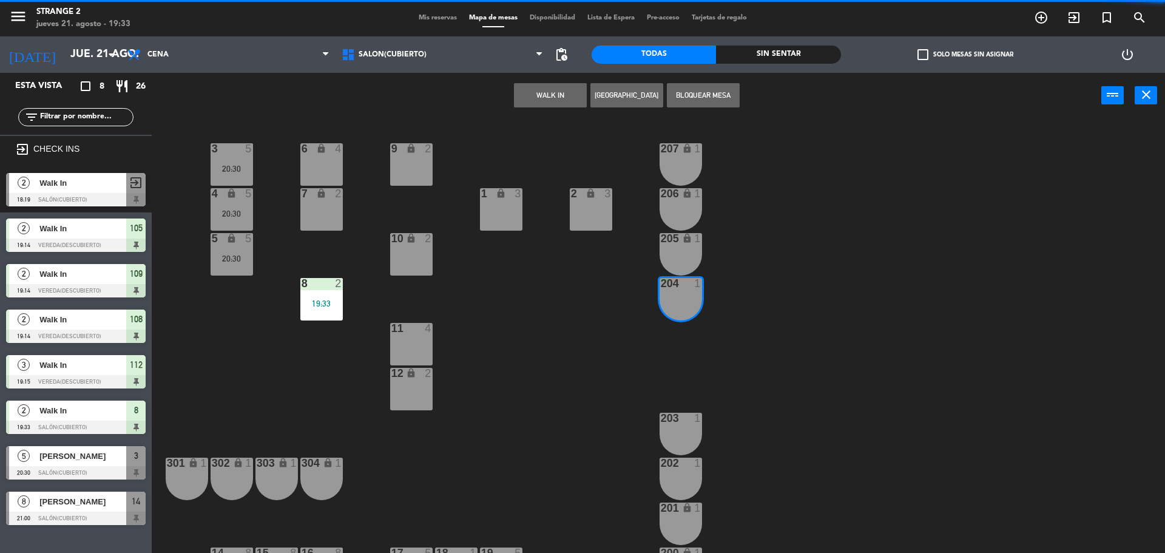
click at [677, 257] on div "205 lock 1" at bounding box center [680, 254] width 42 height 42
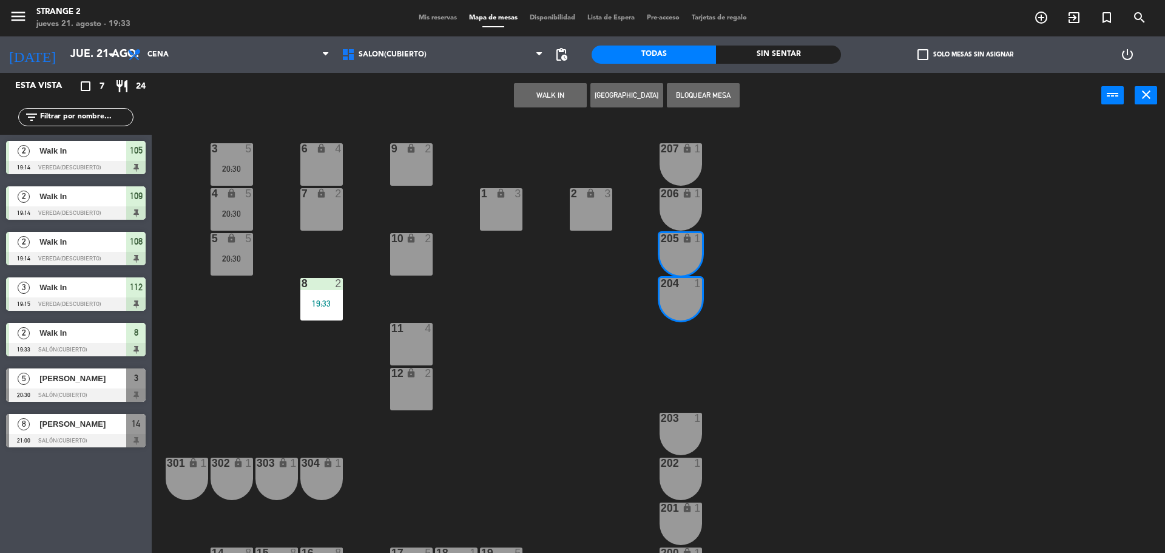
click at [538, 96] on button "WALK IN" at bounding box center [550, 95] width 73 height 24
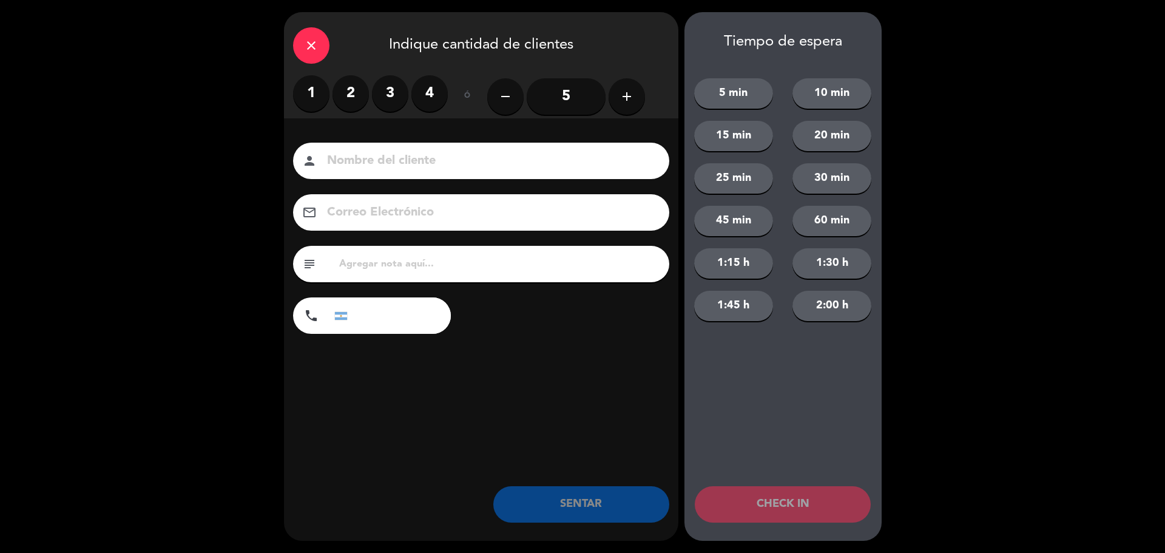
click at [354, 97] on label "2" at bounding box center [350, 93] width 36 height 36
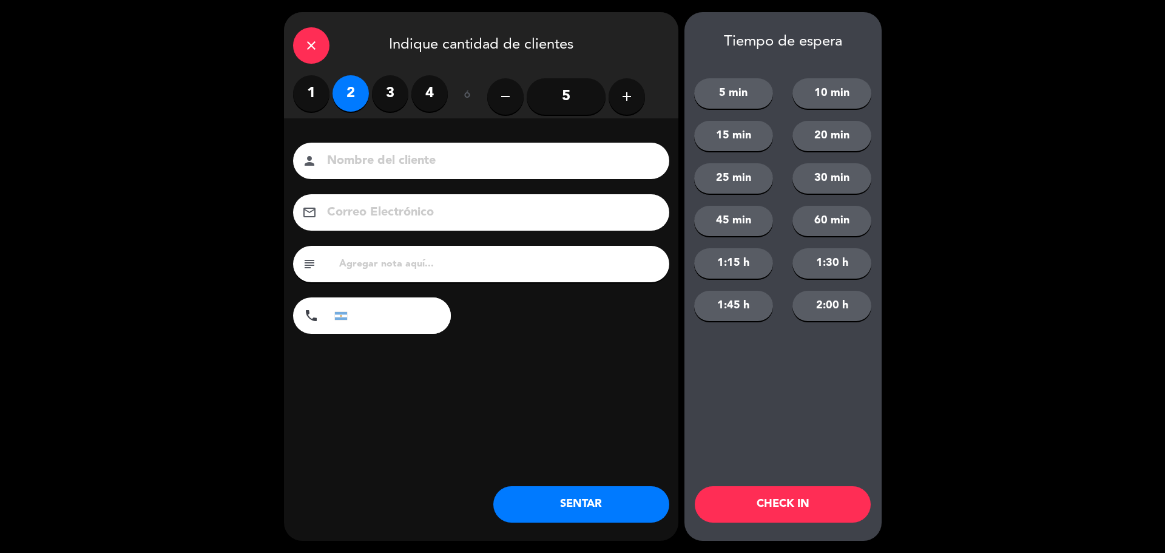
click at [542, 474] on div "close Indique cantidad de clientes 1 2 3 4 ó remove 5 add Nombre del cliente pe…" at bounding box center [481, 276] width 394 height 528
click at [613, 510] on button "SENTAR" at bounding box center [581, 504] width 176 height 36
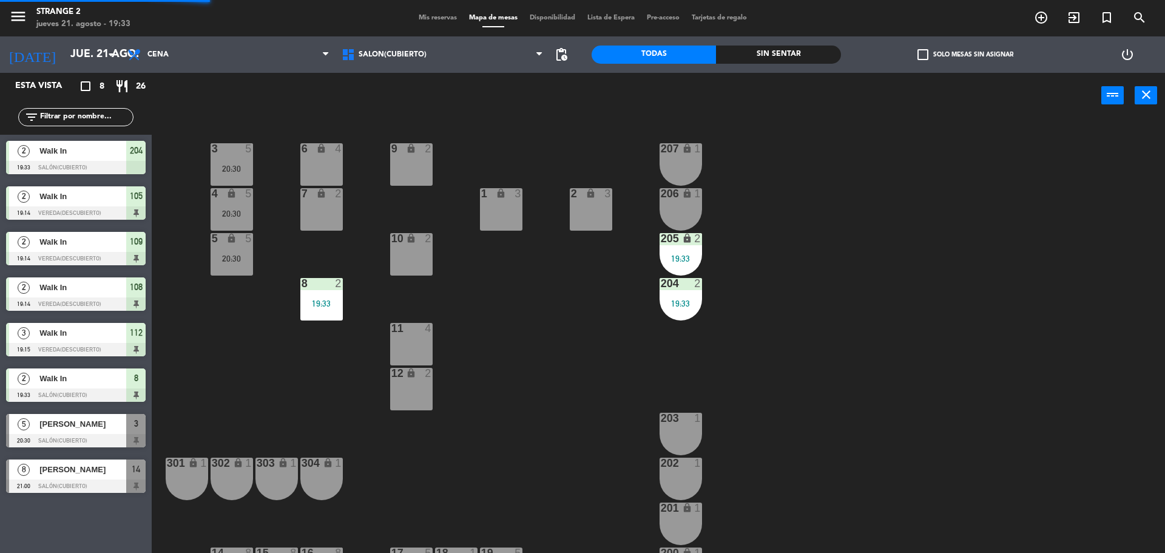
click at [679, 437] on div "203 1" at bounding box center [680, 434] width 42 height 42
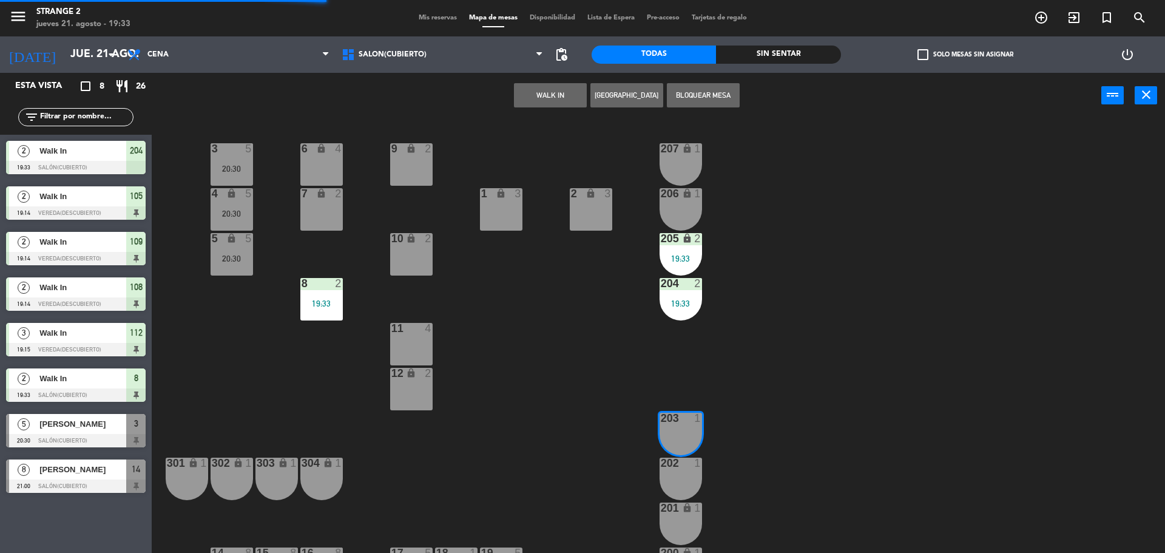
click at [679, 482] on div "202 1" at bounding box center [680, 478] width 42 height 42
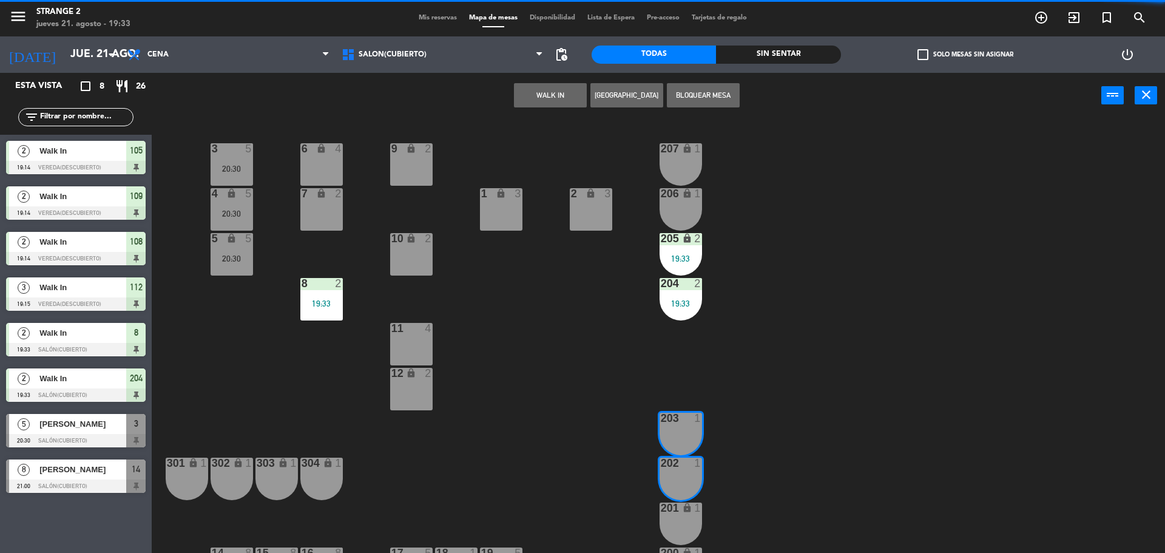
click at [527, 95] on button "WALK IN" at bounding box center [550, 95] width 73 height 24
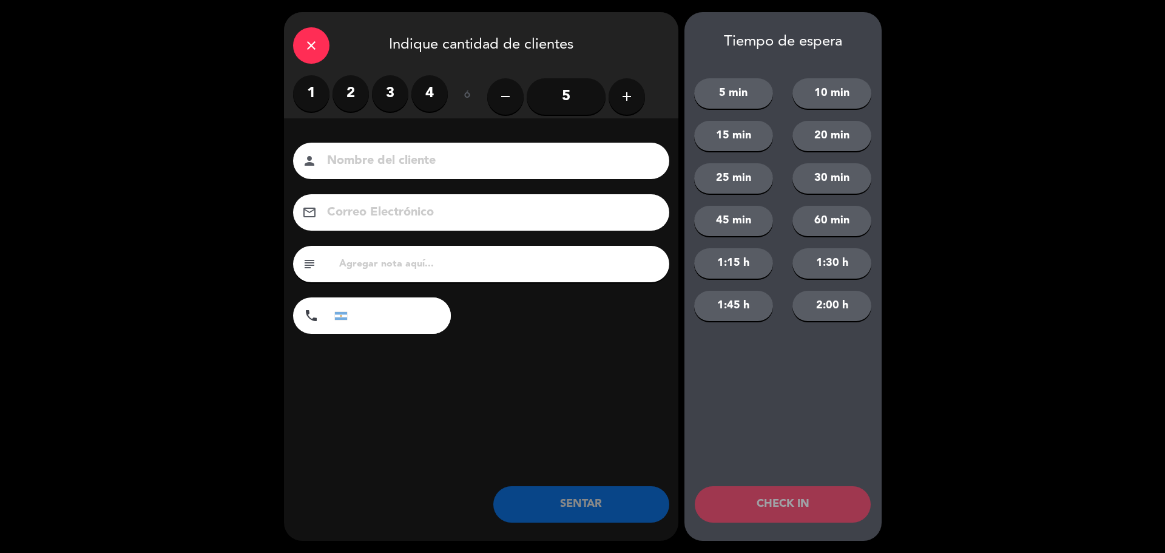
click at [359, 86] on label "2" at bounding box center [350, 93] width 36 height 36
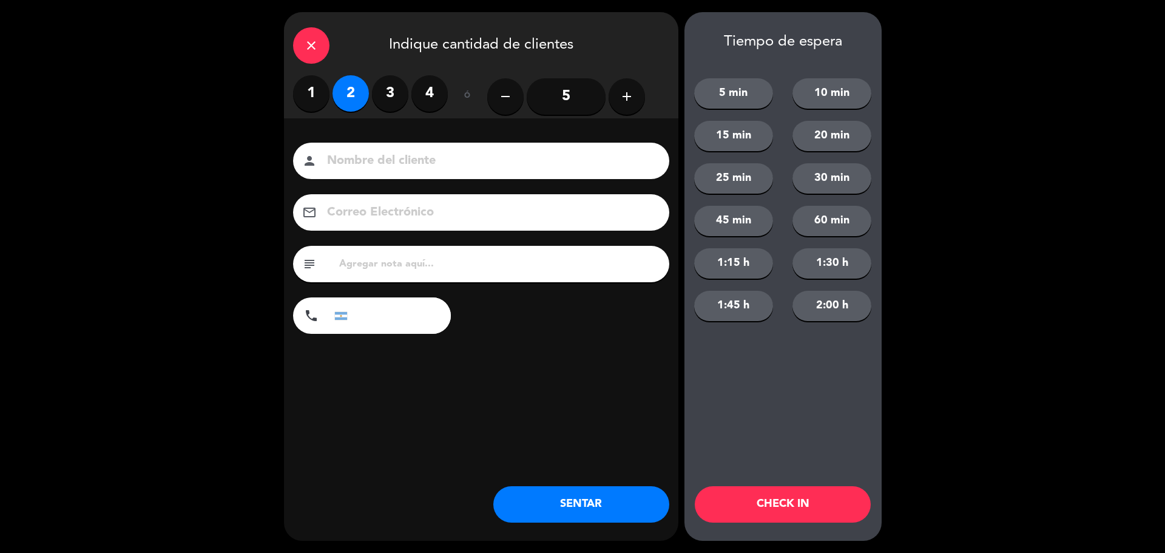
click at [544, 489] on button "SENTAR" at bounding box center [581, 504] width 176 height 36
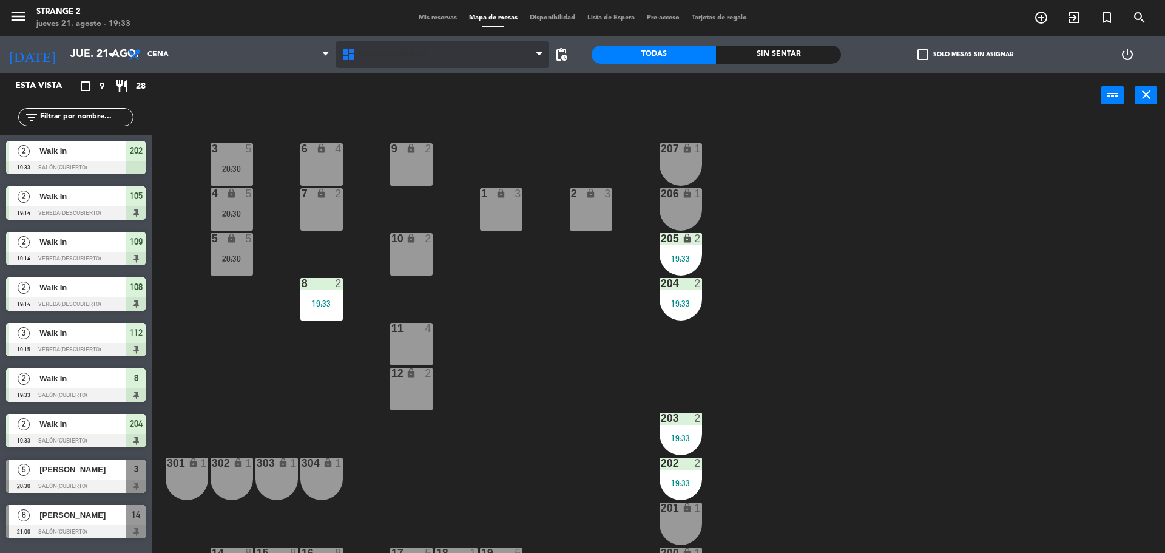
click at [382, 48] on span "Salón(Cubierto)" at bounding box center [442, 54] width 214 height 27
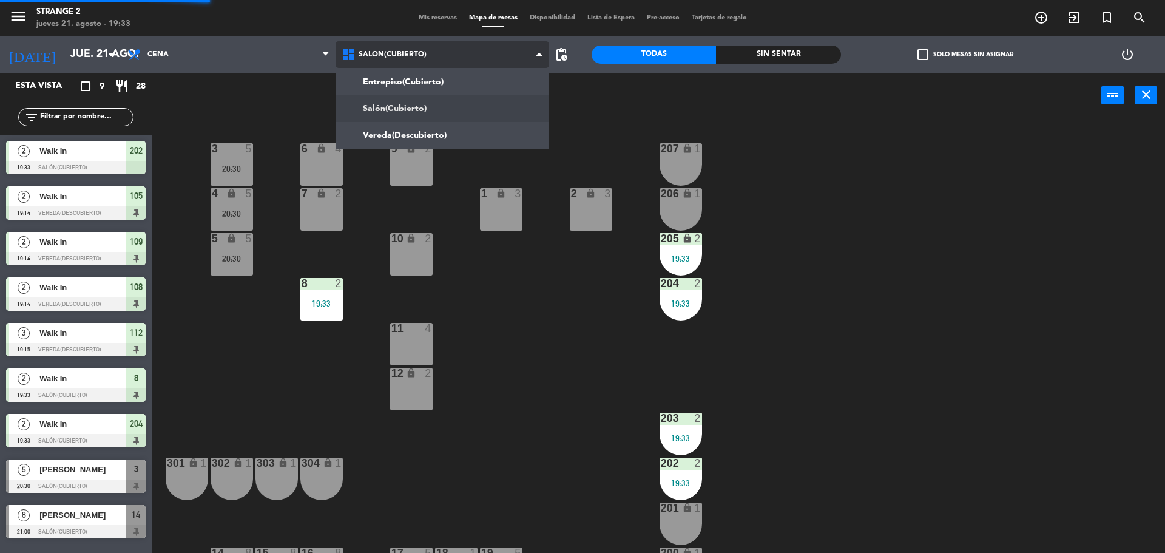
click at [380, 134] on ng-component "menu Strange 2 [DATE] 21. agosto - 19:33 Mis reservas Mapa de mesas Disponibili…" at bounding box center [582, 278] width 1165 height 556
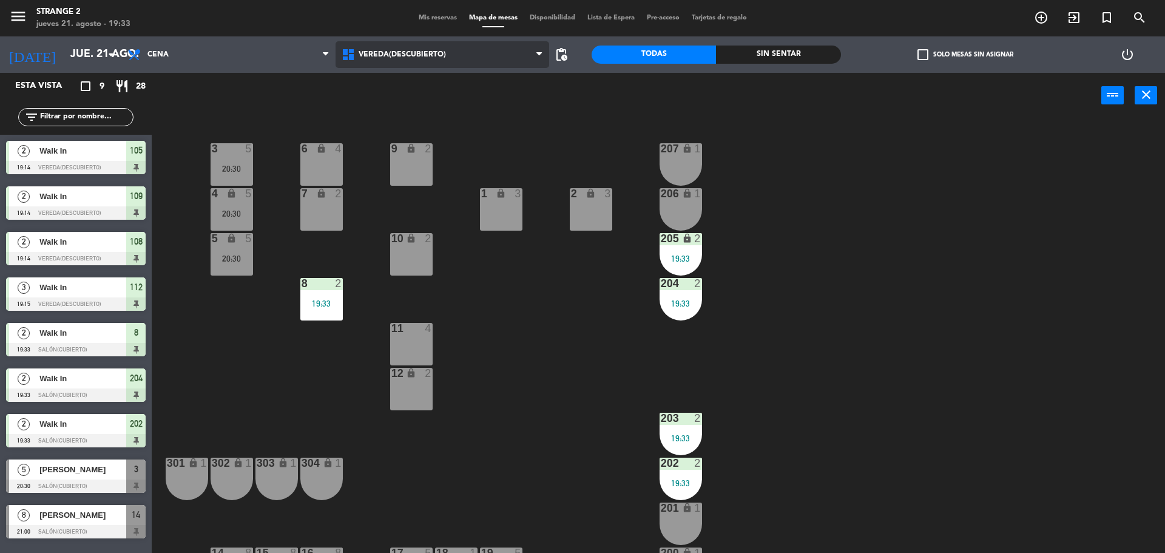
click at [398, 55] on span "Vereda(Descubierto)" at bounding box center [402, 54] width 87 height 8
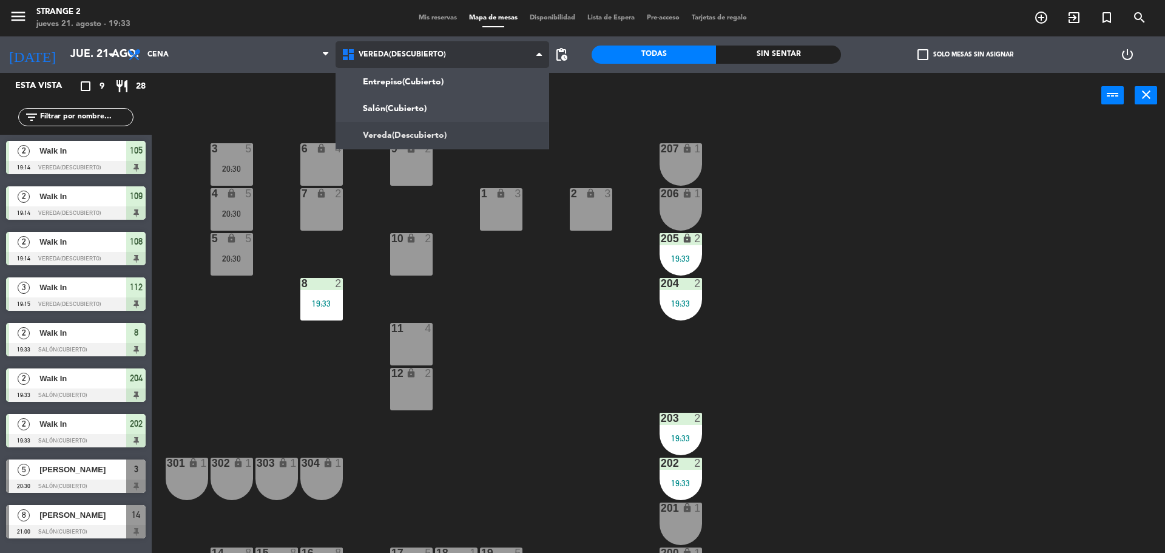
click at [402, 107] on ng-component "menu Strange 2 [DATE] 21. agosto - 19:33 Mis reservas Mapa de mesas Disponibili…" at bounding box center [582, 278] width 1165 height 556
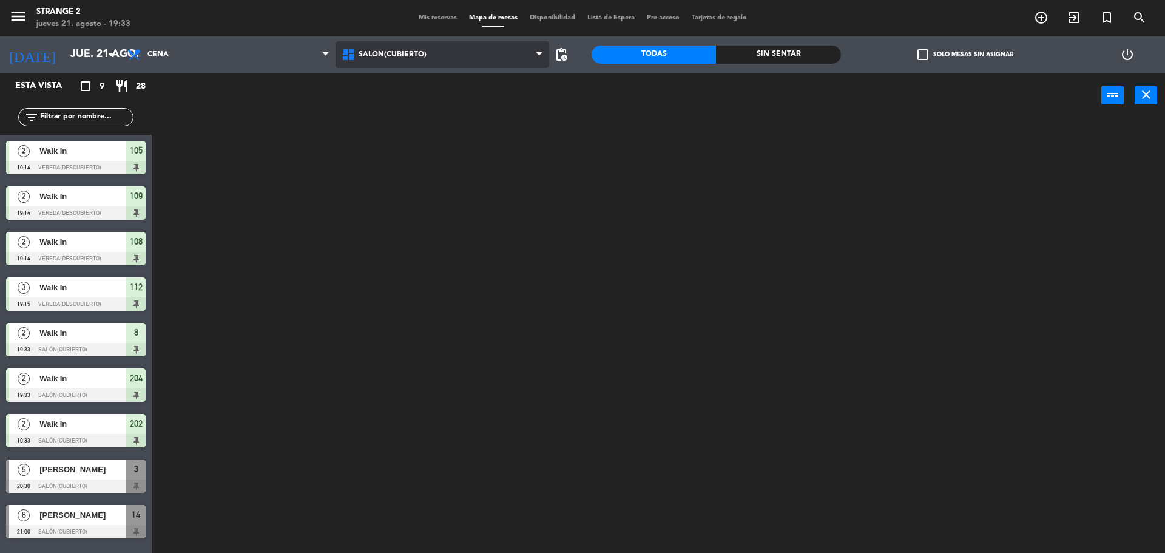
click at [395, 58] on span "Salón(Cubierto)" at bounding box center [393, 54] width 68 height 8
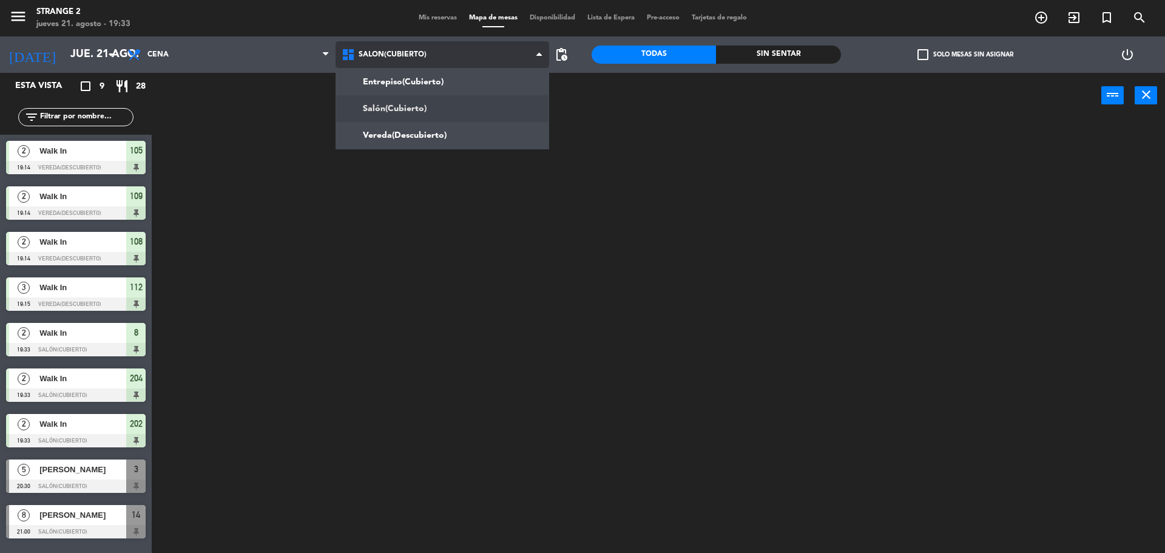
click at [404, 134] on ng-component "menu Strange 2 [DATE] 21. agosto - 19:33 Mis reservas Mapa de mesas Disponibili…" at bounding box center [582, 278] width 1165 height 556
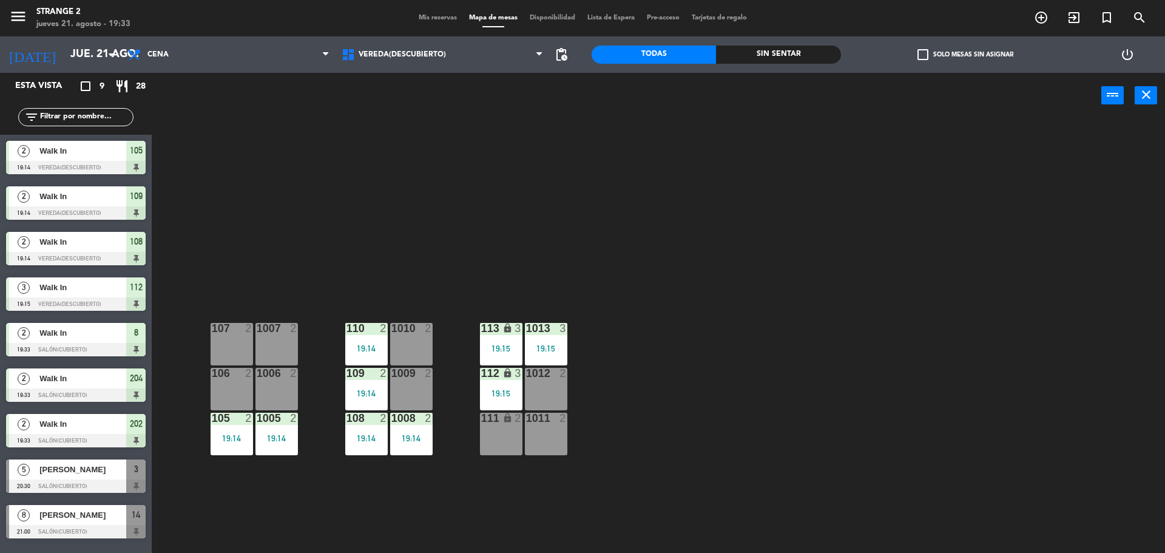
click at [239, 335] on div "107 2" at bounding box center [232, 344] width 42 height 42
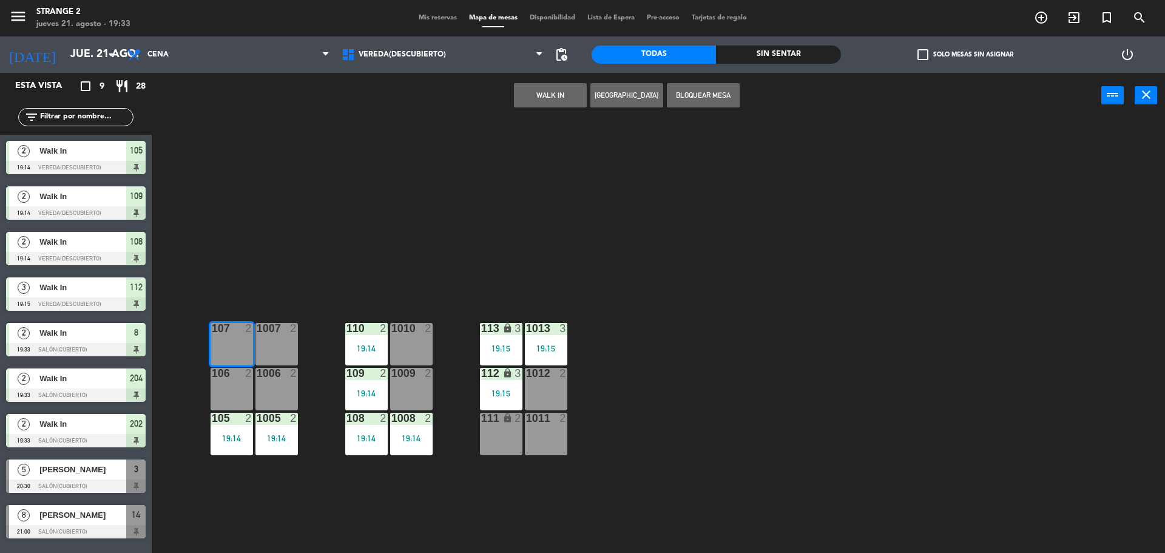
click at [279, 340] on div "1007 2" at bounding box center [276, 344] width 42 height 42
click at [541, 96] on button "WALK IN" at bounding box center [550, 95] width 73 height 24
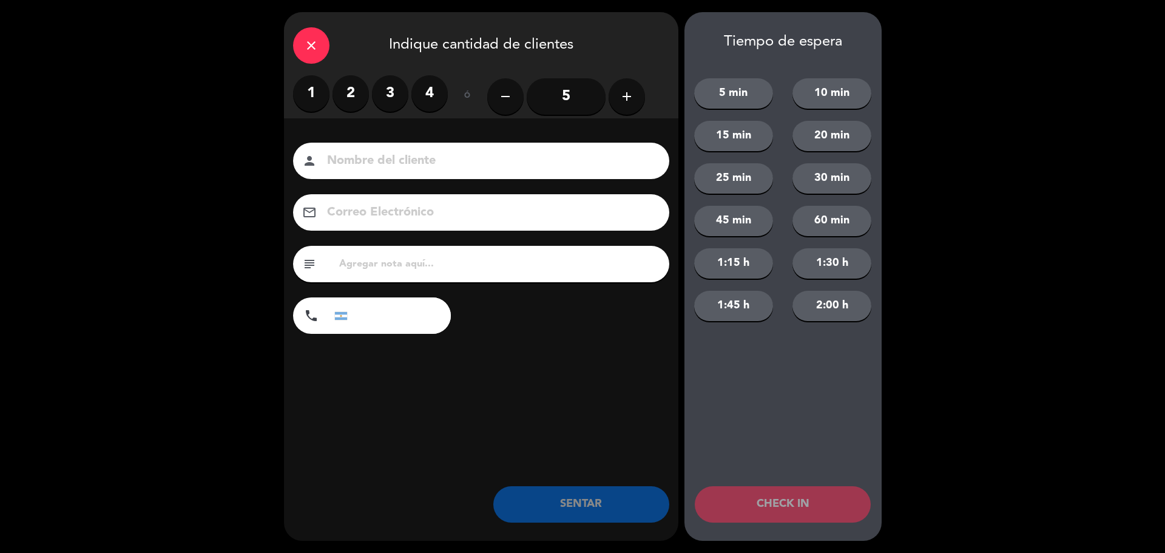
click at [320, 85] on label "1" at bounding box center [311, 93] width 36 height 36
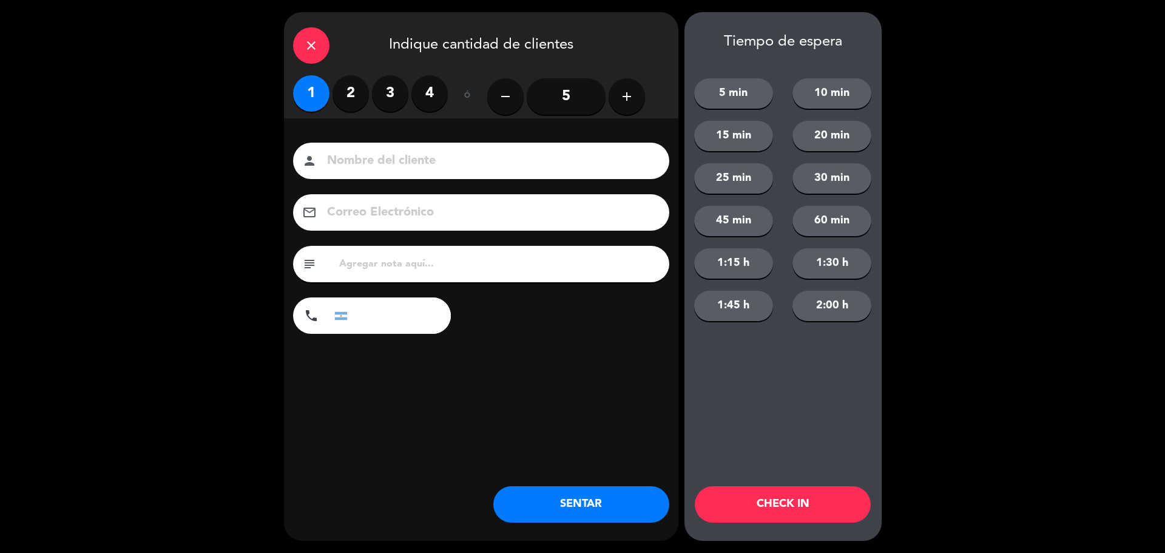
click at [345, 89] on label "2" at bounding box center [350, 93] width 36 height 36
click at [582, 518] on button "SENTAR" at bounding box center [581, 504] width 176 height 36
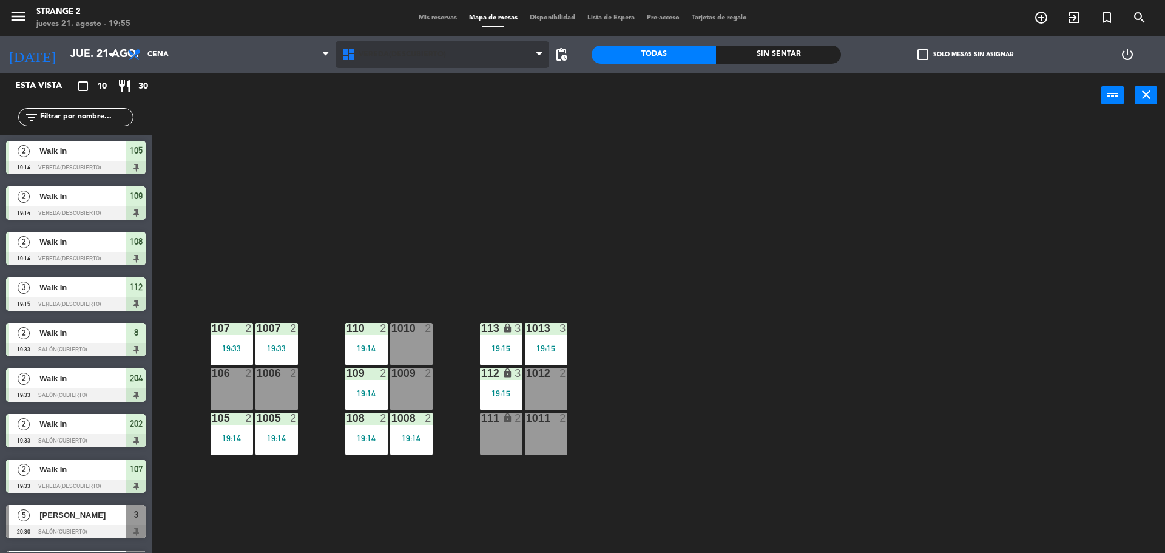
click at [400, 61] on span "Vereda(Descubierto)" at bounding box center [442, 54] width 214 height 27
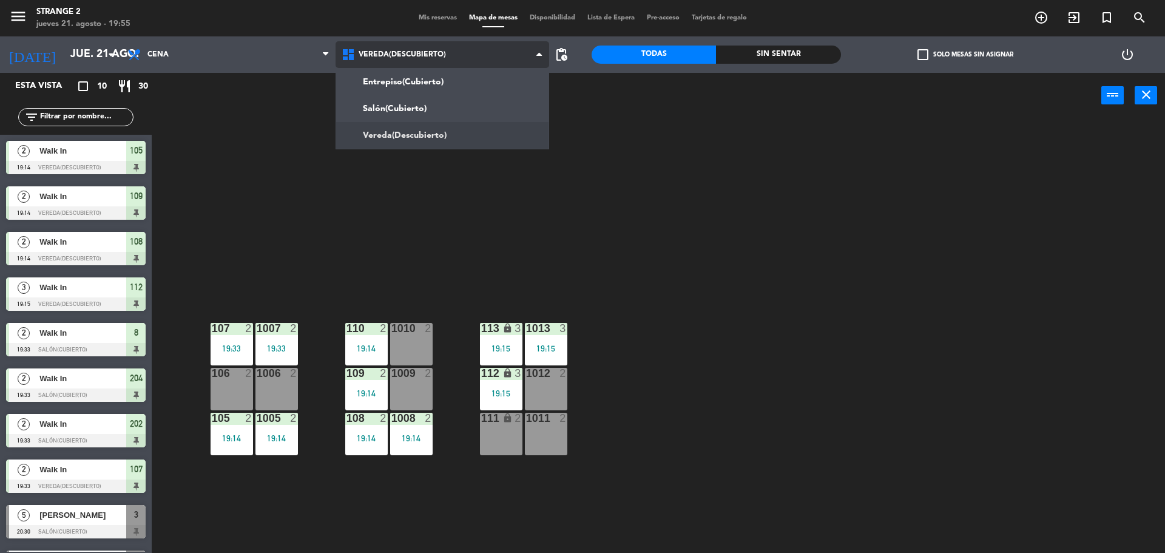
click at [383, 104] on ng-component "menu Strange 2 [DATE] 21. agosto - 19:55 Mis reservas Mapa de mesas Disponibili…" at bounding box center [582, 278] width 1165 height 556
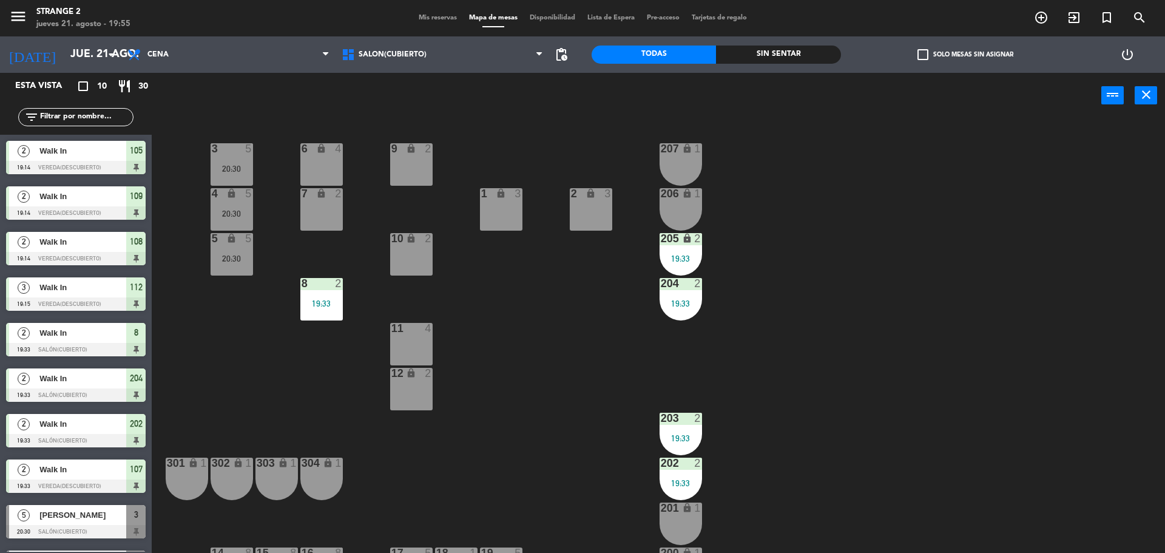
click at [249, 210] on div "20:30" at bounding box center [232, 213] width 42 height 8
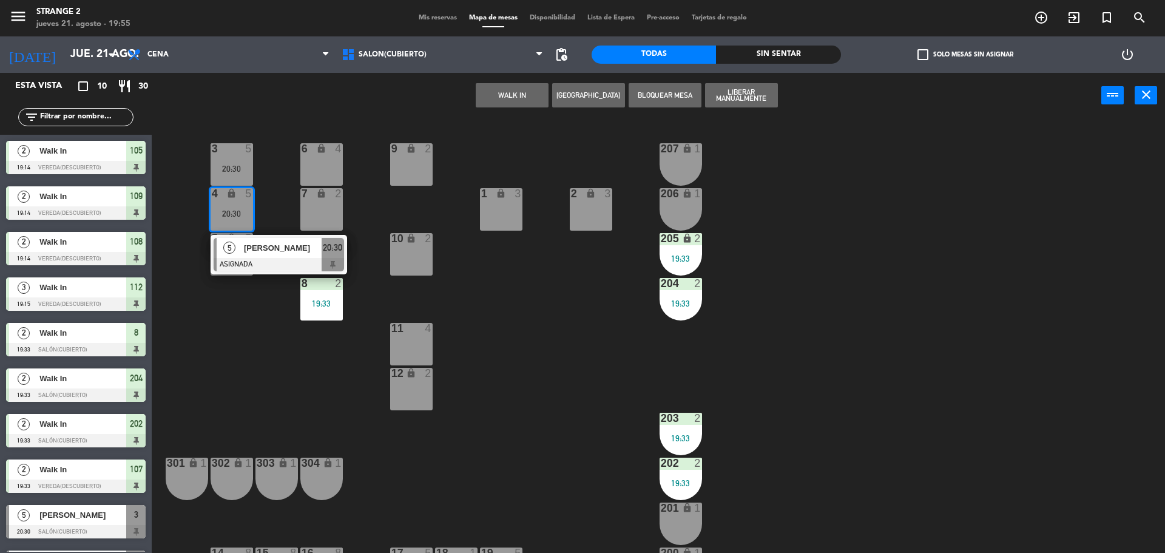
click at [314, 158] on div "6 lock 4" at bounding box center [321, 164] width 42 height 42
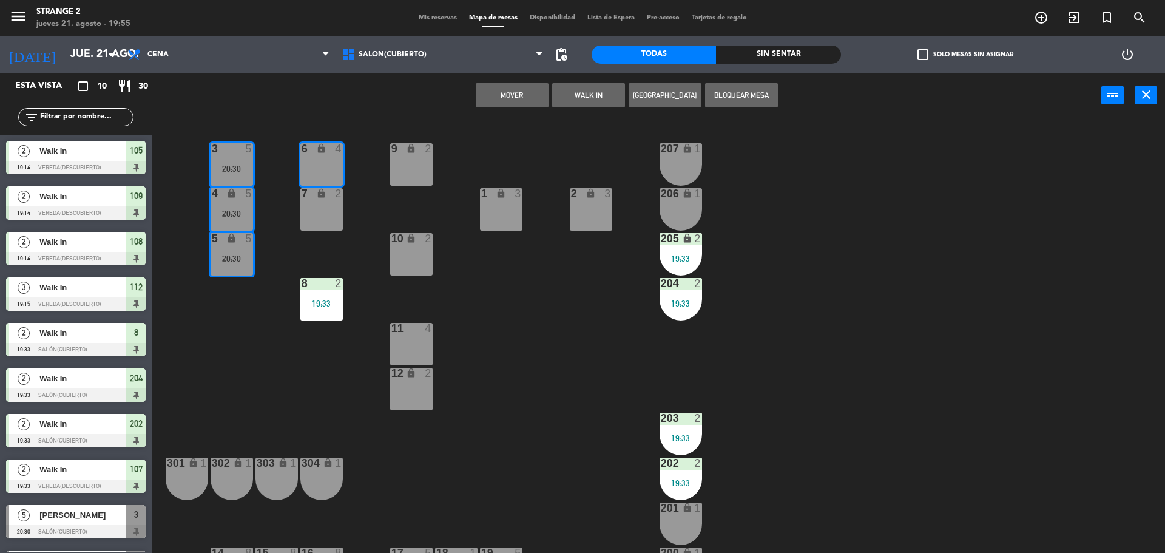
click at [235, 210] on div "20:30" at bounding box center [232, 213] width 42 height 8
click at [280, 196] on div "3 5 20:30 6 lock 4 9 lock 2 207 lock 1 4 lock 5 20:30 7 lock 2 206 lock 1 1 loc…" at bounding box center [664, 338] width 1002 height 434
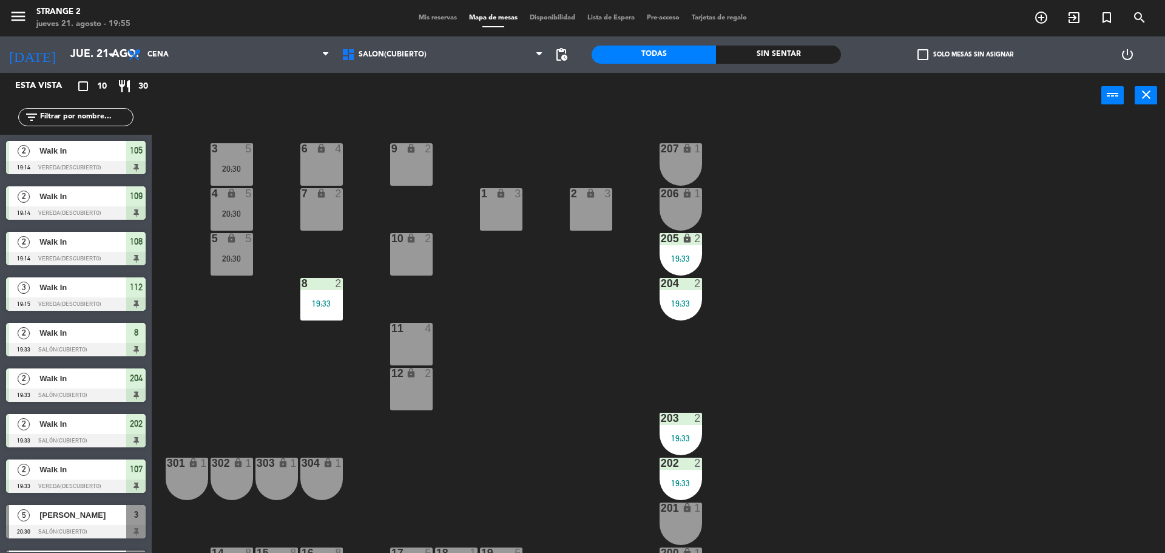
click at [318, 172] on div "6 lock 4" at bounding box center [321, 164] width 42 height 42
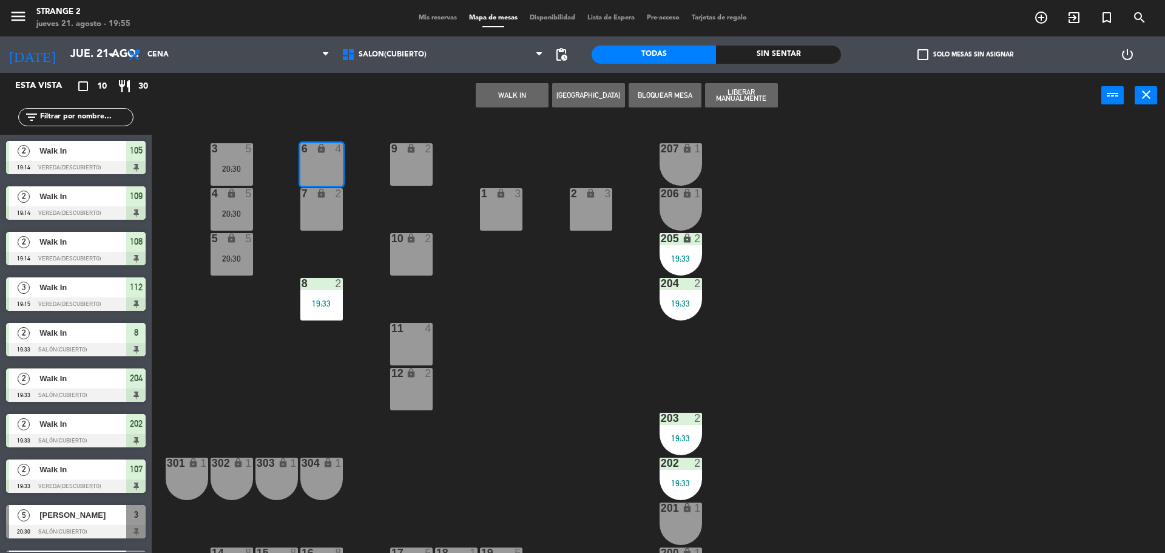
click at [325, 209] on div "7 lock 2" at bounding box center [321, 209] width 42 height 42
click at [511, 95] on button "WALK IN" at bounding box center [512, 95] width 73 height 24
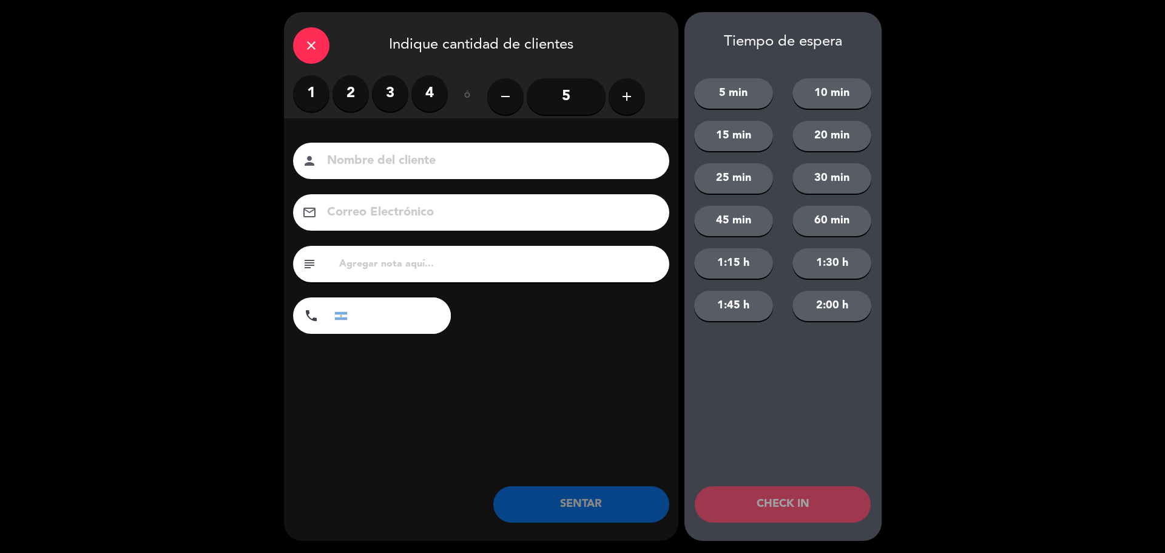
click at [576, 99] on input "5" at bounding box center [566, 96] width 79 height 36
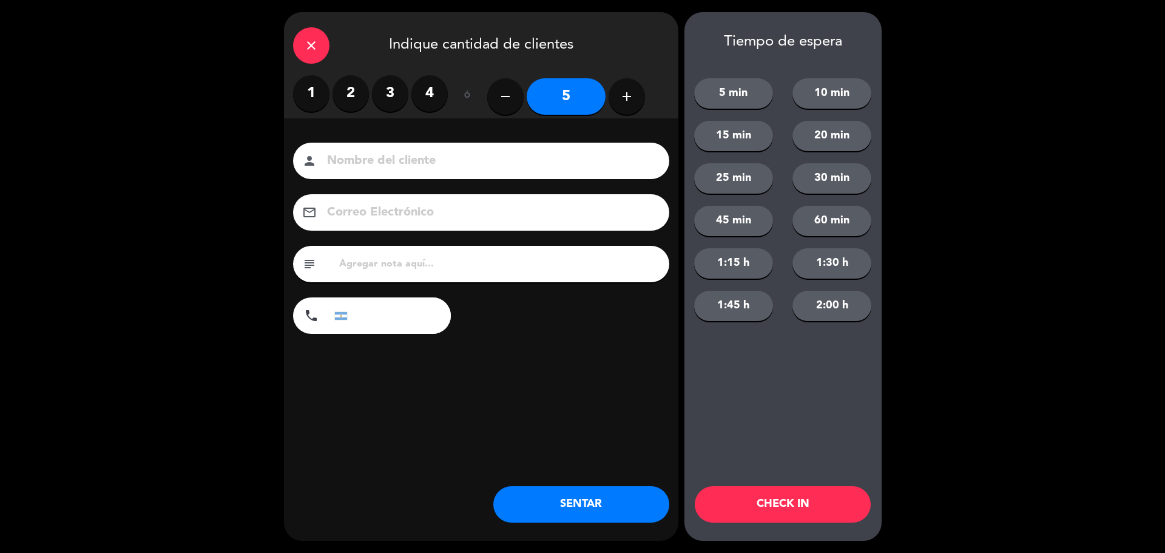
click at [560, 515] on button "SENTAR" at bounding box center [581, 504] width 176 height 36
